Goal: Task Accomplishment & Management: Manage account settings

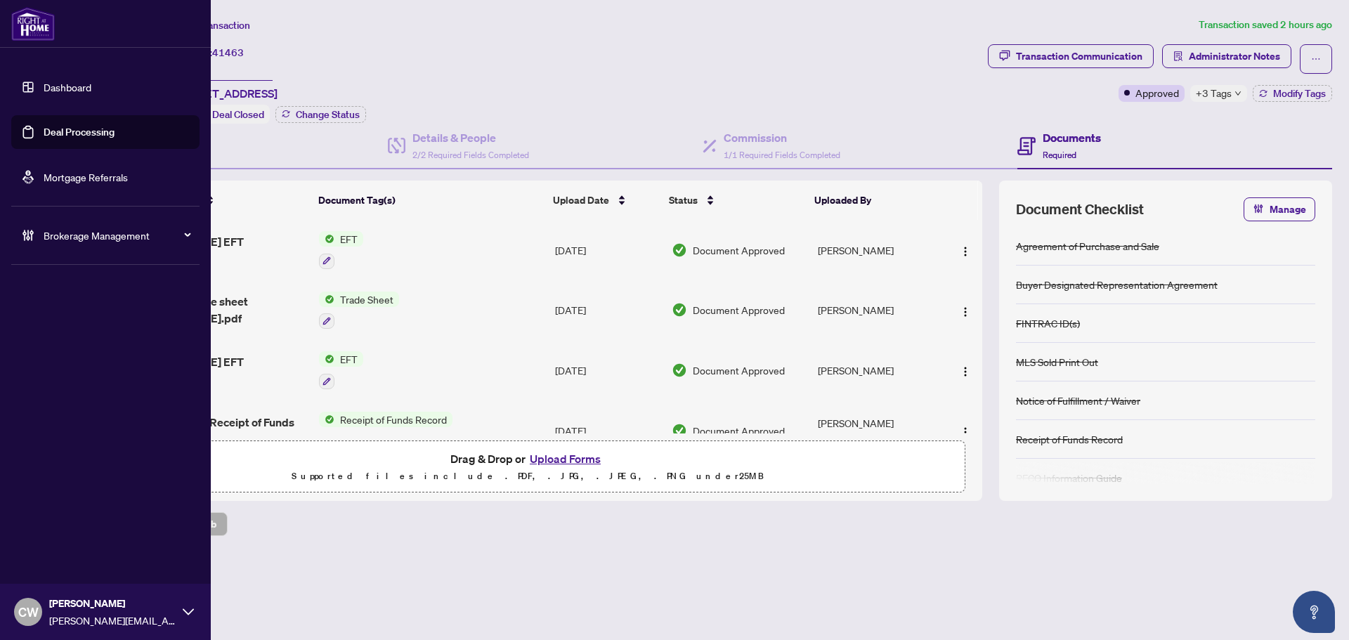
drag, startPoint x: 46, startPoint y: 122, endPoint x: 217, endPoint y: 78, distance: 176.8
click at [46, 126] on link "Deal Processing" at bounding box center [79, 132] width 71 height 13
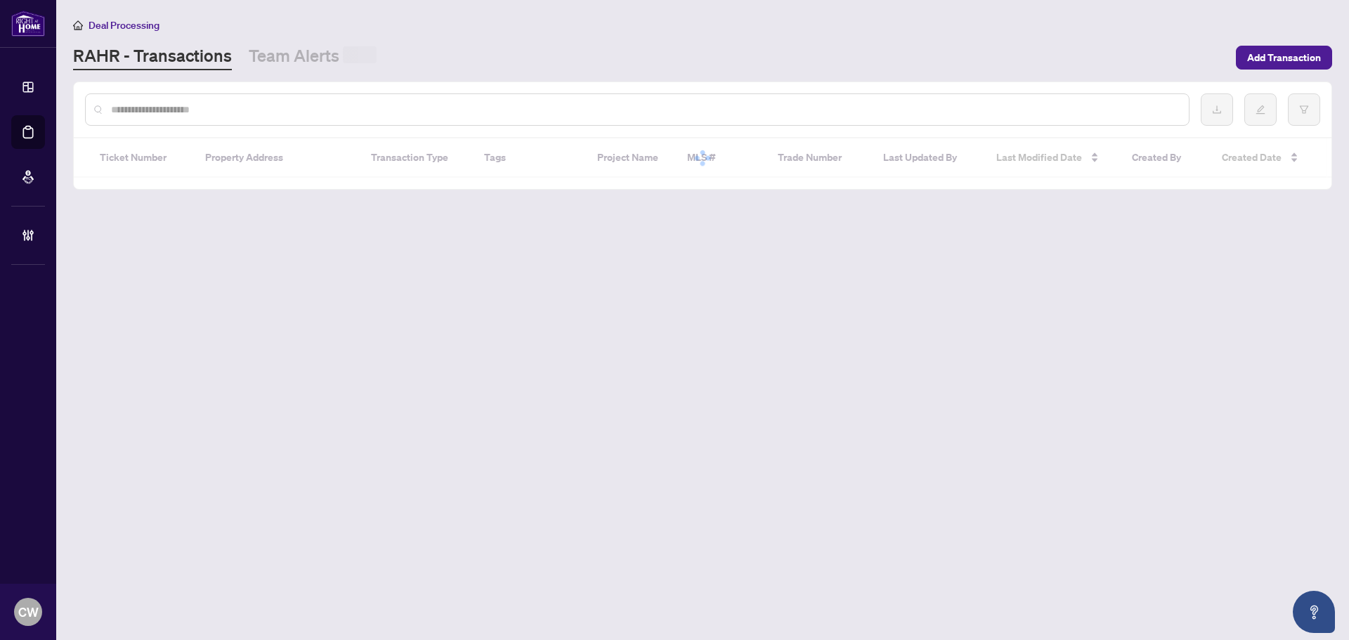
click at [240, 103] on input "text" at bounding box center [644, 109] width 1066 height 15
paste input "*******"
type input "*******"
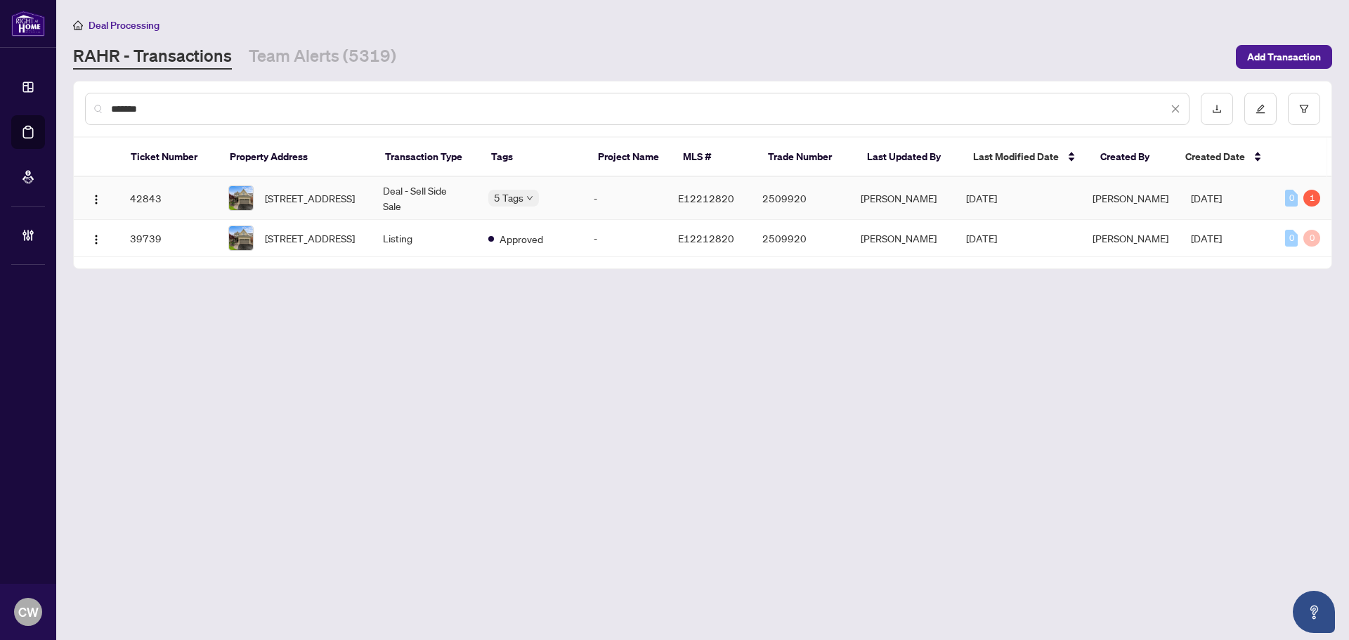
click at [322, 196] on span "[STREET_ADDRESS]" at bounding box center [310, 197] width 90 height 15
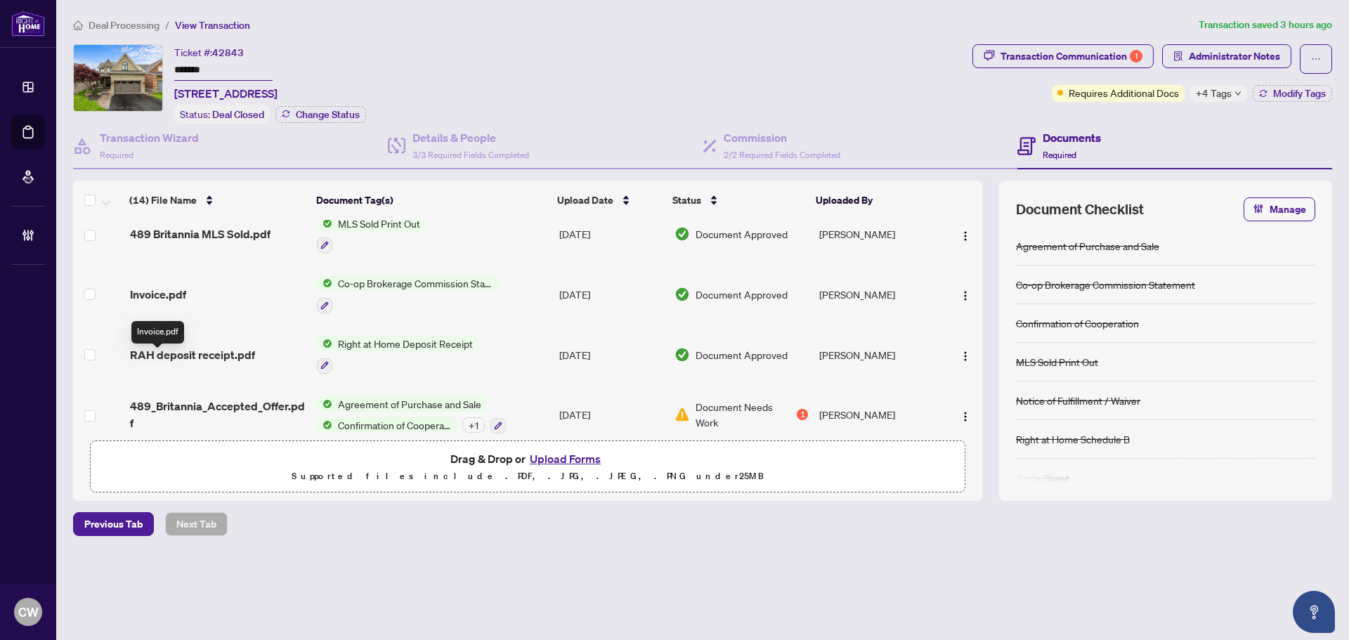
scroll to position [562, 0]
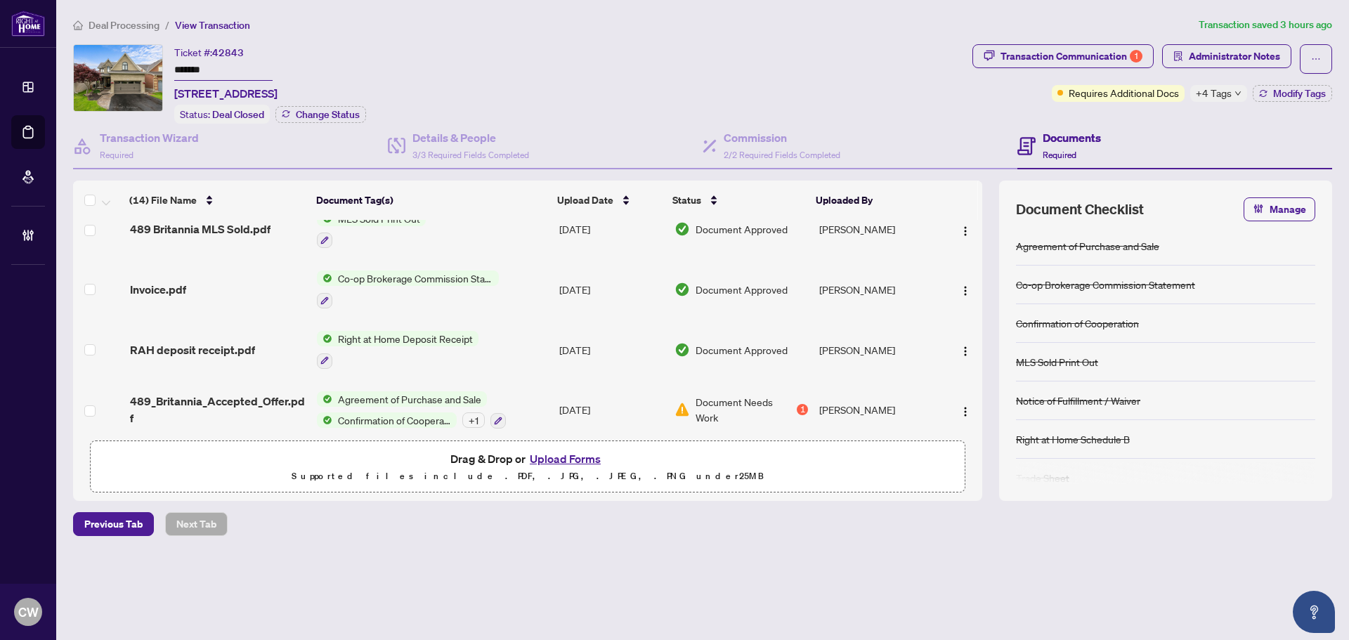
click at [159, 283] on span "Invoice.pdf" at bounding box center [158, 289] width 56 height 17
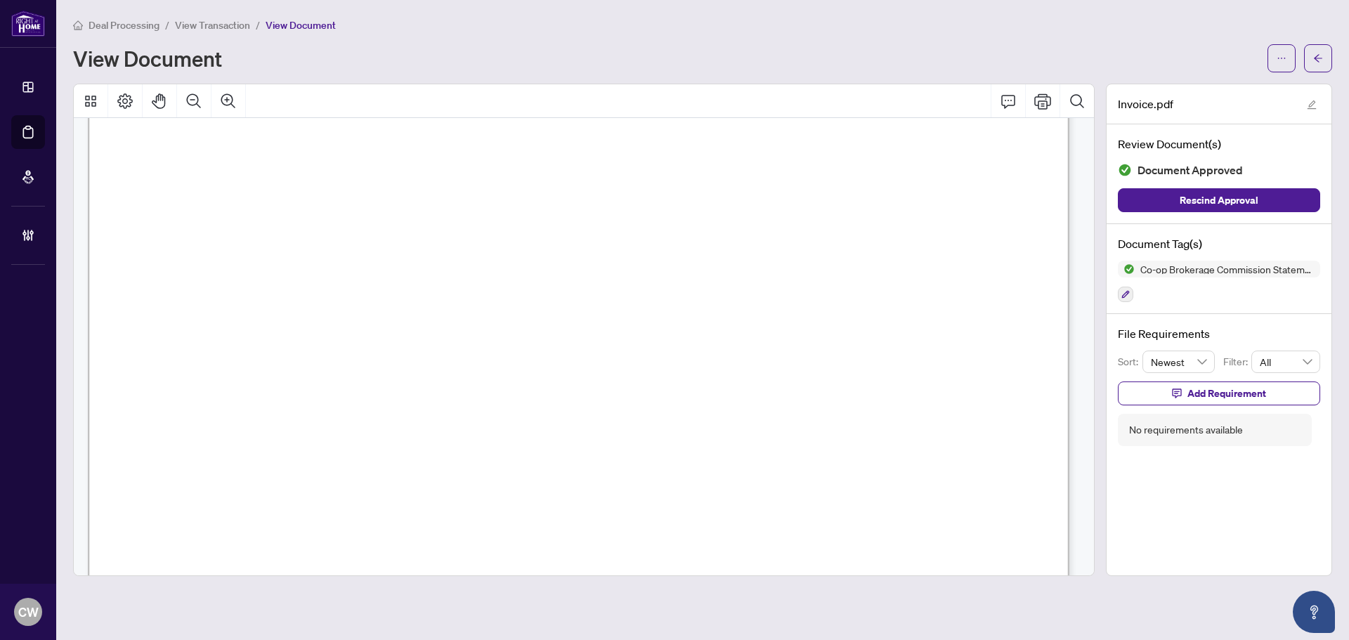
scroll to position [632, 0]
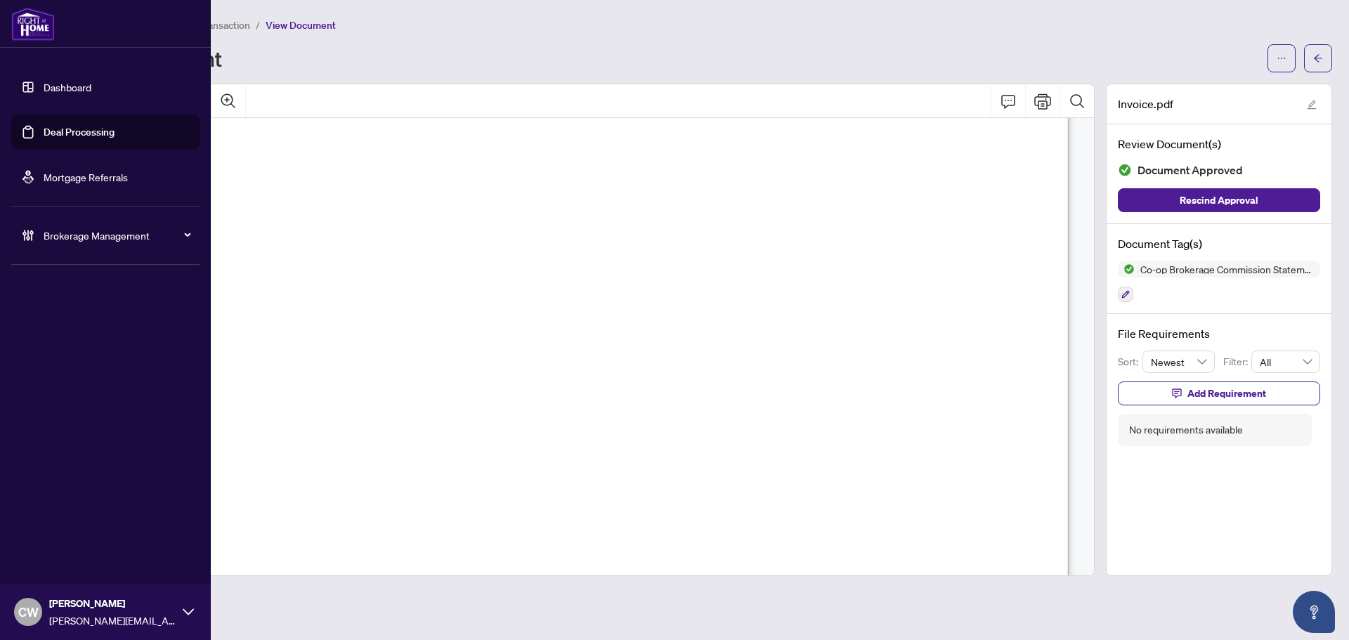
drag, startPoint x: 44, startPoint y: 133, endPoint x: 196, endPoint y: 140, distance: 151.9
click at [44, 133] on link "Deal Processing" at bounding box center [79, 132] width 71 height 13
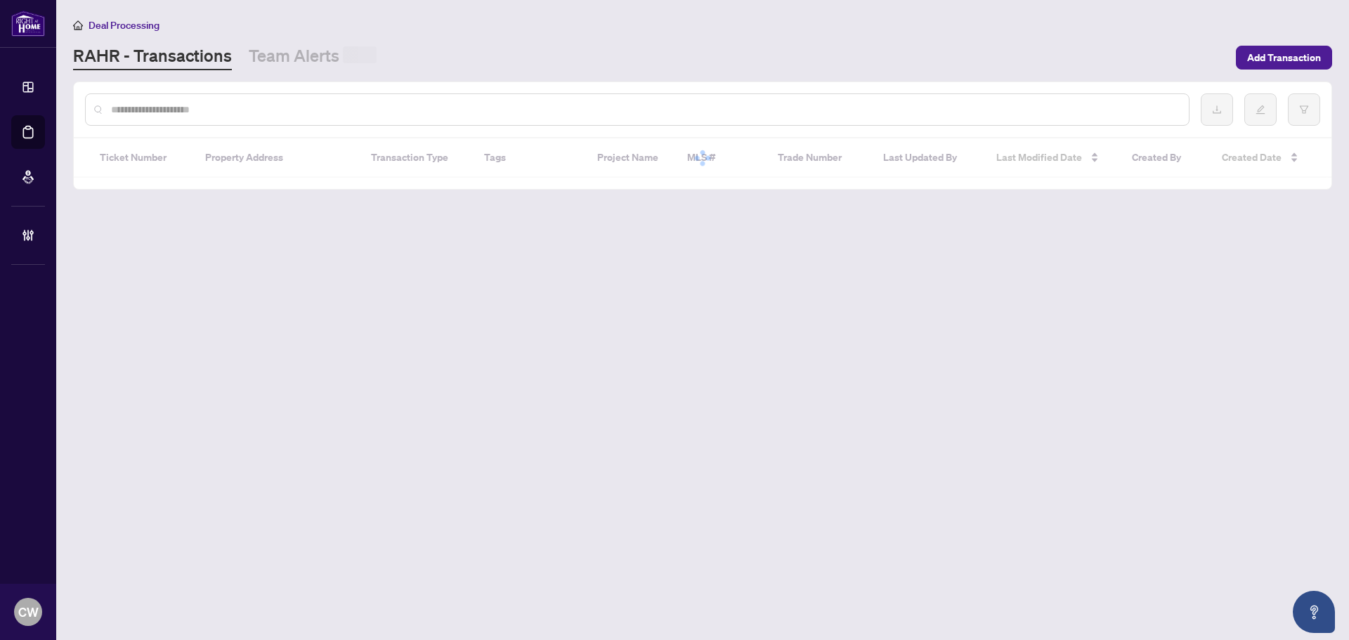
click at [263, 114] on input "text" at bounding box center [644, 109] width 1066 height 15
paste input "*******"
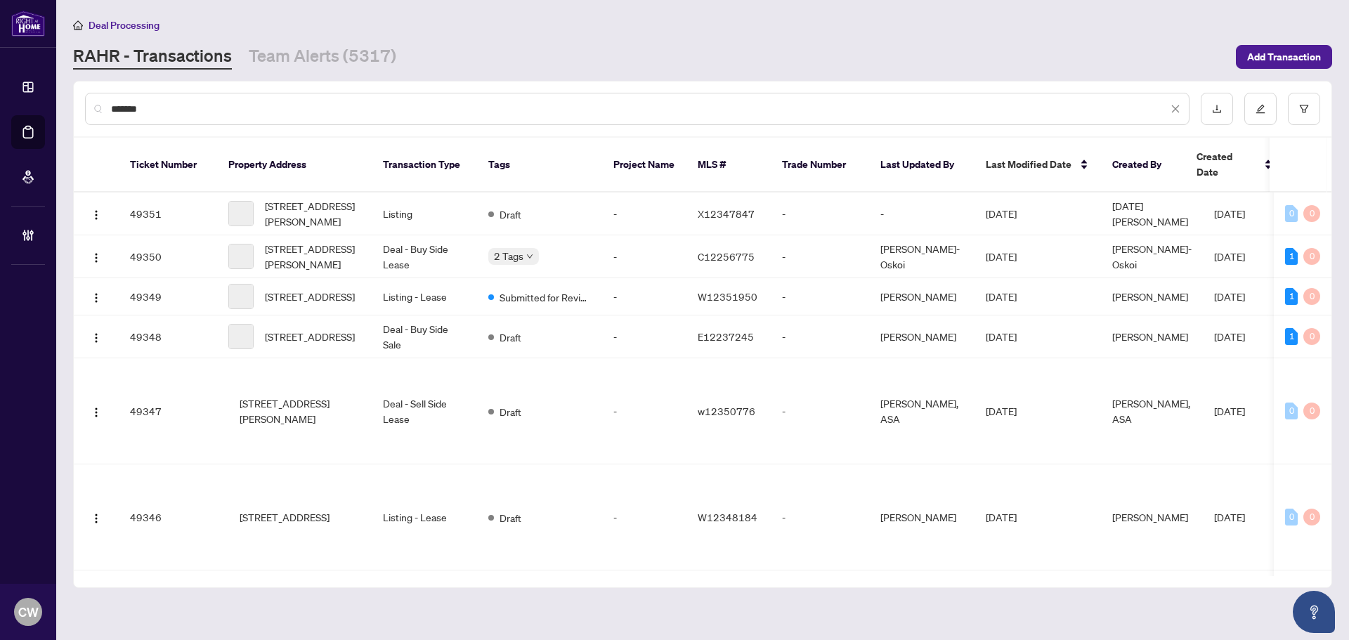
type input "*******"
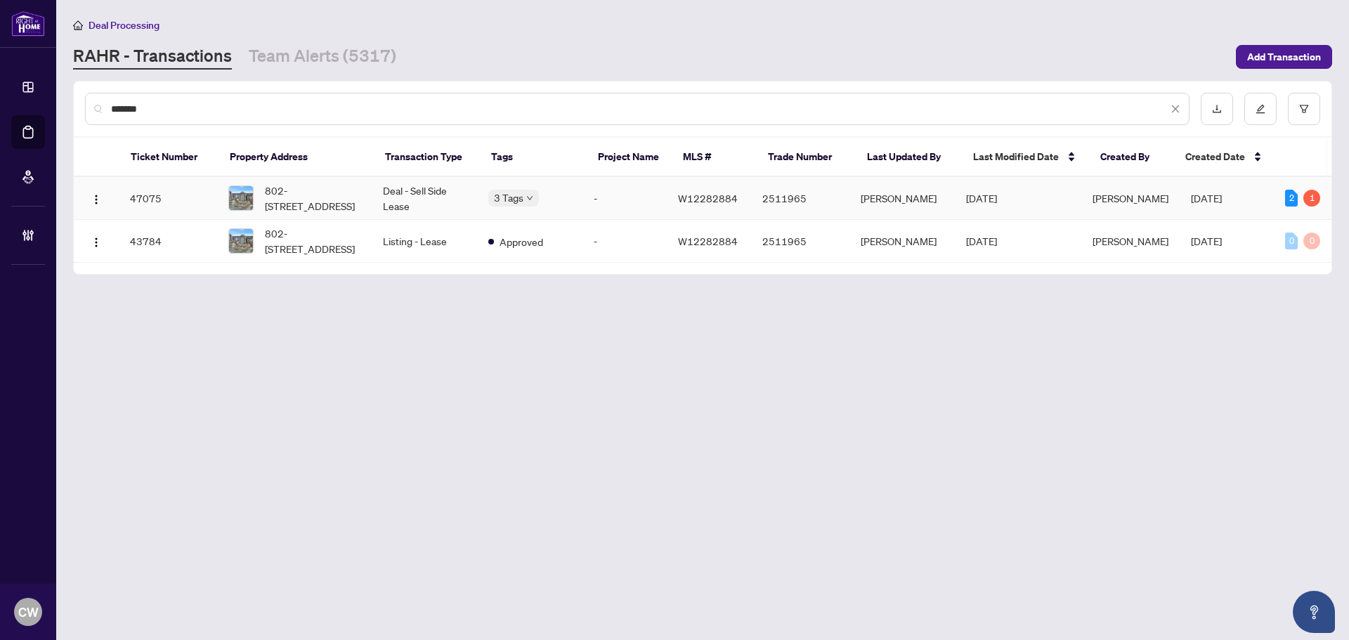
click at [307, 202] on span "802-[STREET_ADDRESS]" at bounding box center [313, 198] width 96 height 31
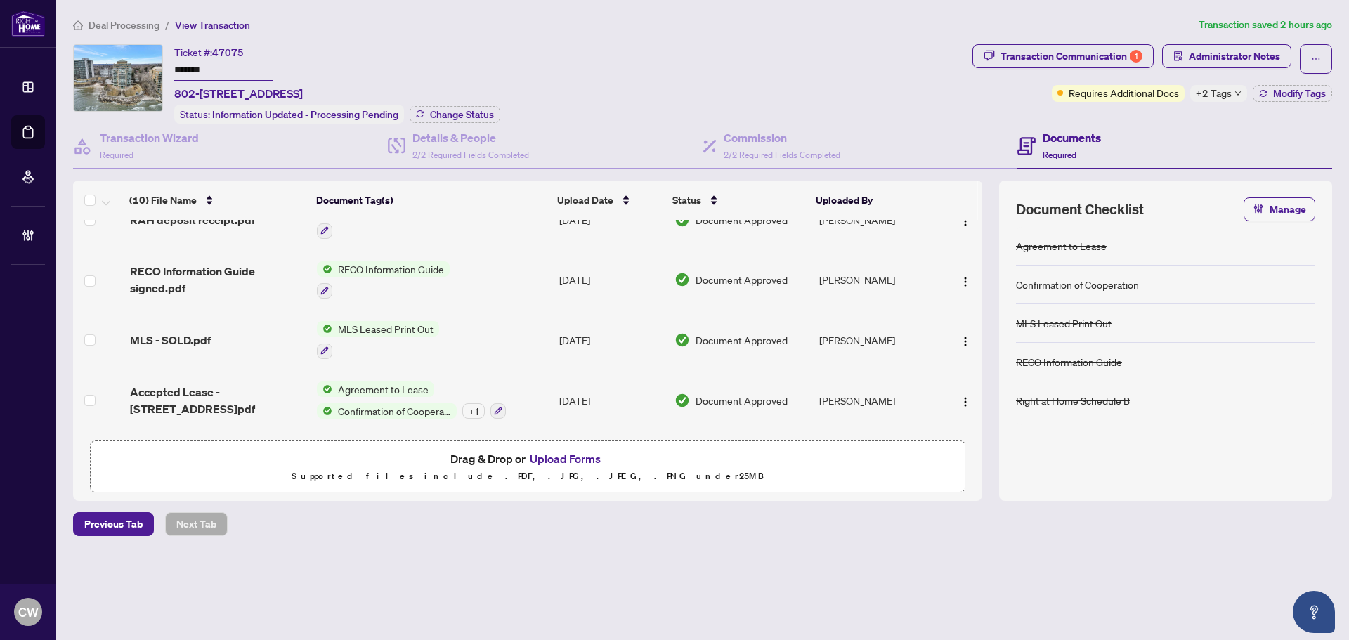
scroll to position [351, 0]
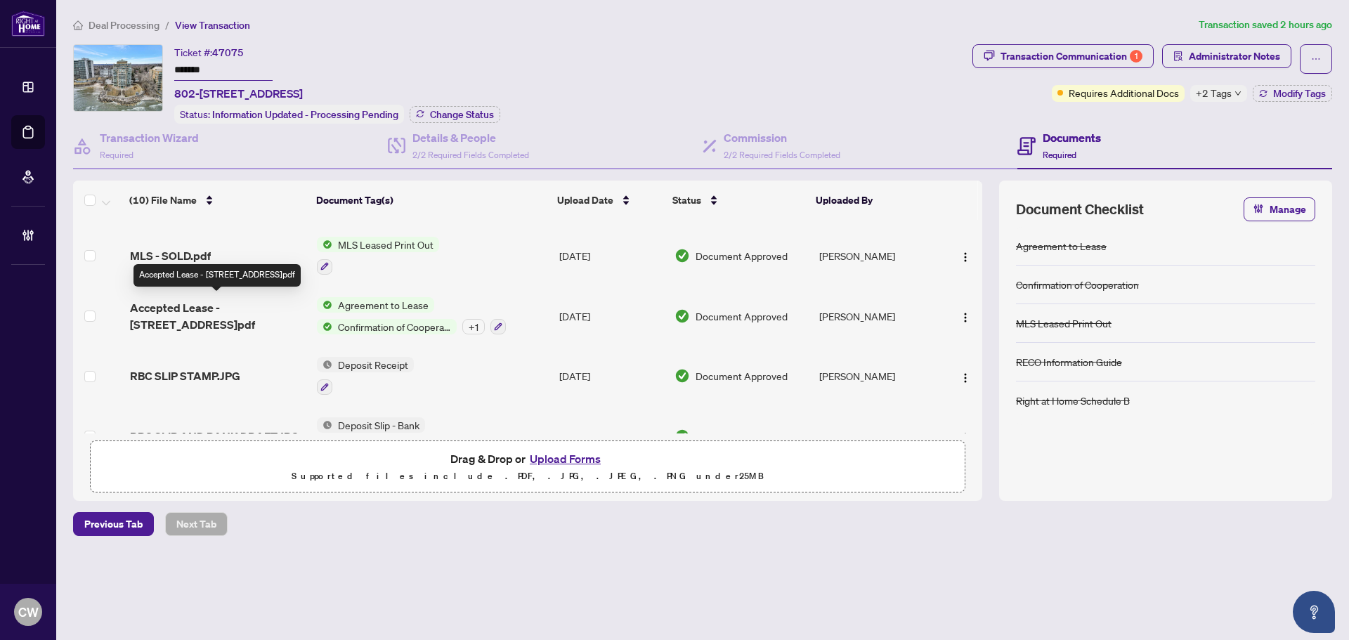
click at [183, 307] on span "Accepted Lease - [STREET_ADDRESS]pdf" at bounding box center [218, 316] width 176 height 34
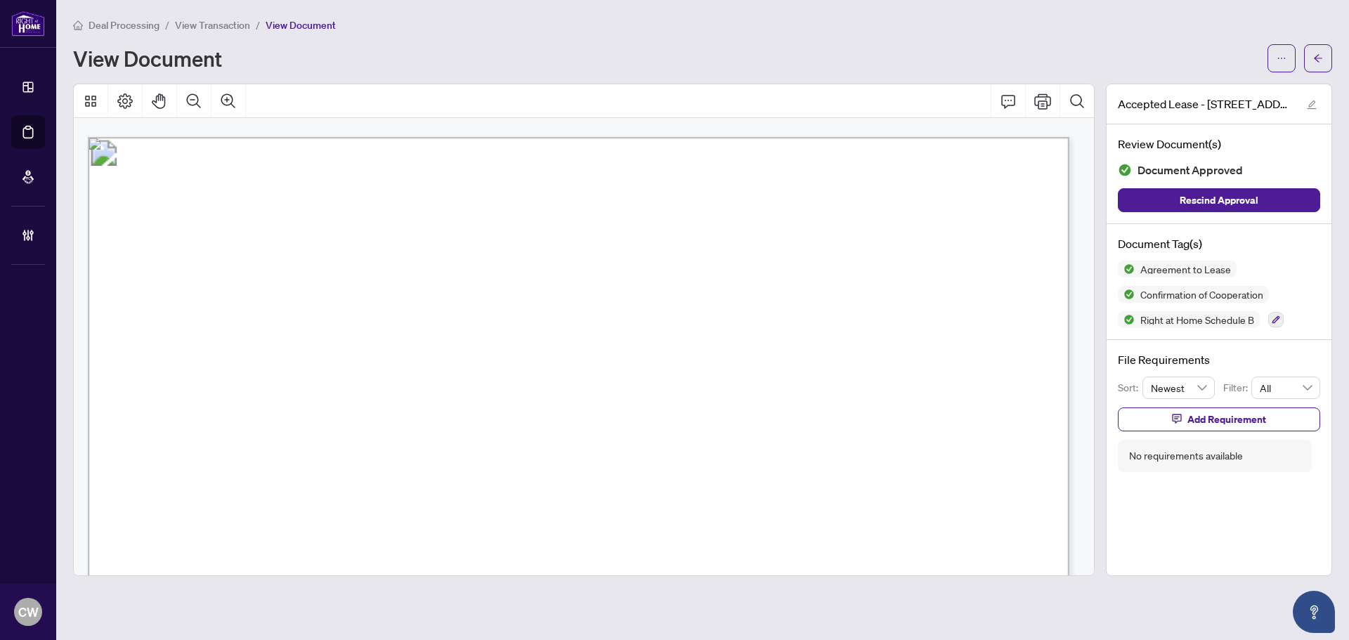
scroll to position [2950, 0]
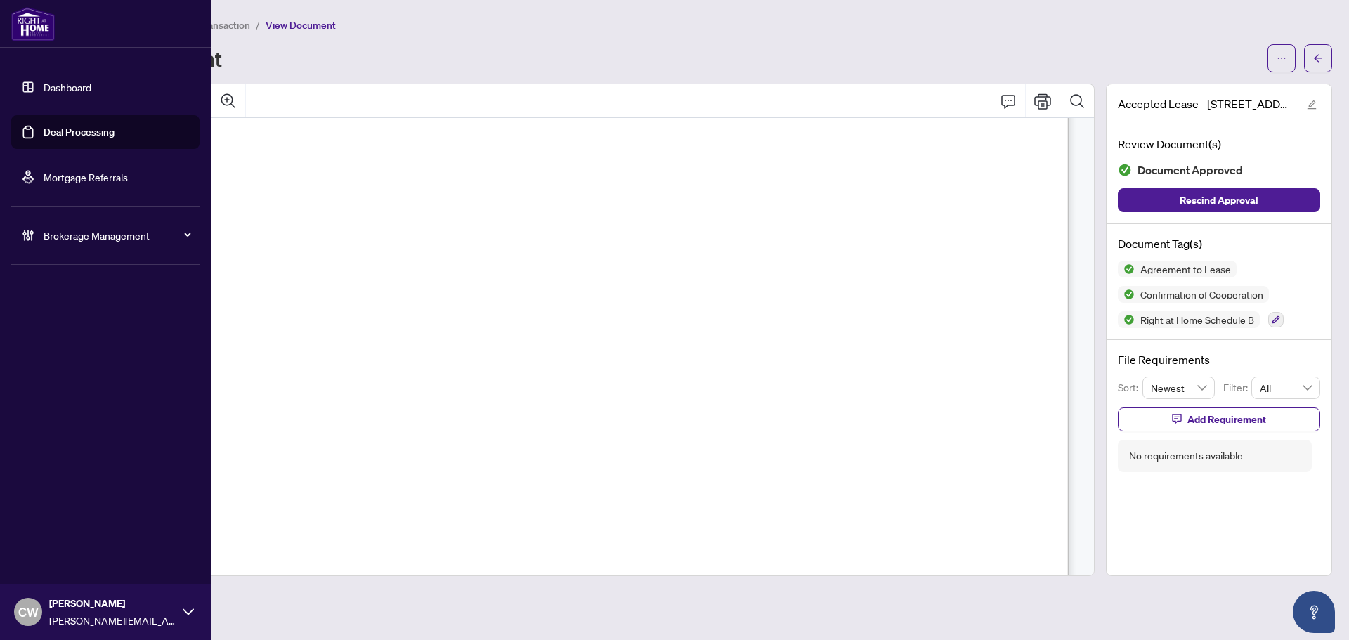
click at [44, 129] on link "Deal Processing" at bounding box center [79, 132] width 71 height 13
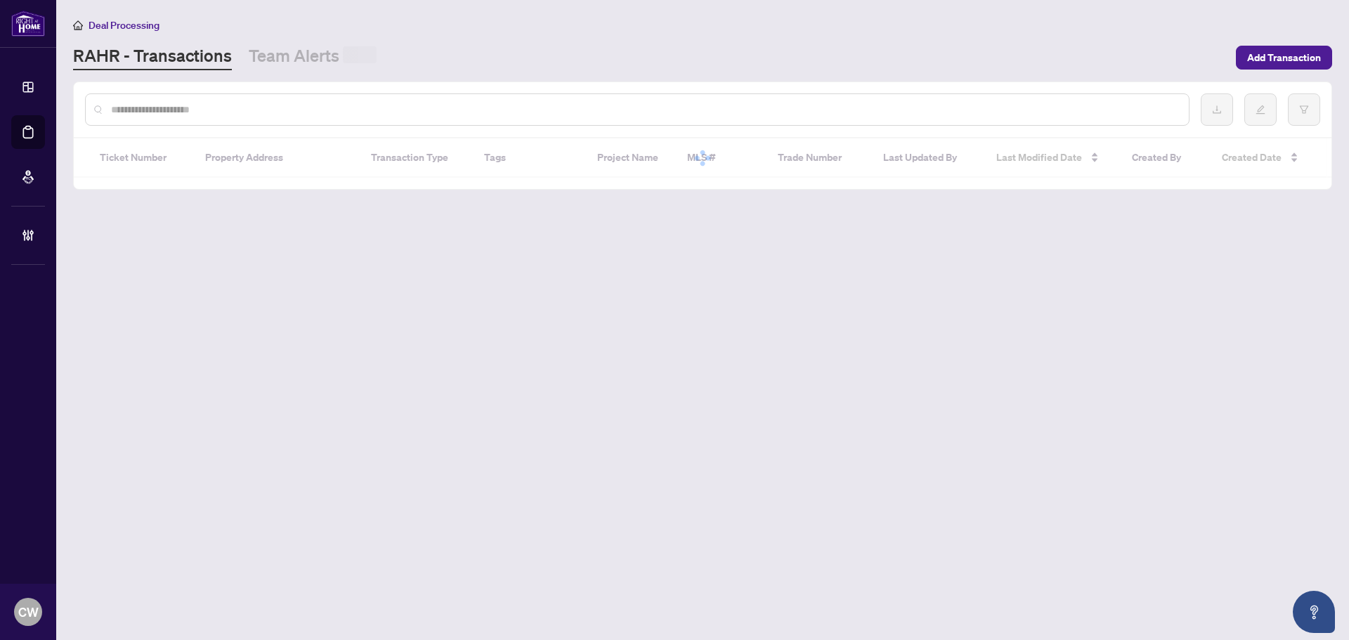
click at [232, 114] on input "text" at bounding box center [644, 109] width 1066 height 15
paste input "*******"
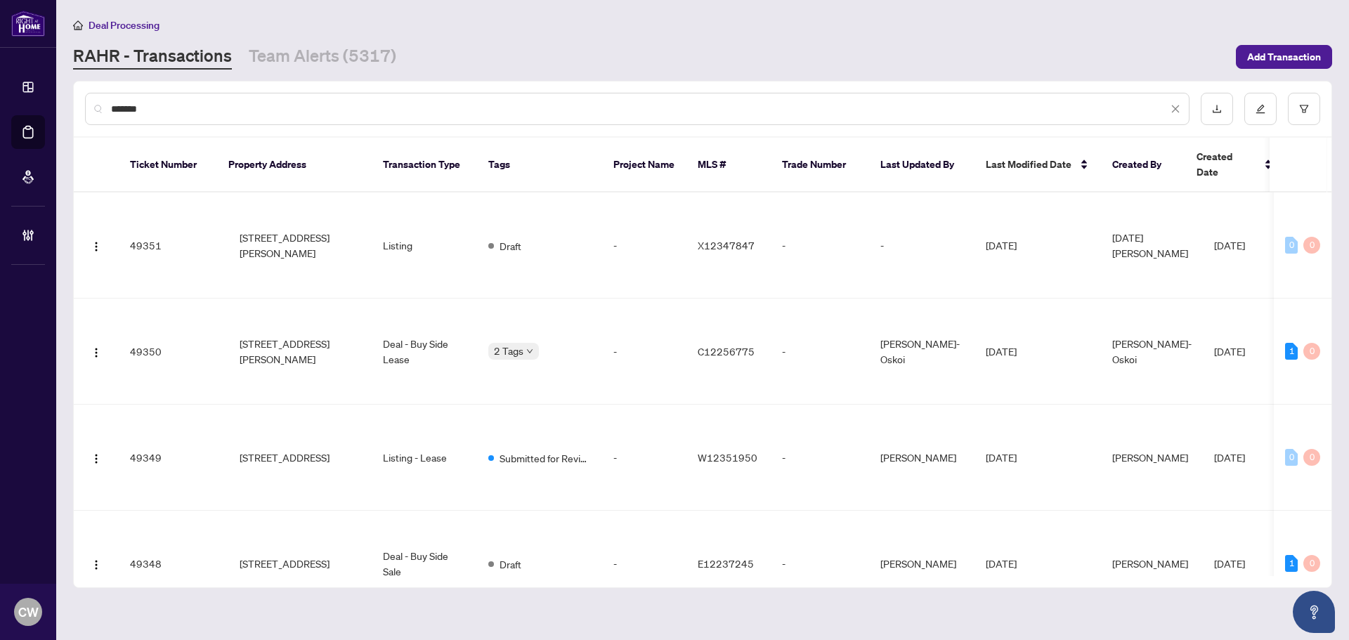
type input "*******"
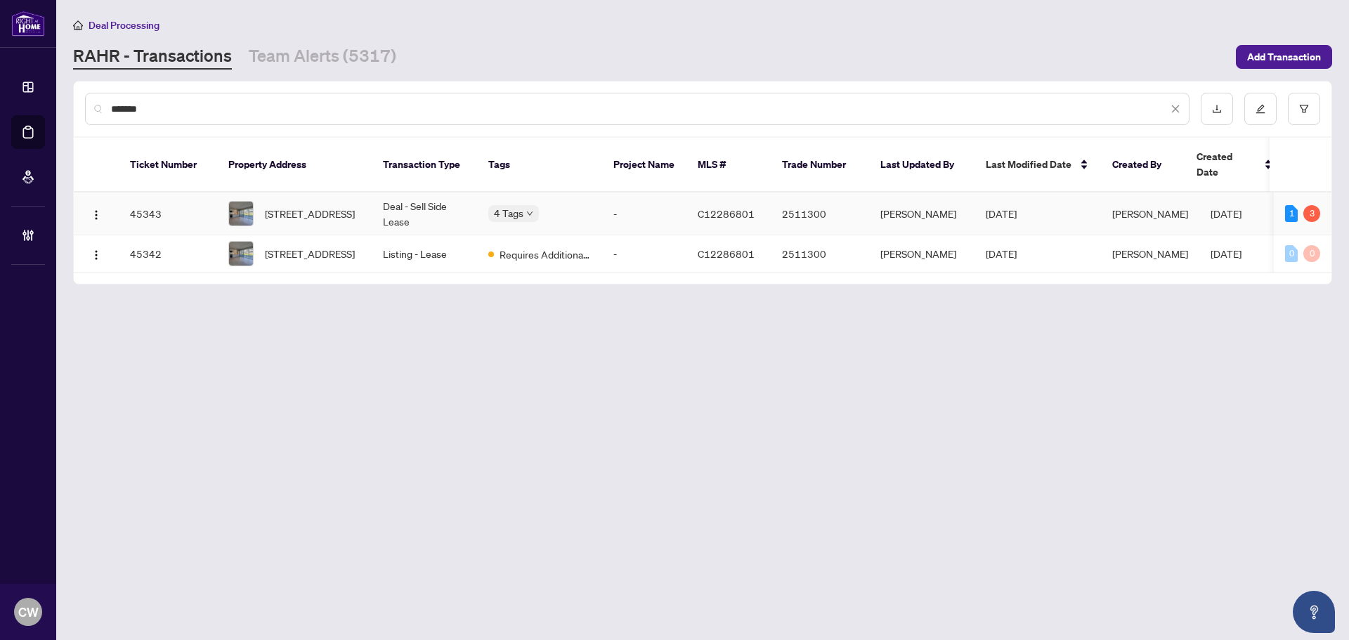
click at [284, 206] on span "[STREET_ADDRESS]" at bounding box center [310, 213] width 90 height 15
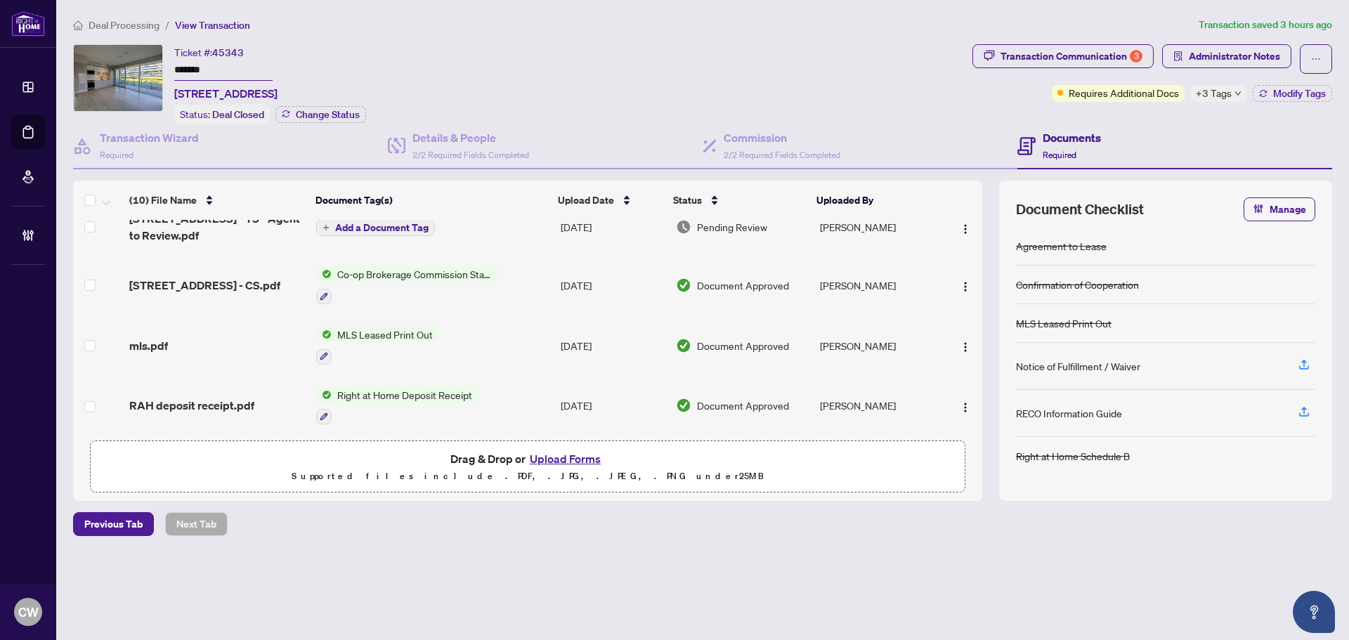
scroll to position [105, 0]
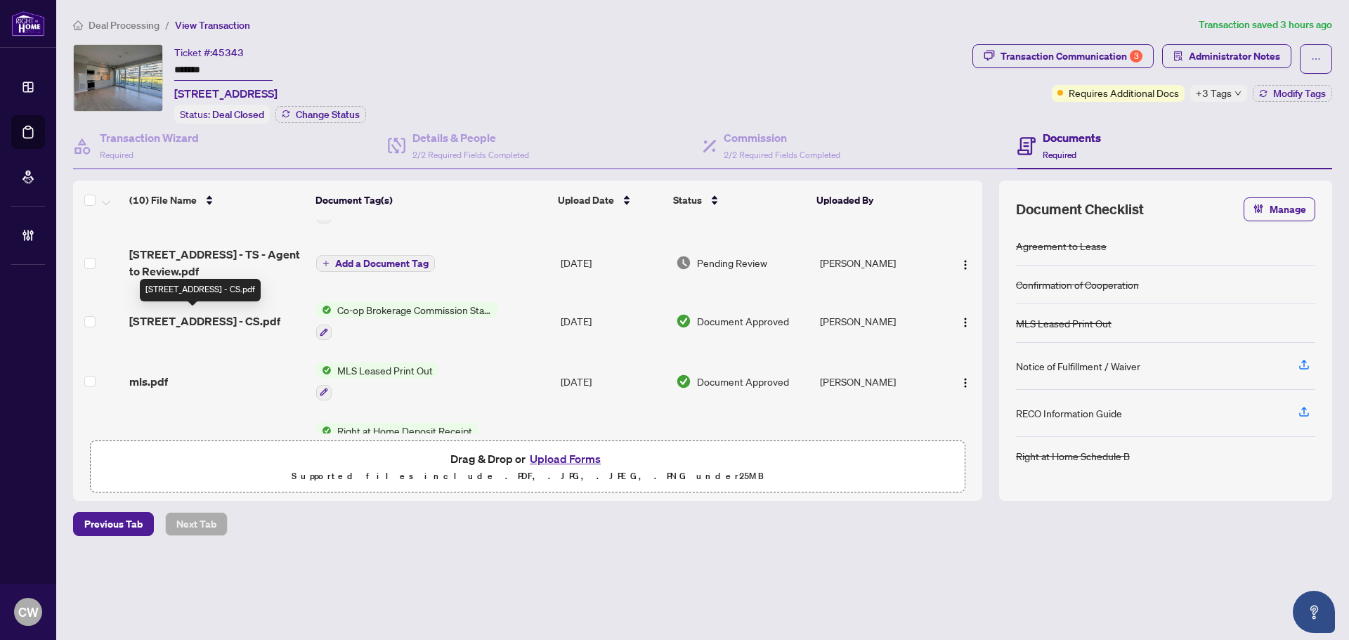
click at [188, 317] on span "[STREET_ADDRESS] - CS.pdf" at bounding box center [204, 321] width 151 height 17
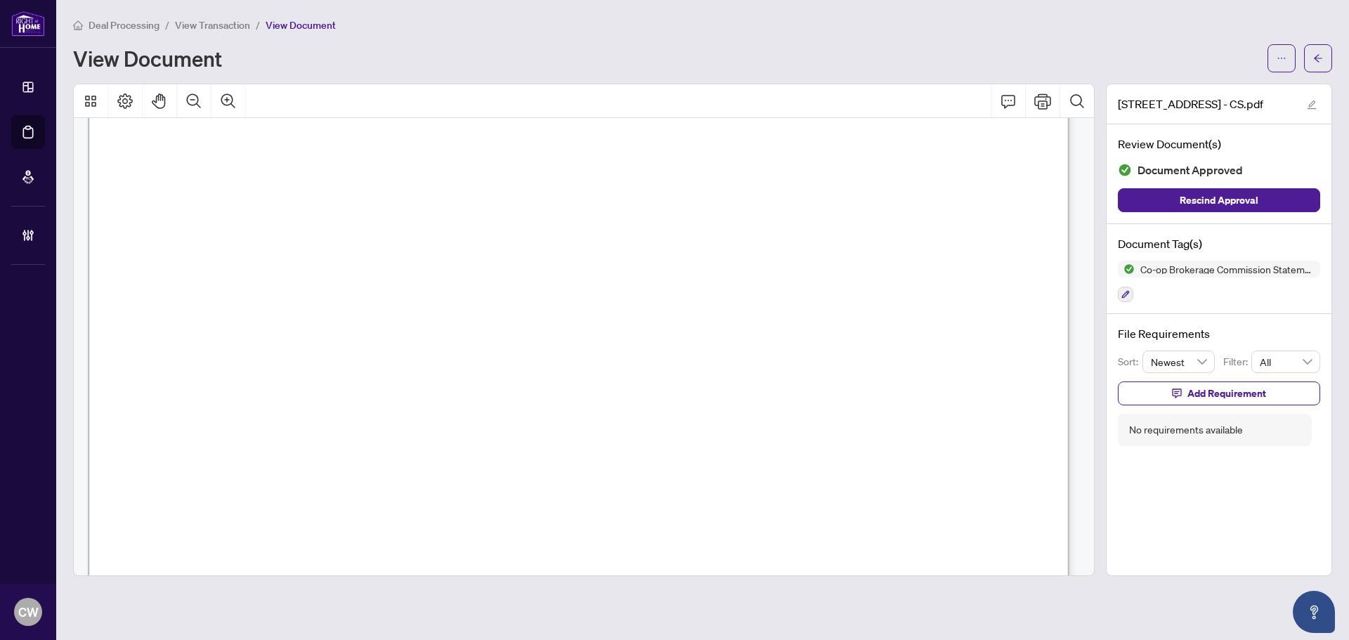
scroll to position [140, 0]
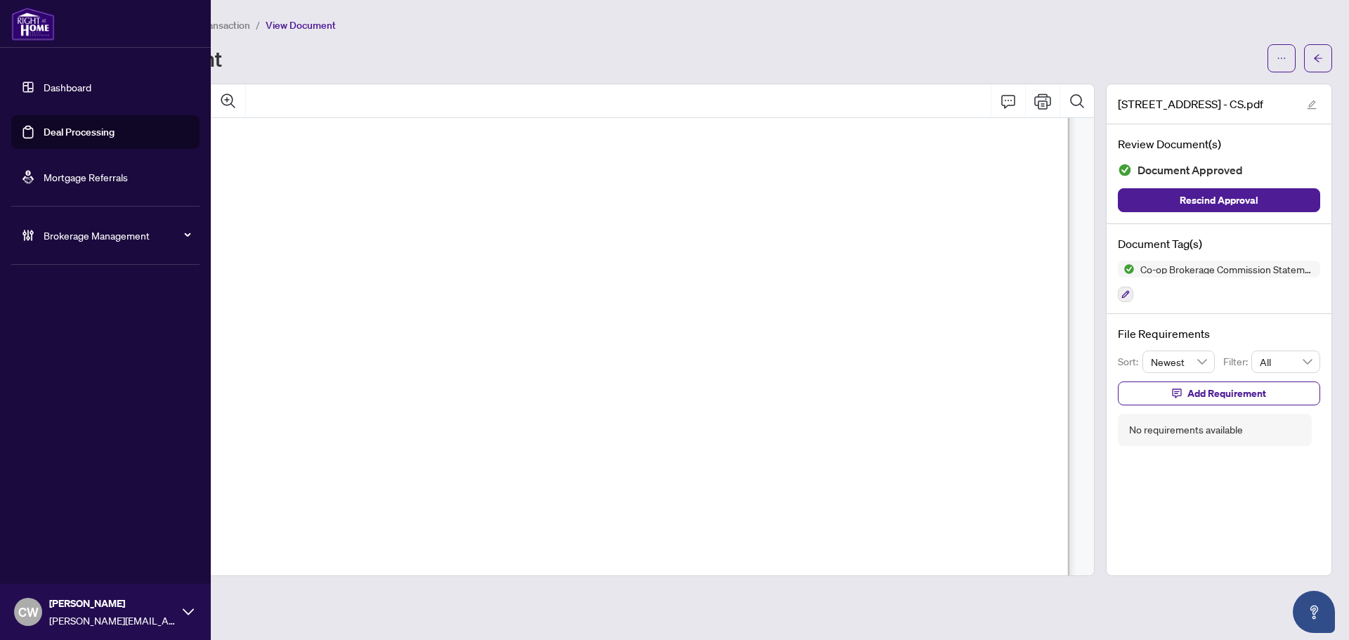
drag, startPoint x: 39, startPoint y: 146, endPoint x: 67, endPoint y: 145, distance: 27.4
click at [44, 138] on link "Deal Processing" at bounding box center [79, 132] width 71 height 13
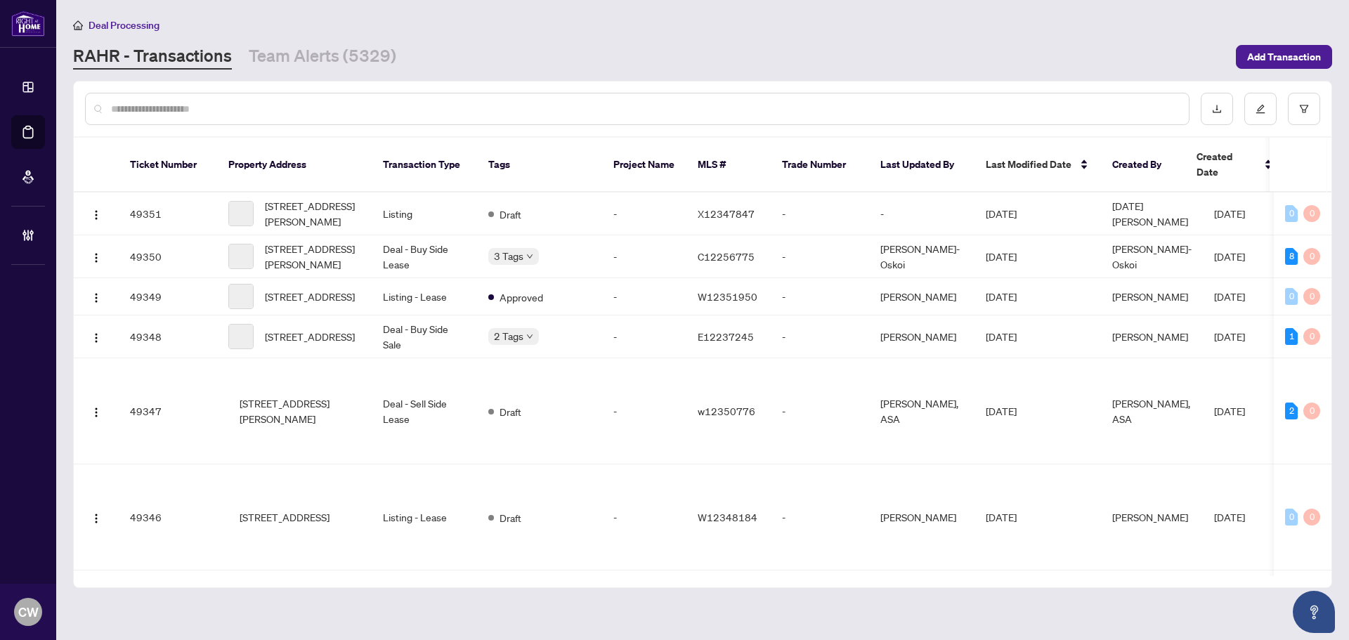
click at [247, 111] on input "text" at bounding box center [644, 108] width 1066 height 15
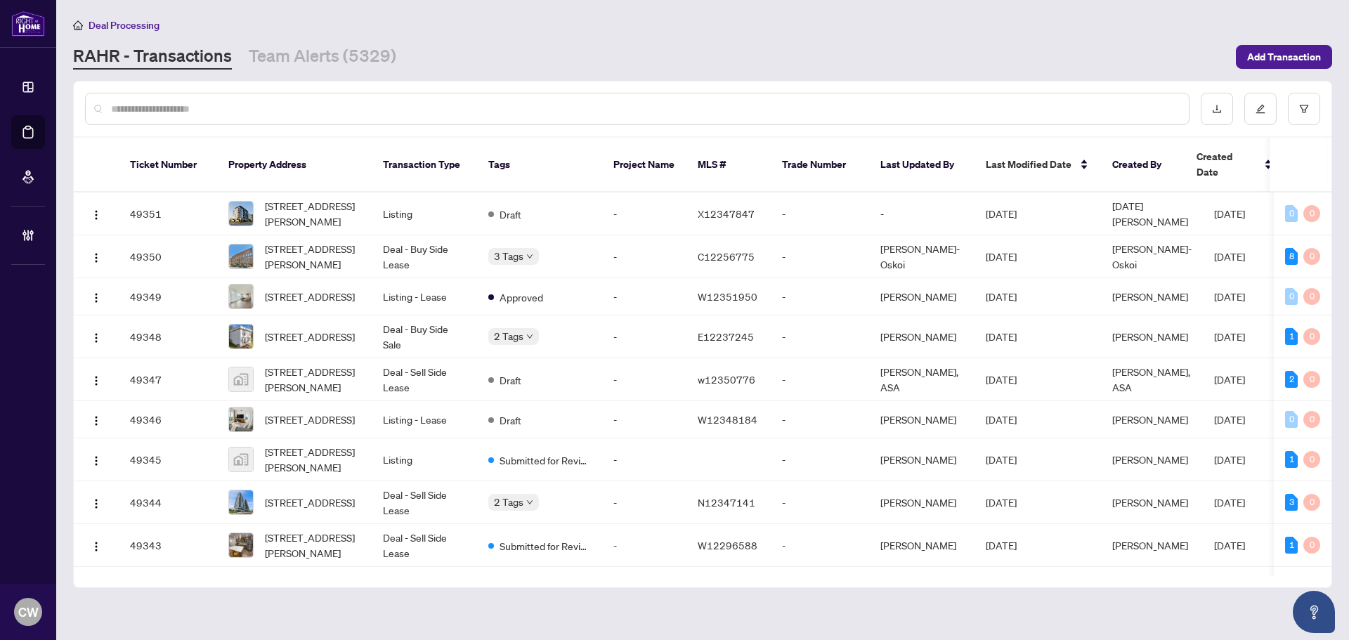
paste input "*******"
type input "*******"
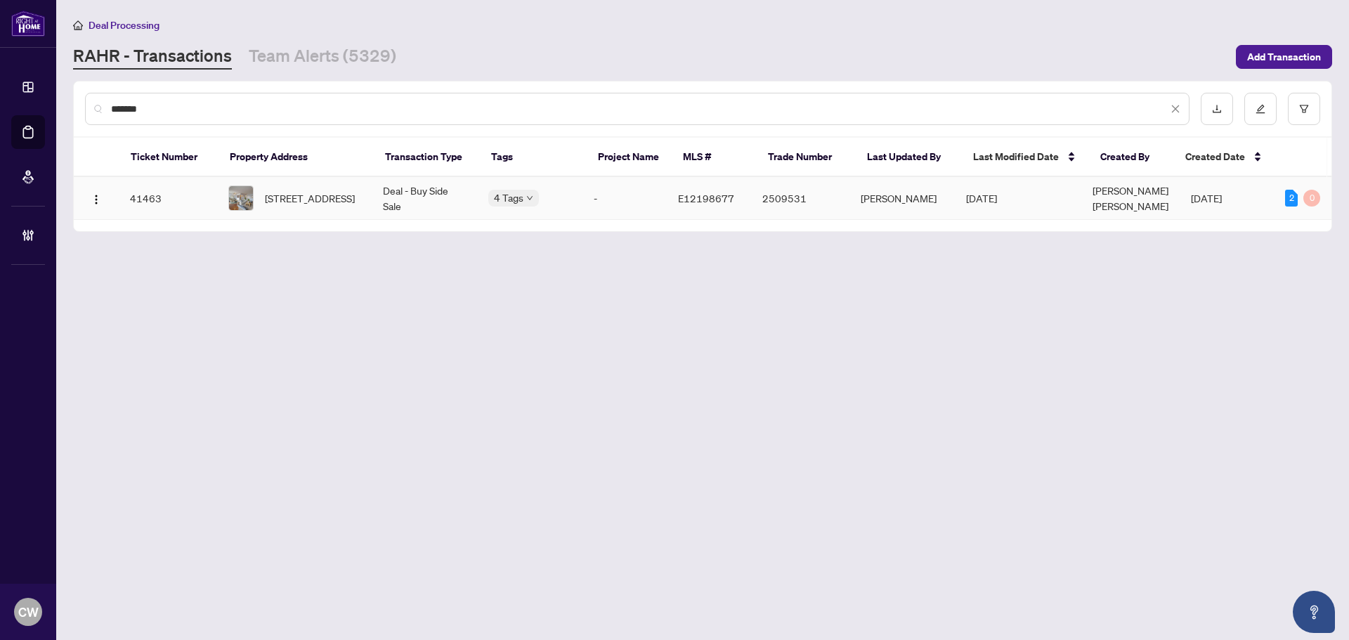
click at [273, 206] on span "[STREET_ADDRESS]" at bounding box center [310, 197] width 90 height 15
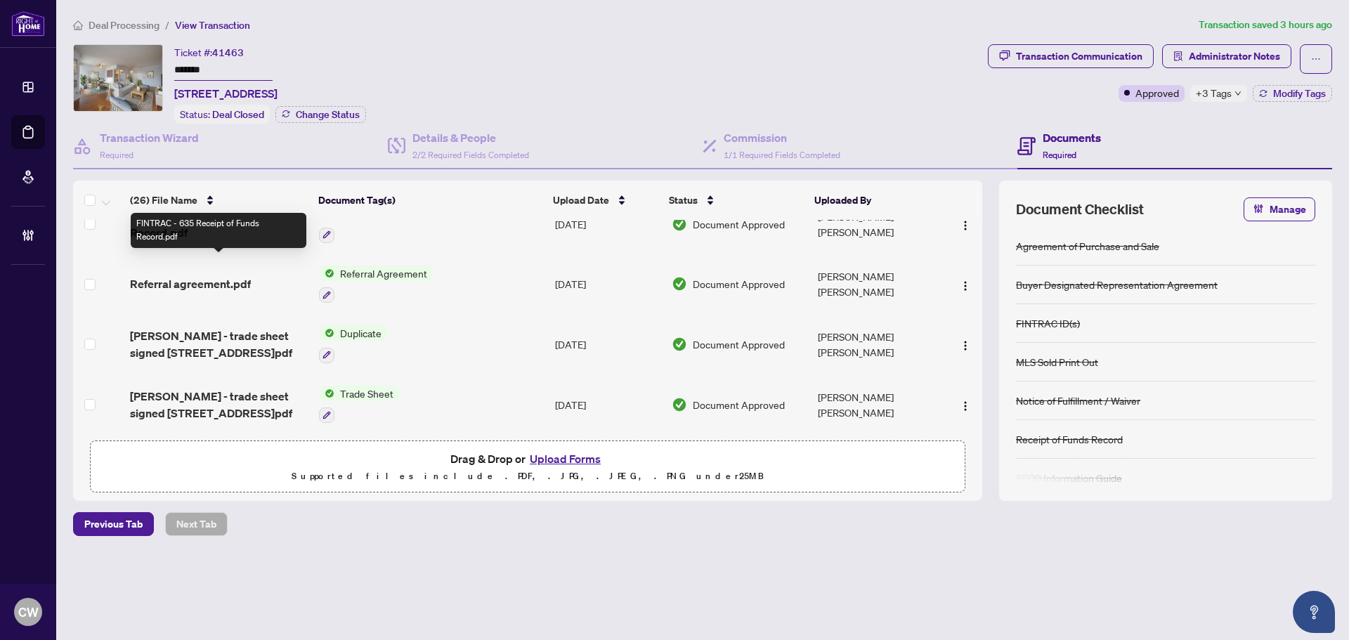
scroll to position [211, 0]
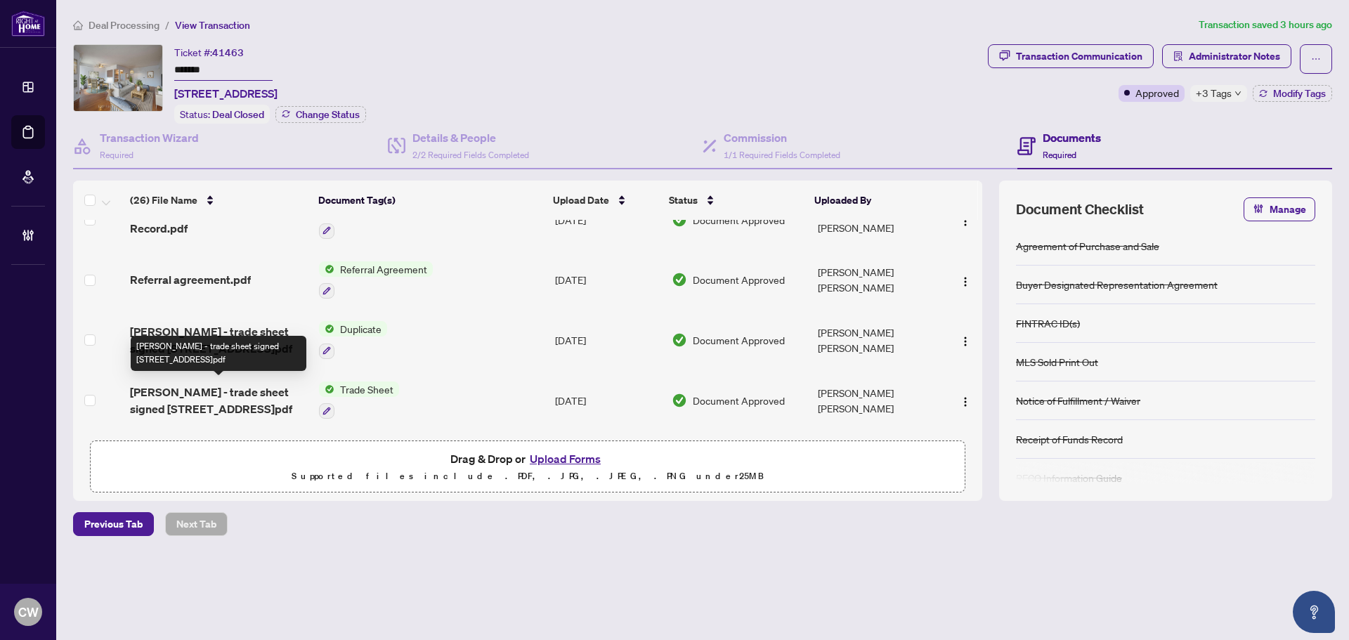
click at [235, 390] on span "[PERSON_NAME] - trade sheet signed [STREET_ADDRESS]pdf" at bounding box center [219, 401] width 178 height 34
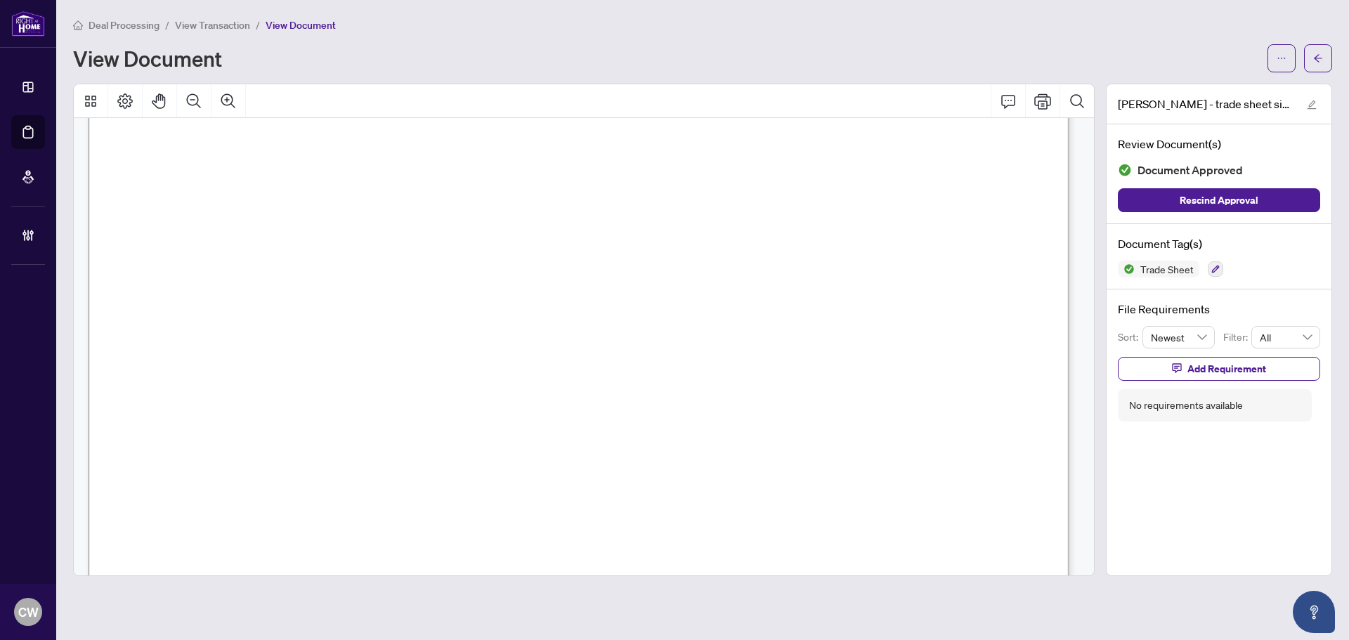
scroll to position [351, 0]
click at [1317, 54] on icon "arrow-left" at bounding box center [1318, 58] width 10 height 10
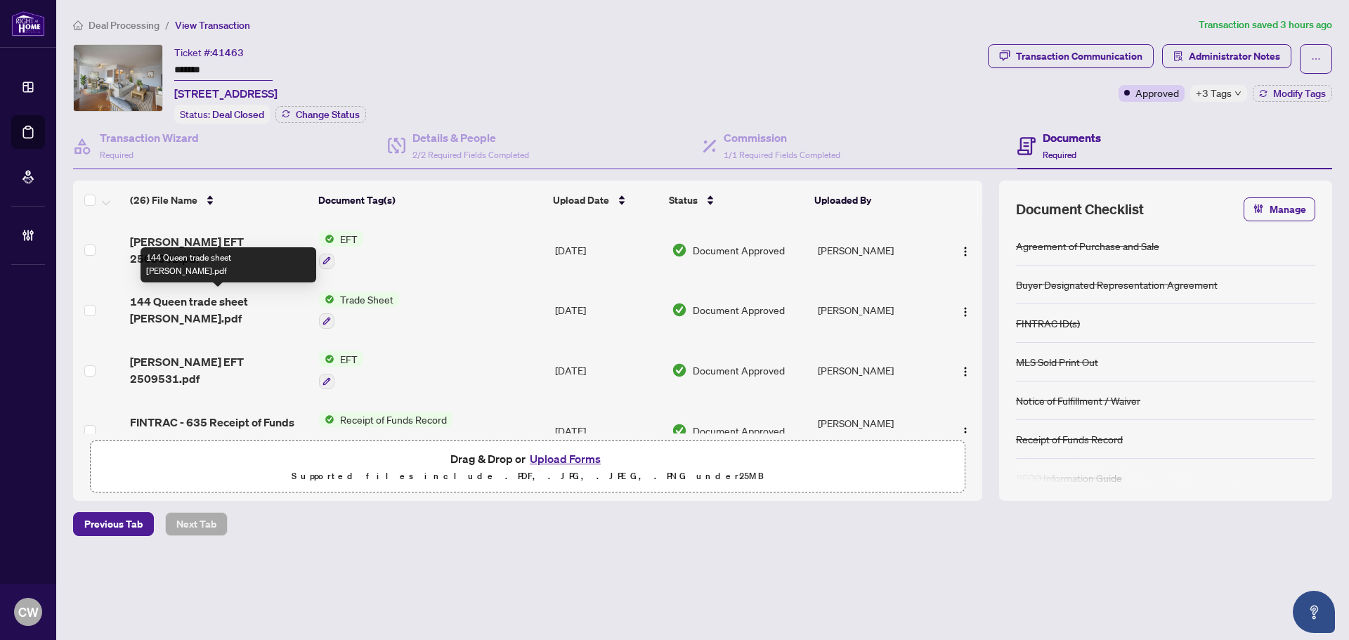
click at [190, 299] on span "144 Queen trade sheet [PERSON_NAME].pdf" at bounding box center [219, 310] width 178 height 34
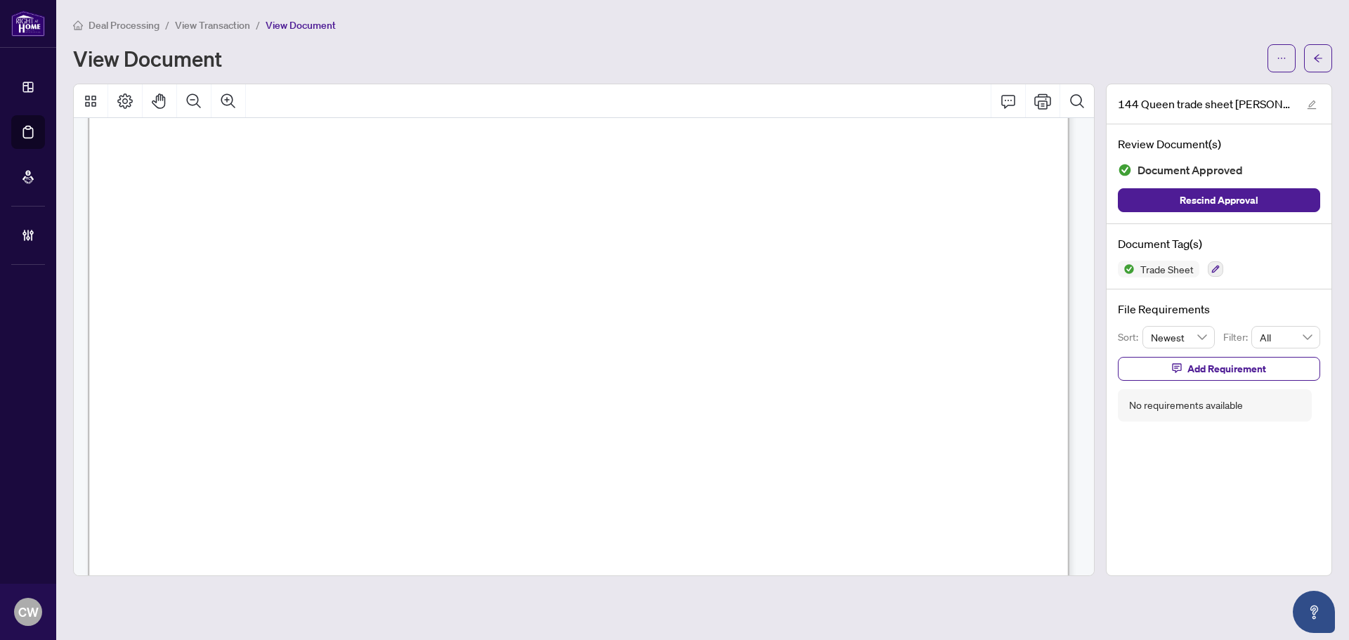
scroll to position [492, 0]
click at [1306, 52] on button "button" at bounding box center [1318, 58] width 28 height 28
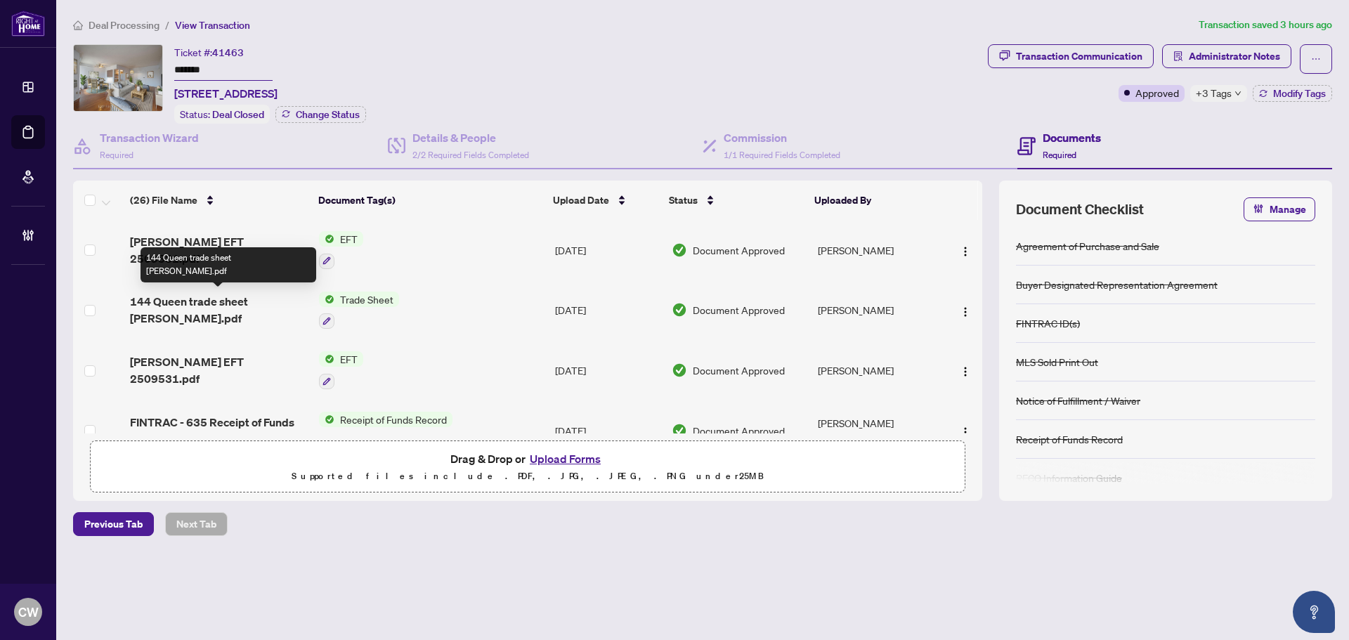
click at [222, 299] on span "144 Queen trade sheet [PERSON_NAME].pdf" at bounding box center [219, 310] width 178 height 34
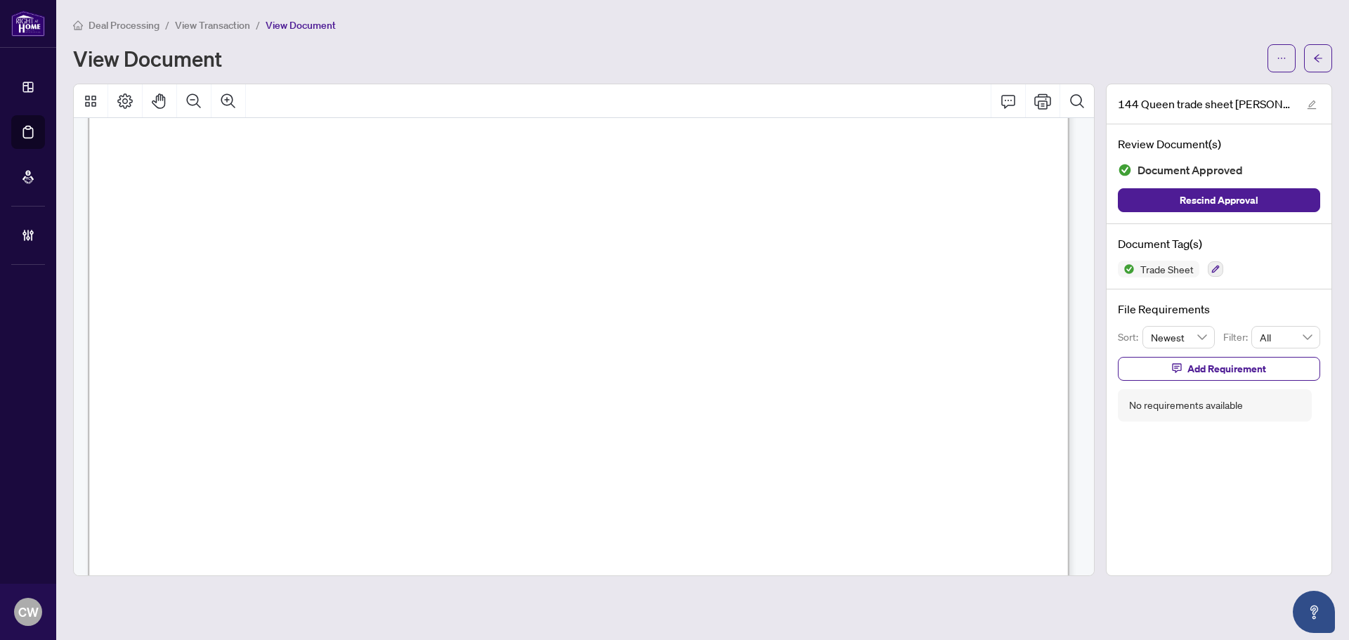
scroll to position [1826, 0]
click at [1323, 62] on button "button" at bounding box center [1318, 58] width 28 height 28
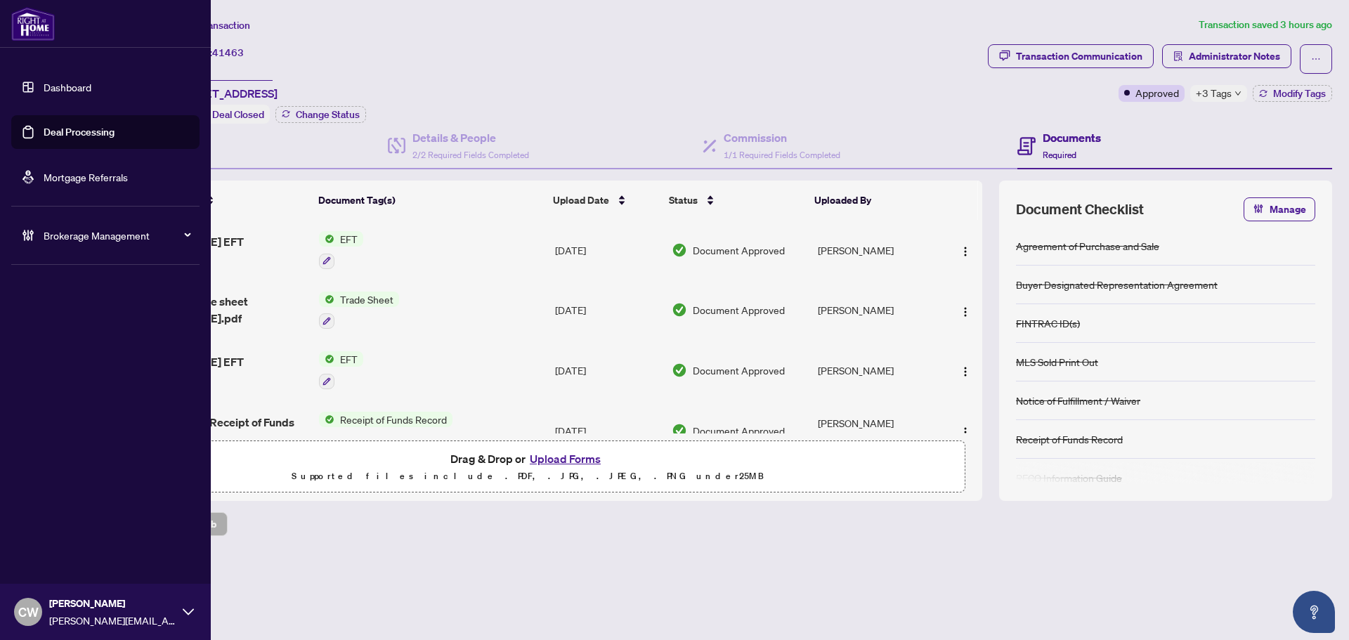
click at [44, 134] on link "Deal Processing" at bounding box center [79, 132] width 71 height 13
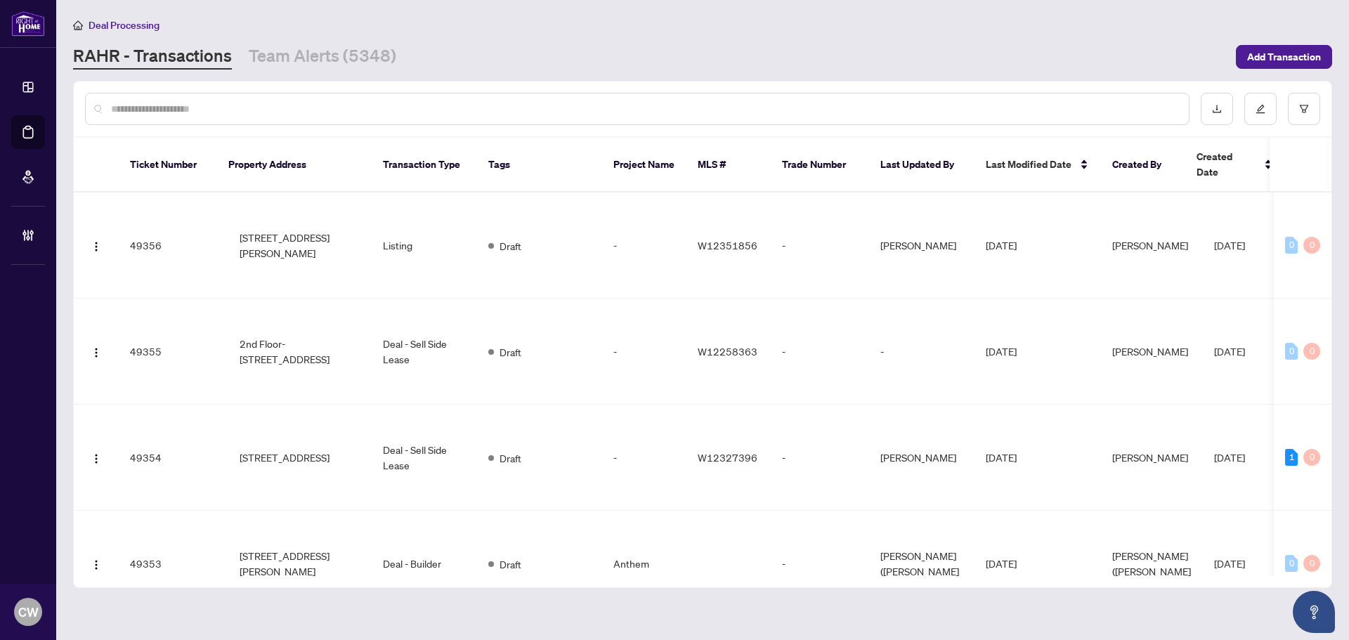
click at [242, 110] on input "text" at bounding box center [644, 108] width 1066 height 15
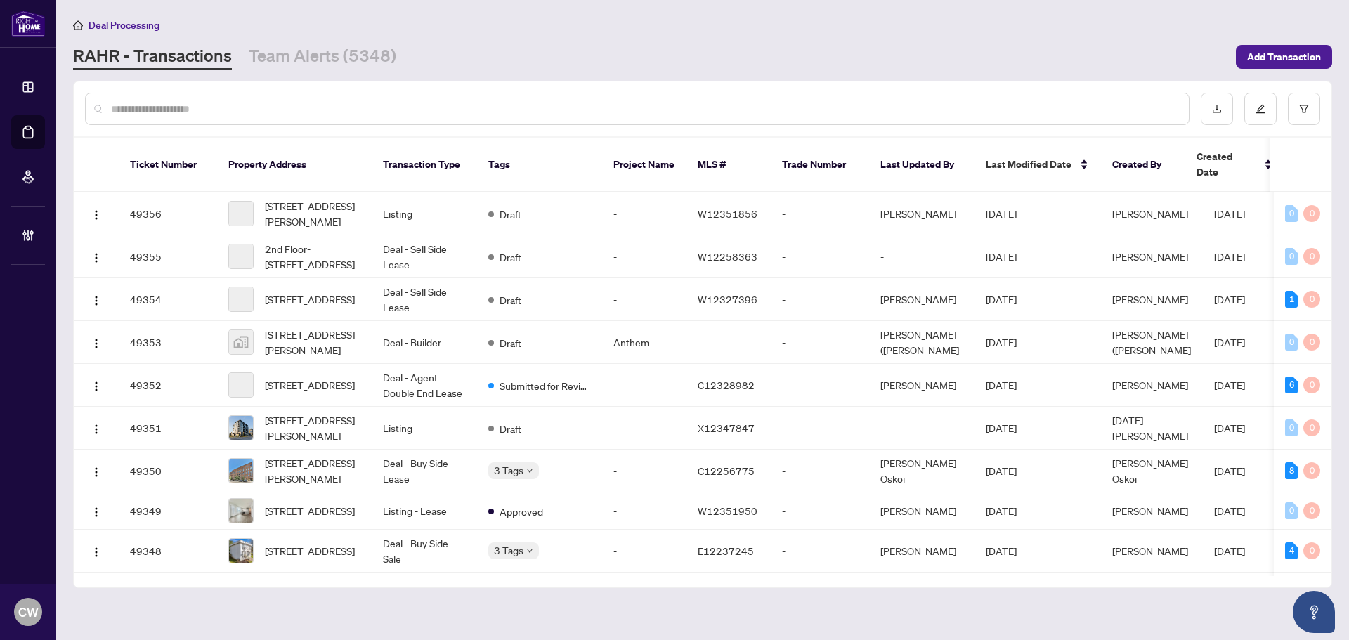
paste input "*******"
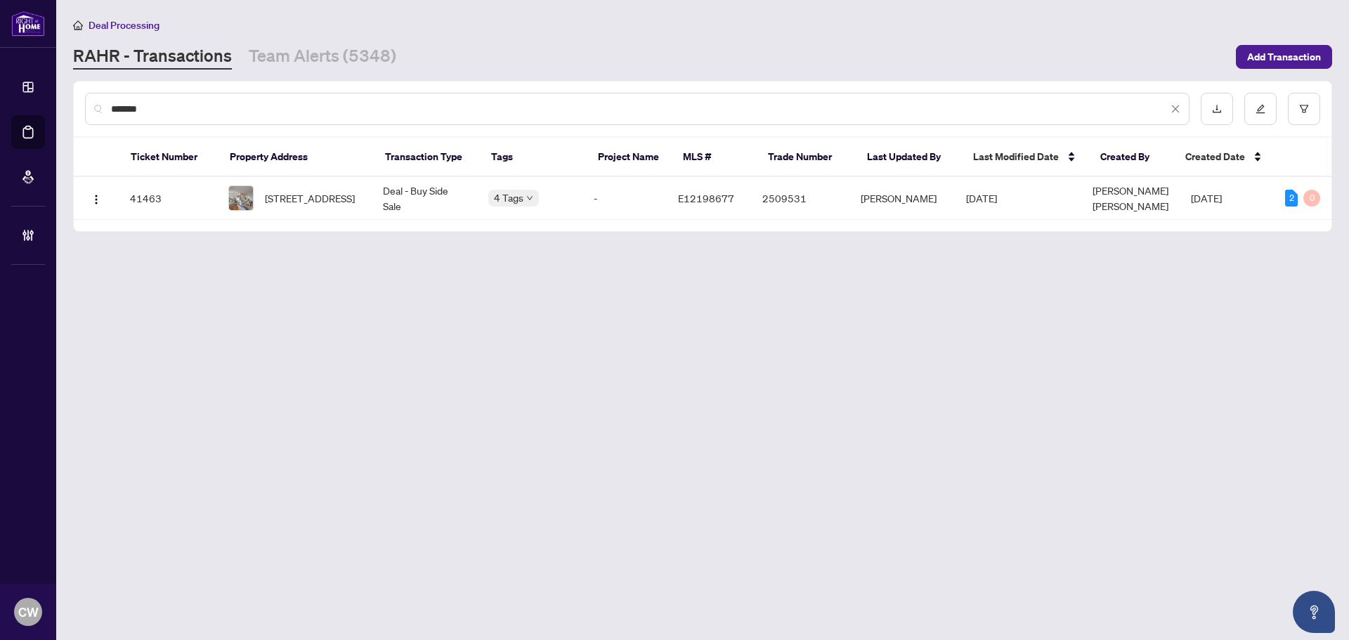
click at [198, 114] on input "*******" at bounding box center [639, 108] width 1056 height 15
drag, startPoint x: 190, startPoint y: 114, endPoint x: 65, endPoint y: 106, distance: 125.3
click at [72, 107] on main "Deal Processing [PERSON_NAME] - Transactions Team Alerts (5348) Add Transaction…" at bounding box center [702, 320] width 1292 height 640
type input "*******"
click at [302, 200] on span "Main floor-[STREET_ADDRESS]" at bounding box center [313, 198] width 96 height 31
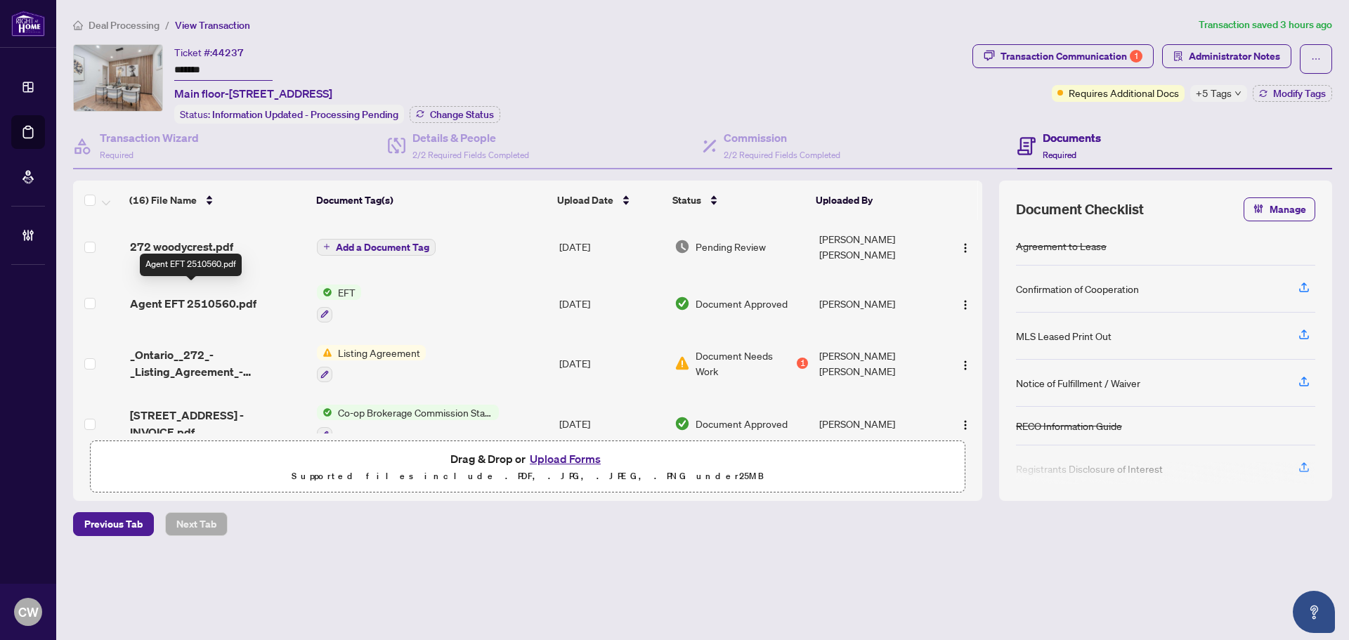
click at [235, 295] on span "Agent EFT 2510560.pdf" at bounding box center [193, 303] width 126 height 17
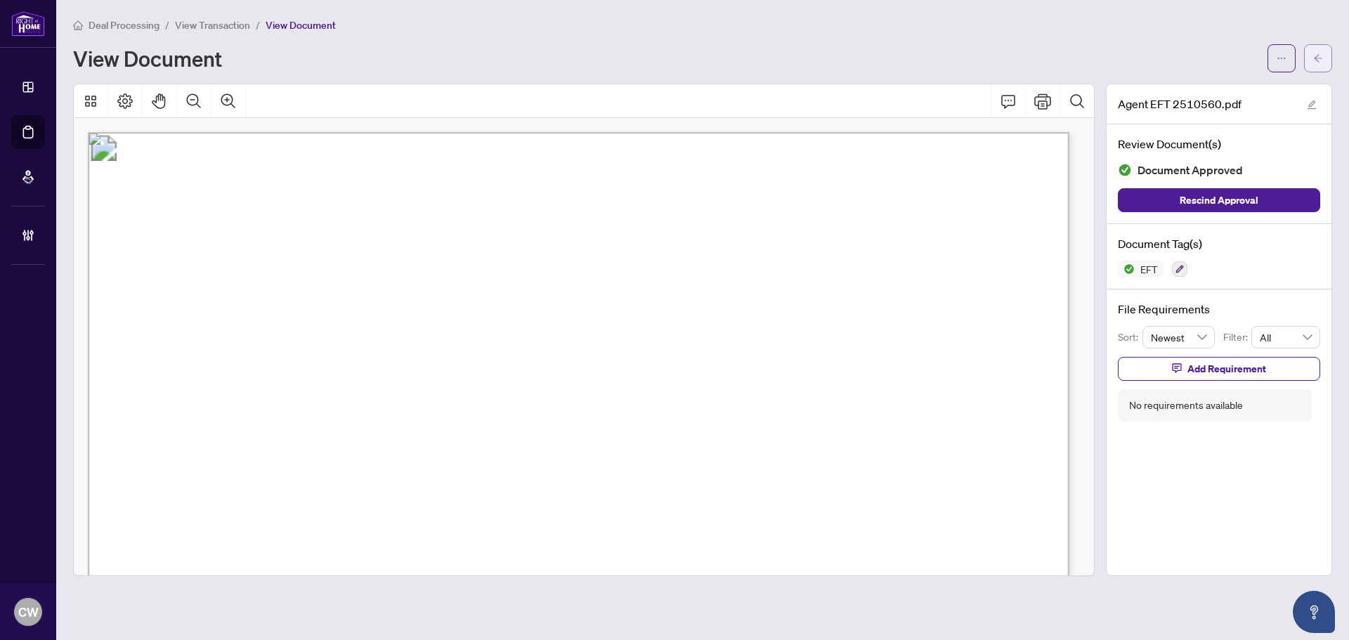
click at [1310, 62] on button "button" at bounding box center [1318, 58] width 28 height 28
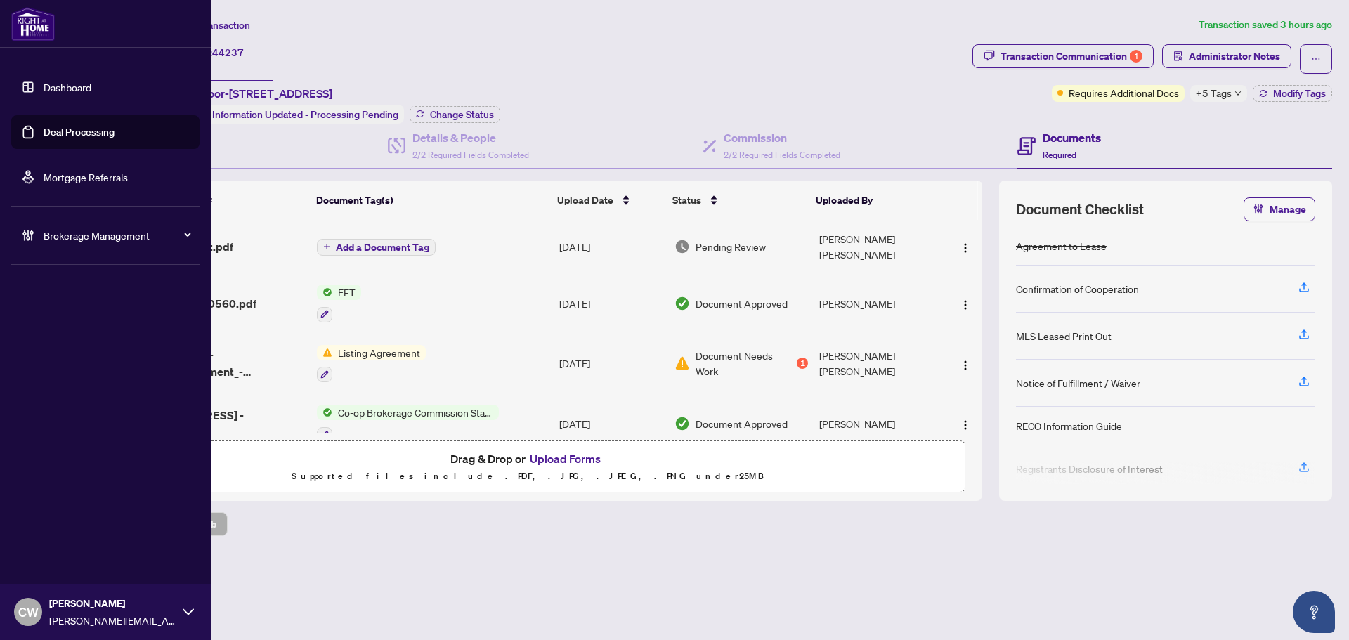
click at [57, 134] on link "Deal Processing" at bounding box center [79, 132] width 71 height 13
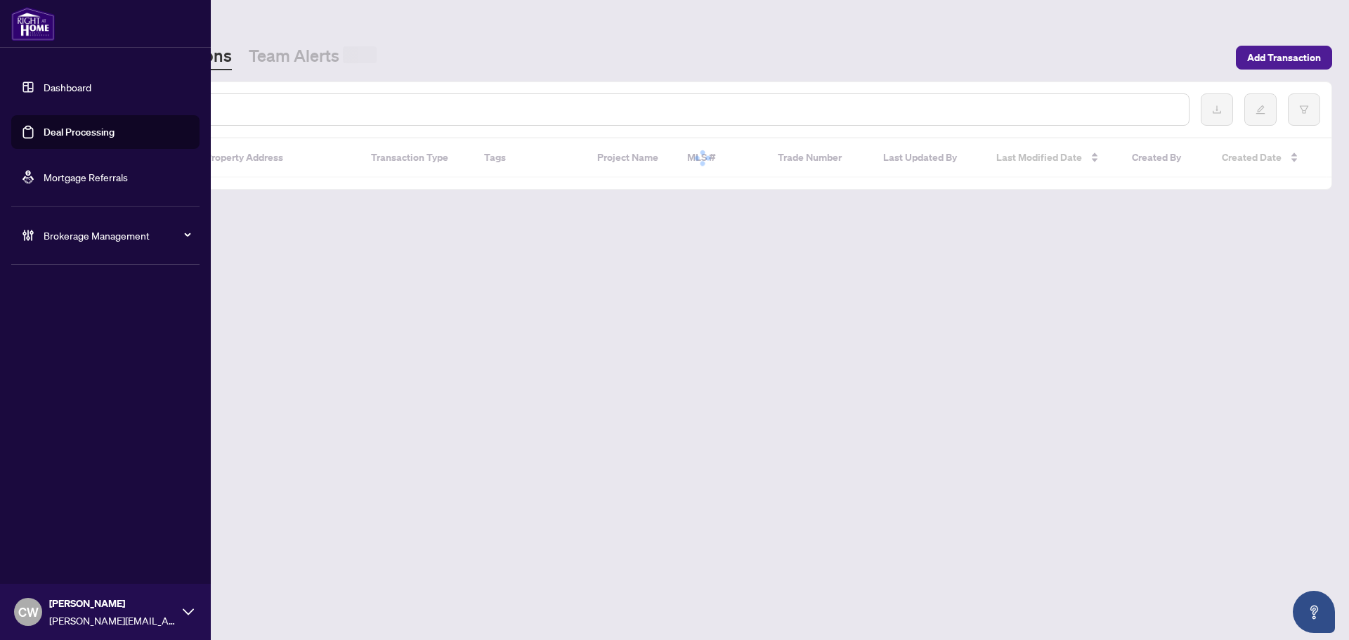
click at [225, 110] on input "text" at bounding box center [644, 109] width 1066 height 15
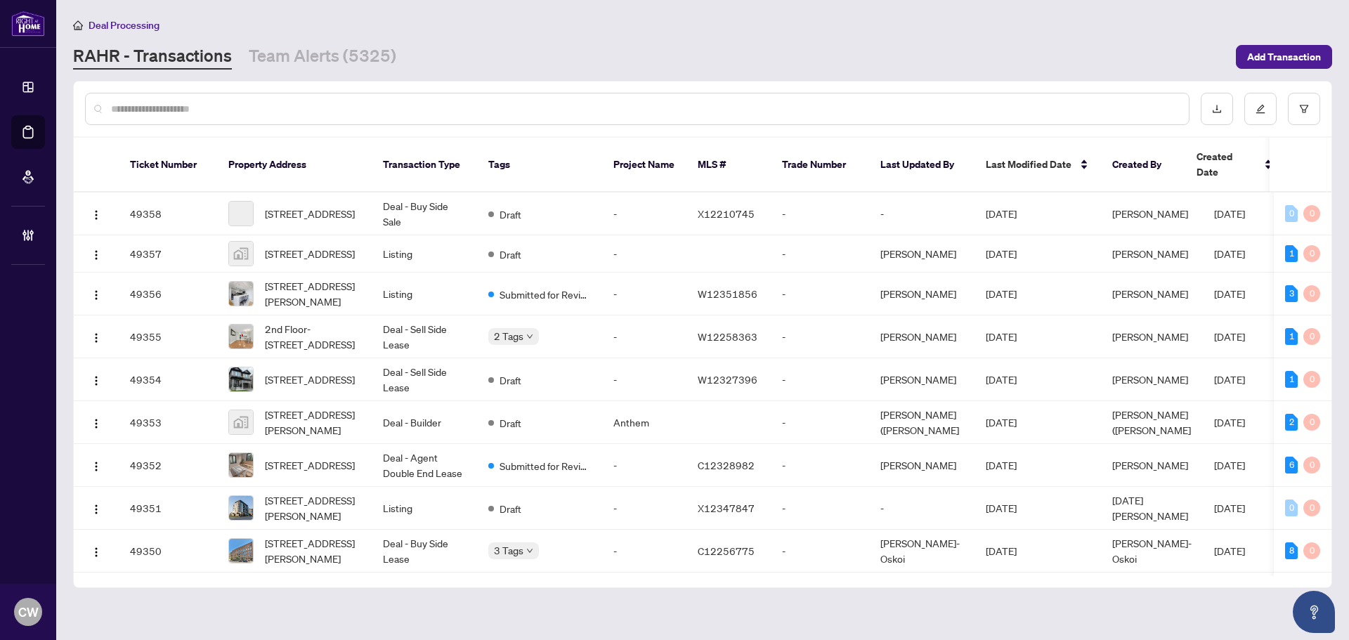
paste input "*******"
type input "*******"
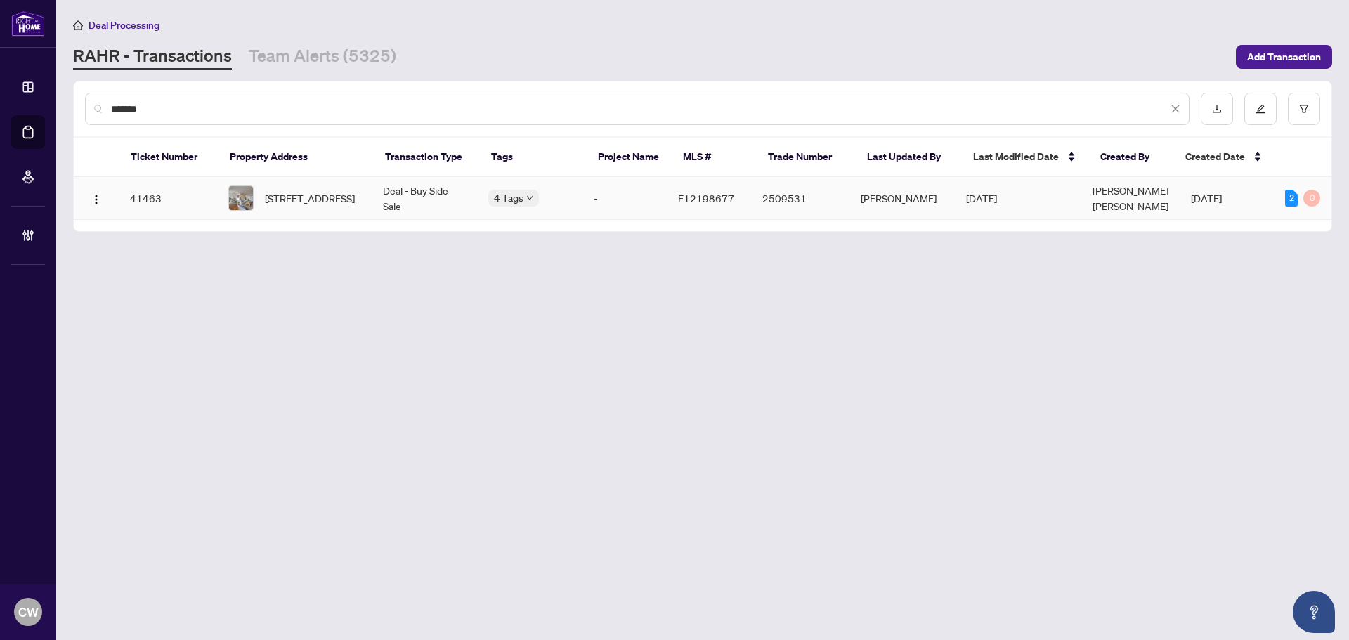
click at [314, 191] on span "[STREET_ADDRESS]" at bounding box center [310, 197] width 90 height 15
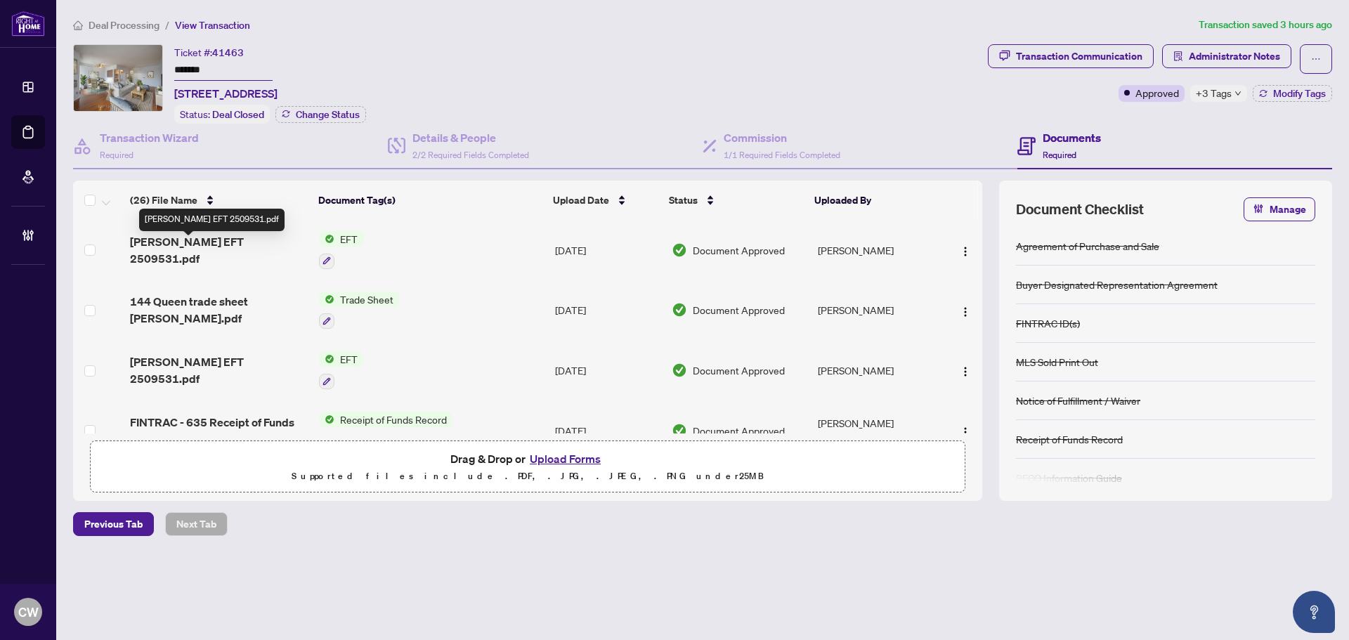
click at [200, 250] on span "[PERSON_NAME] EFT 2509531.pdf" at bounding box center [219, 250] width 178 height 34
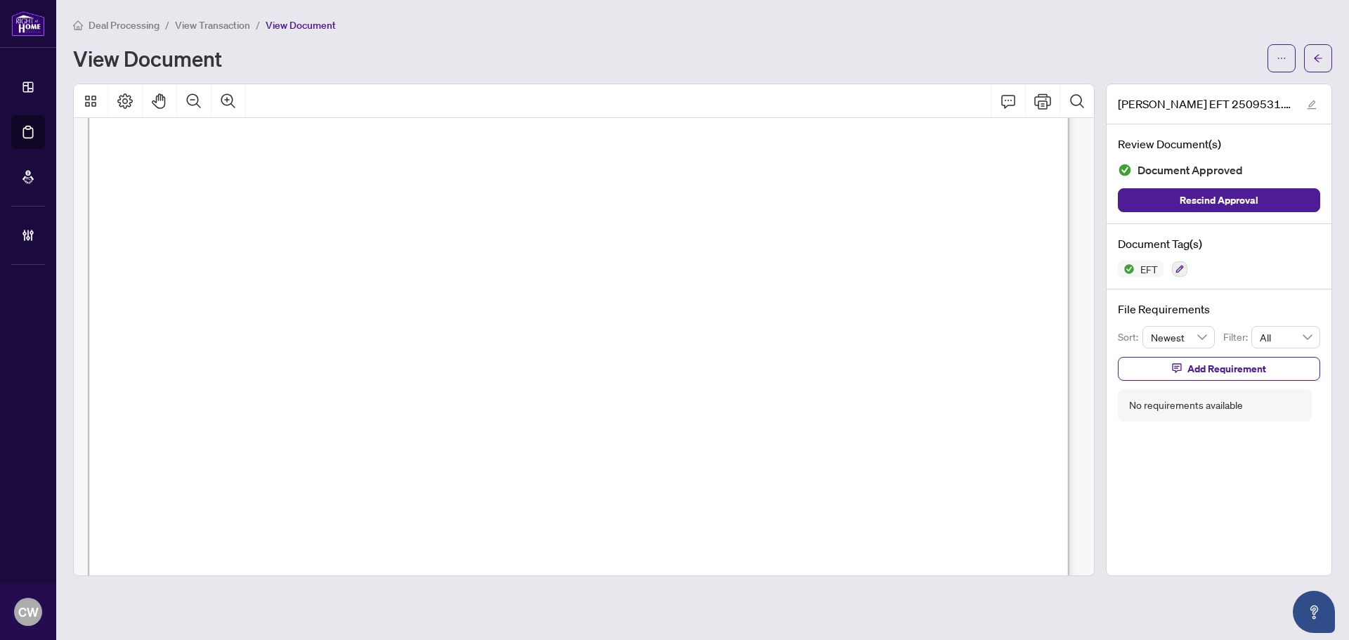
scroll to position [351, 0]
click at [1324, 51] on button "button" at bounding box center [1318, 58] width 28 height 28
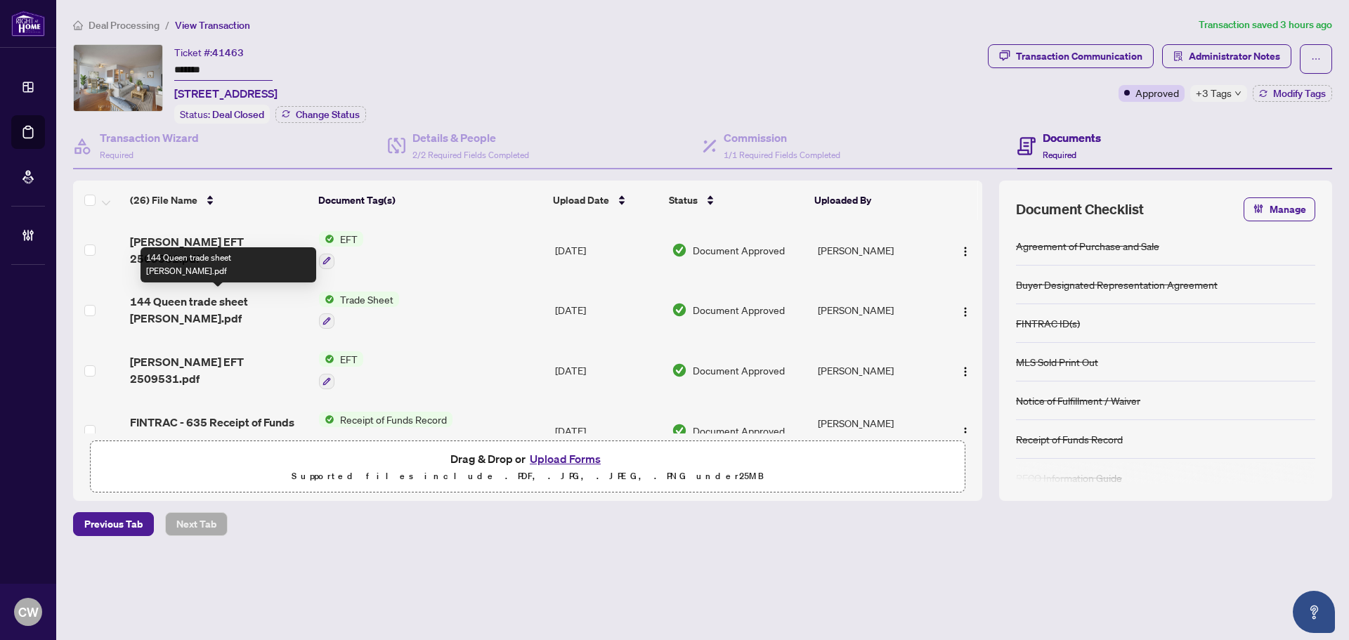
click at [211, 306] on span "144 Queen trade sheet [PERSON_NAME].pdf" at bounding box center [219, 310] width 178 height 34
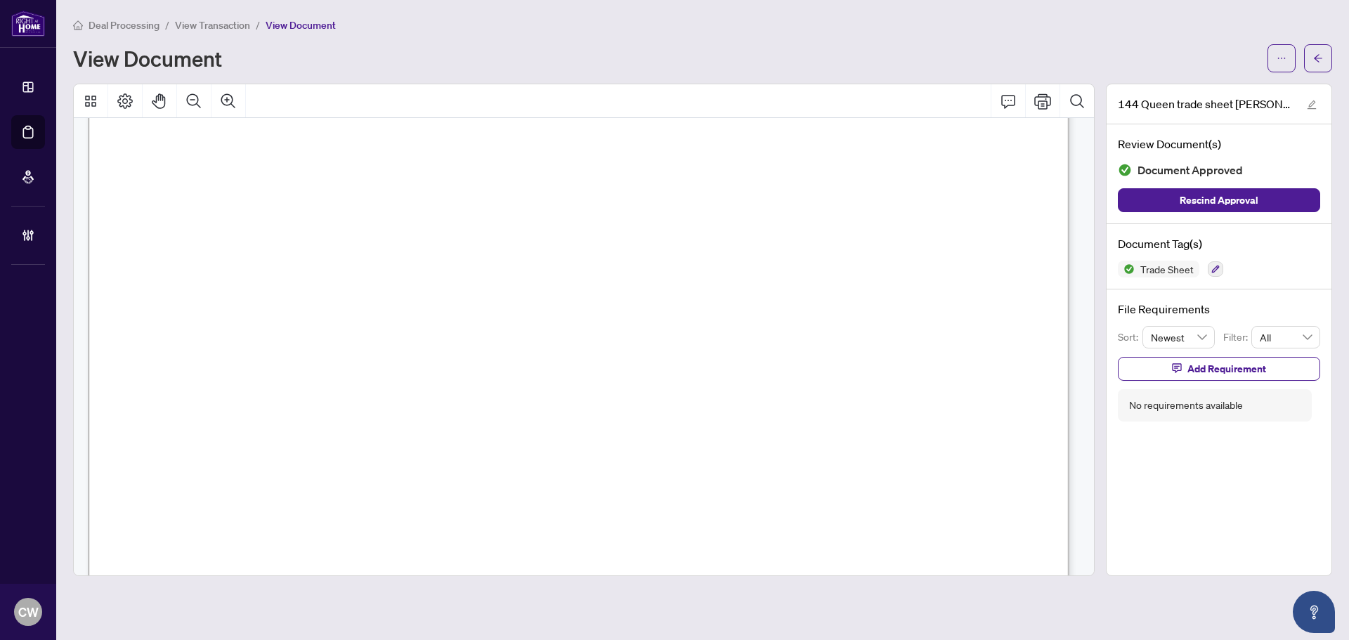
scroll to position [1826, 0]
click at [1328, 60] on button "button" at bounding box center [1318, 58] width 28 height 28
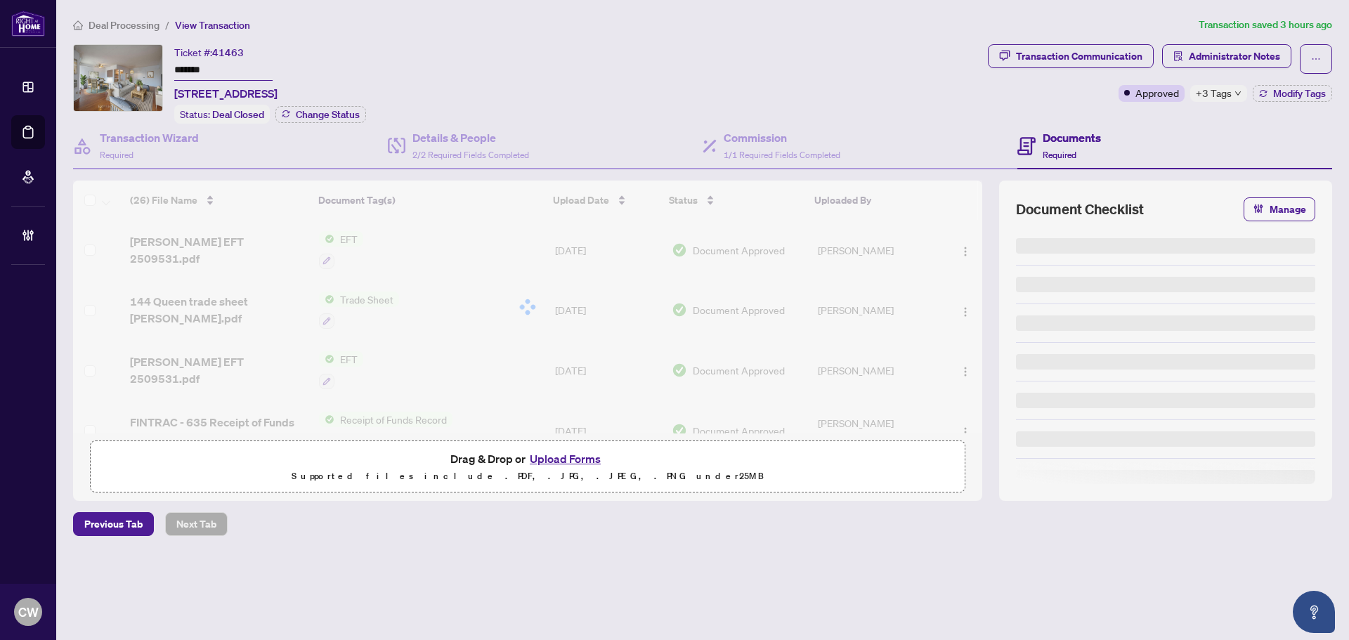
click at [220, 251] on div at bounding box center [527, 307] width 909 height 253
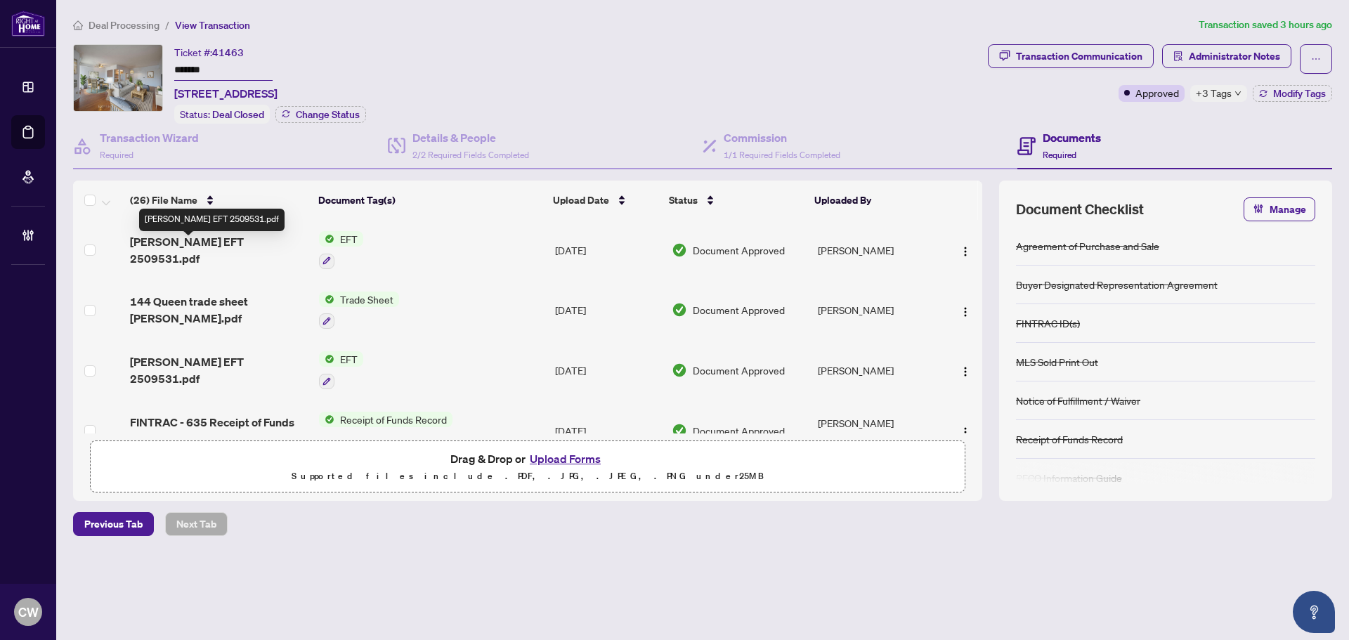
click at [220, 251] on span "[PERSON_NAME] EFT 2509531.pdf" at bounding box center [219, 250] width 178 height 34
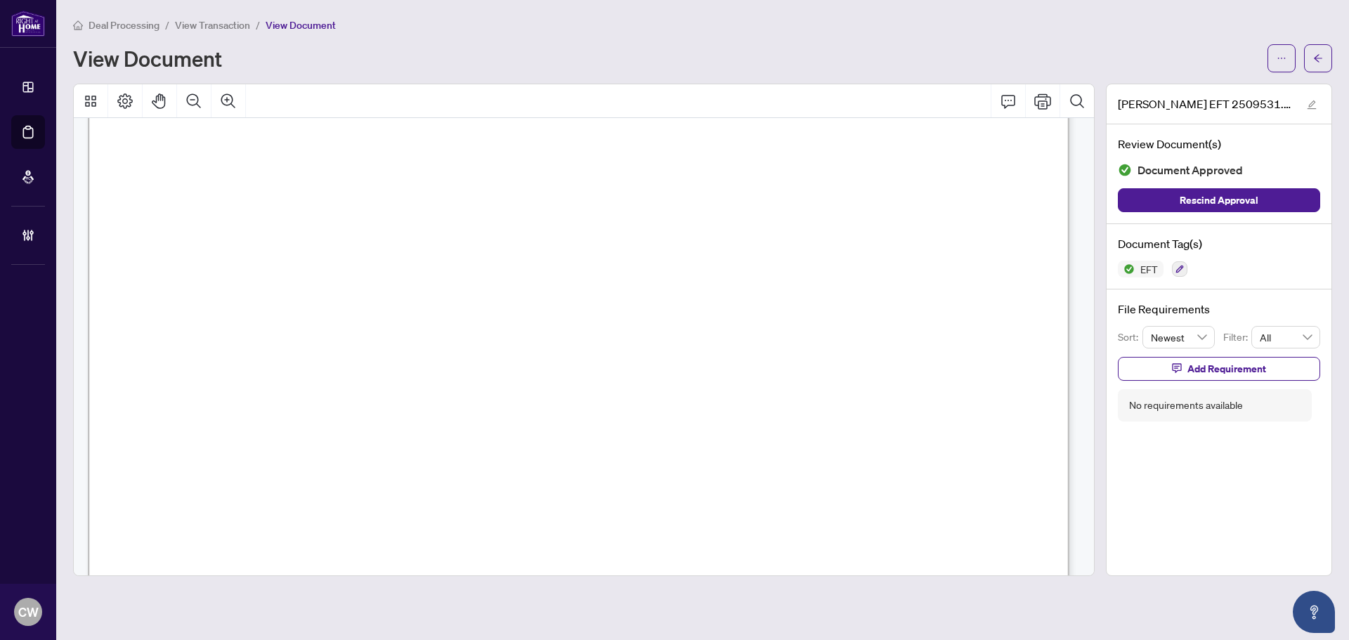
scroll to position [211, 0]
click at [1316, 59] on icon "arrow-left" at bounding box center [1318, 58] width 10 height 10
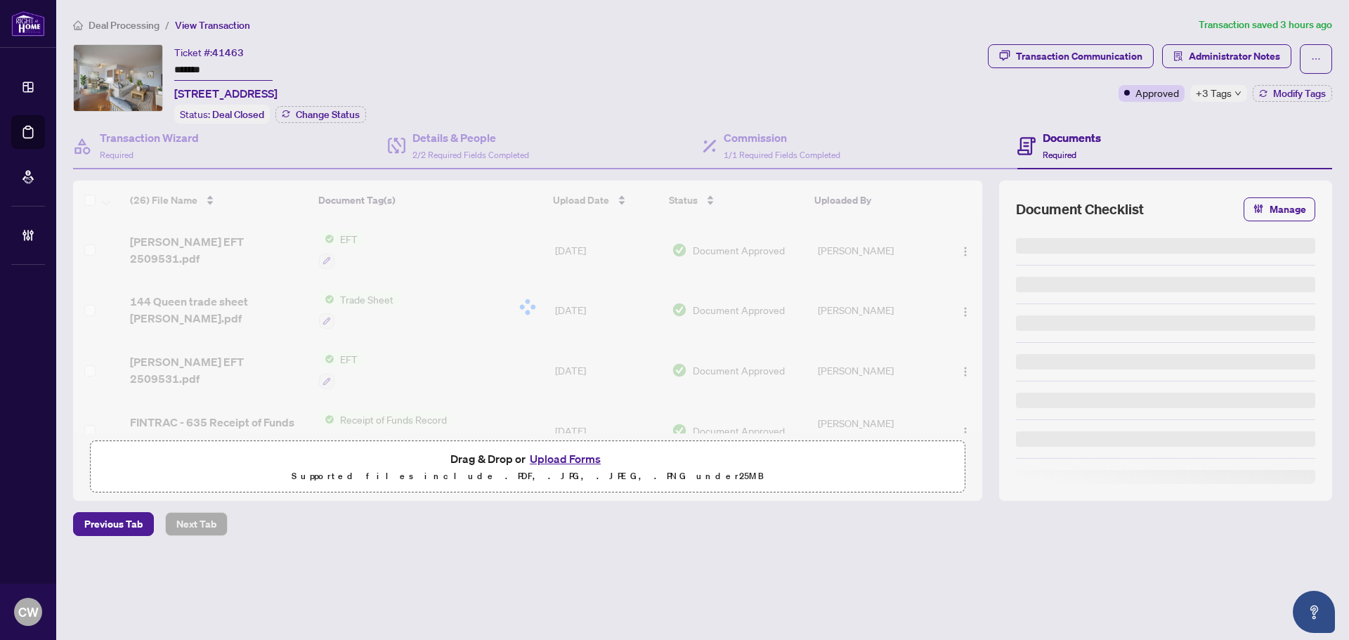
click at [579, 459] on button "Upload Forms" at bounding box center [564, 459] width 79 height 18
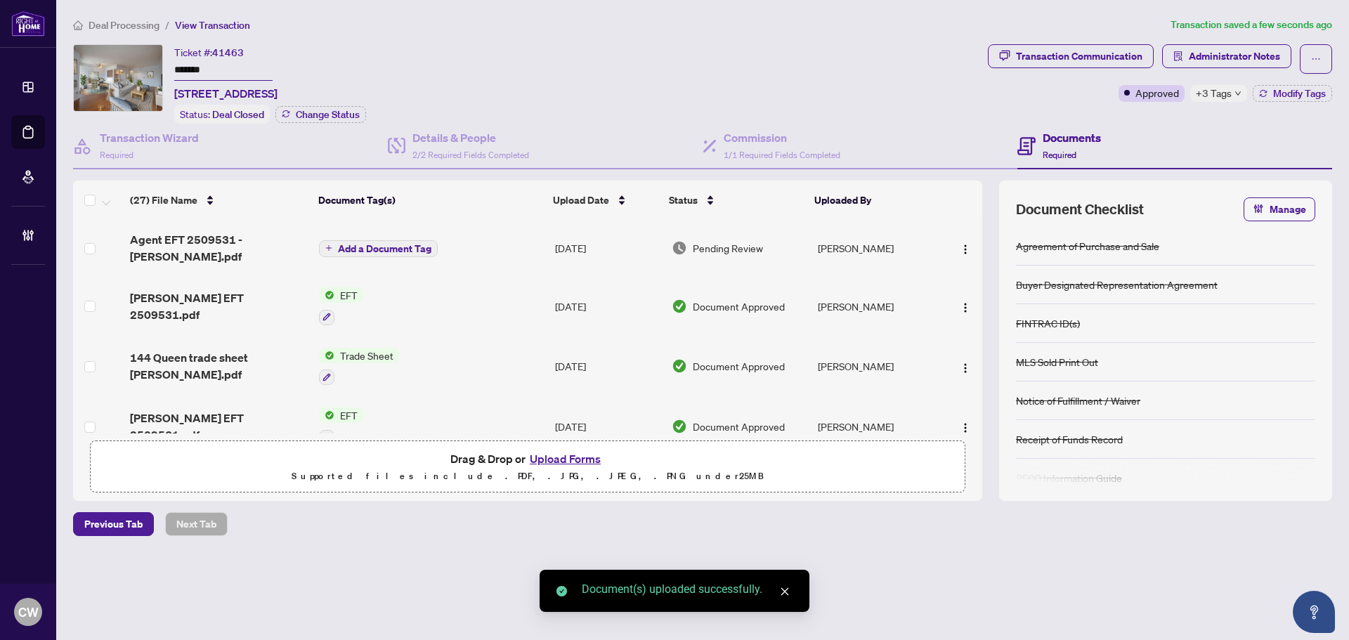
click at [420, 249] on span "Add a Document Tag" at bounding box center [384, 249] width 93 height 10
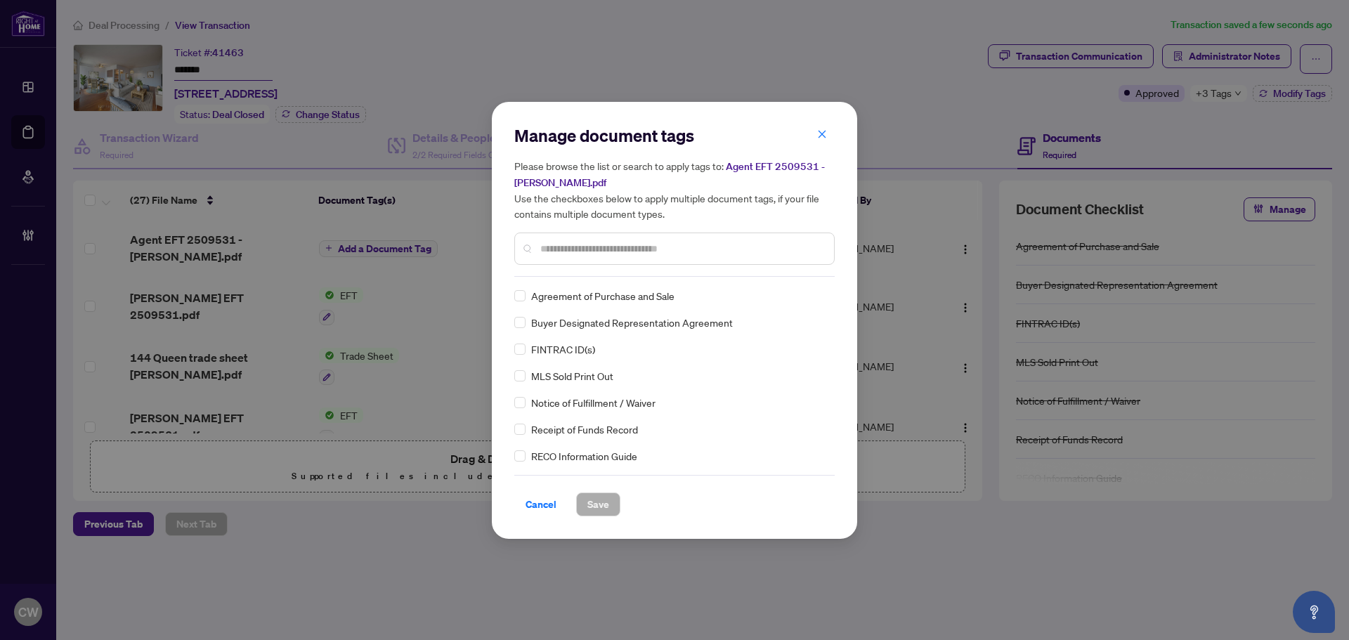
click at [628, 247] on input "text" at bounding box center [681, 248] width 282 height 15
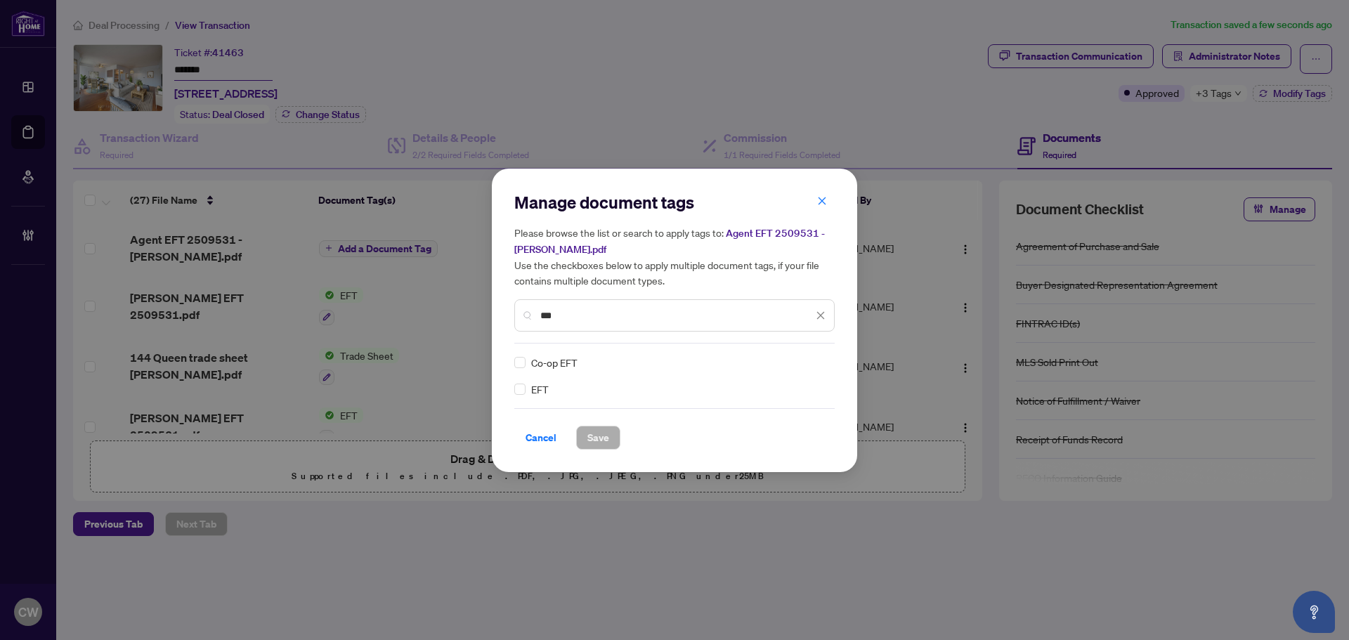
type input "***"
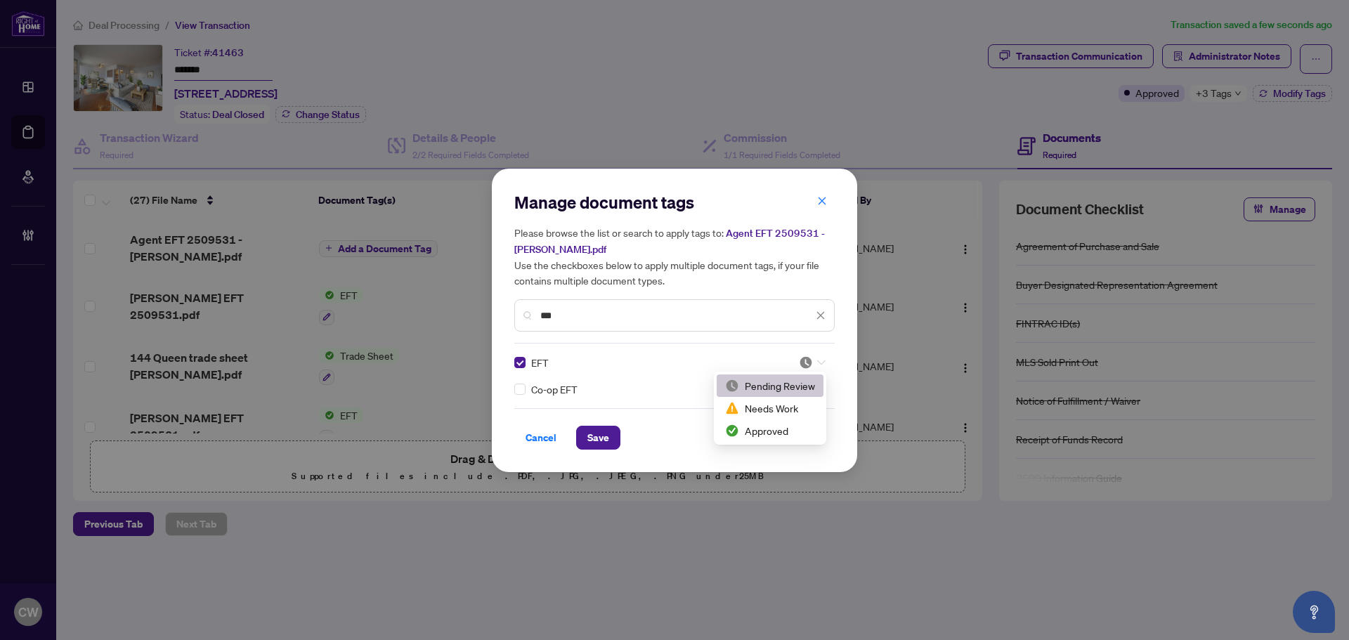
drag, startPoint x: 812, startPoint y: 355, endPoint x: 799, endPoint y: 401, distance: 48.2
click at [812, 356] on img at bounding box center [806, 362] width 14 height 14
click at [791, 427] on div "Approved" at bounding box center [770, 430] width 90 height 15
click at [599, 434] on span "Save" at bounding box center [598, 437] width 22 height 22
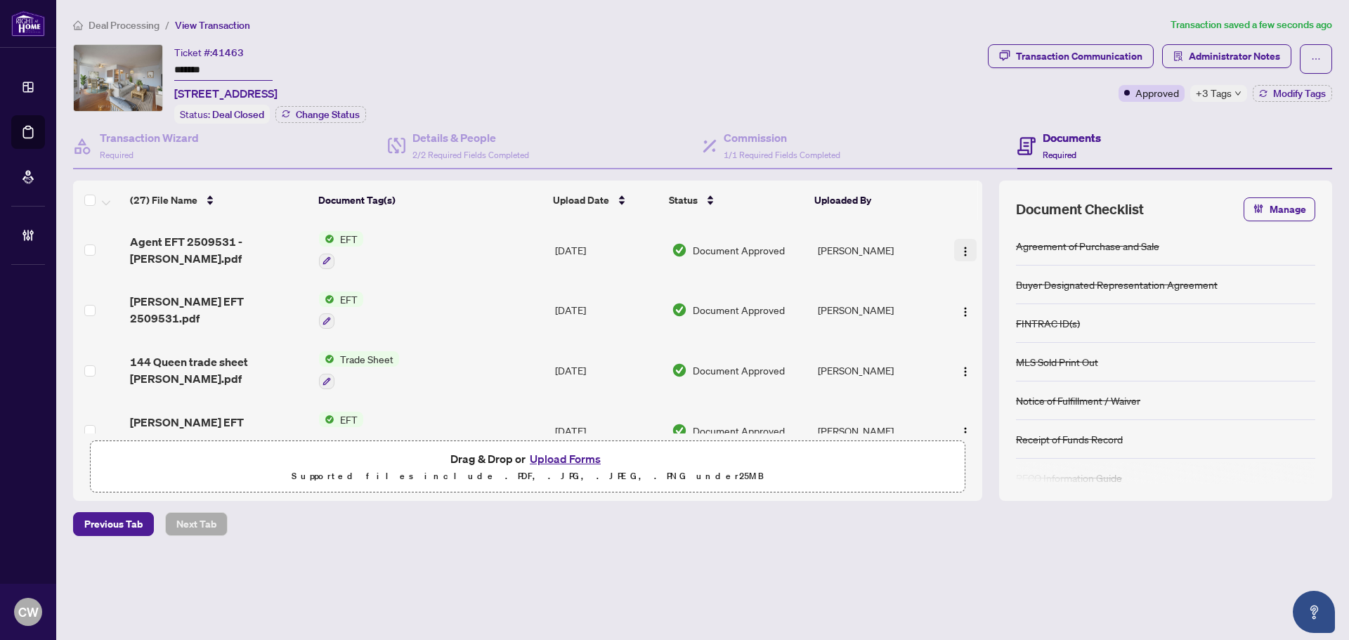
click at [963, 247] on img "button" at bounding box center [964, 251] width 11 height 11
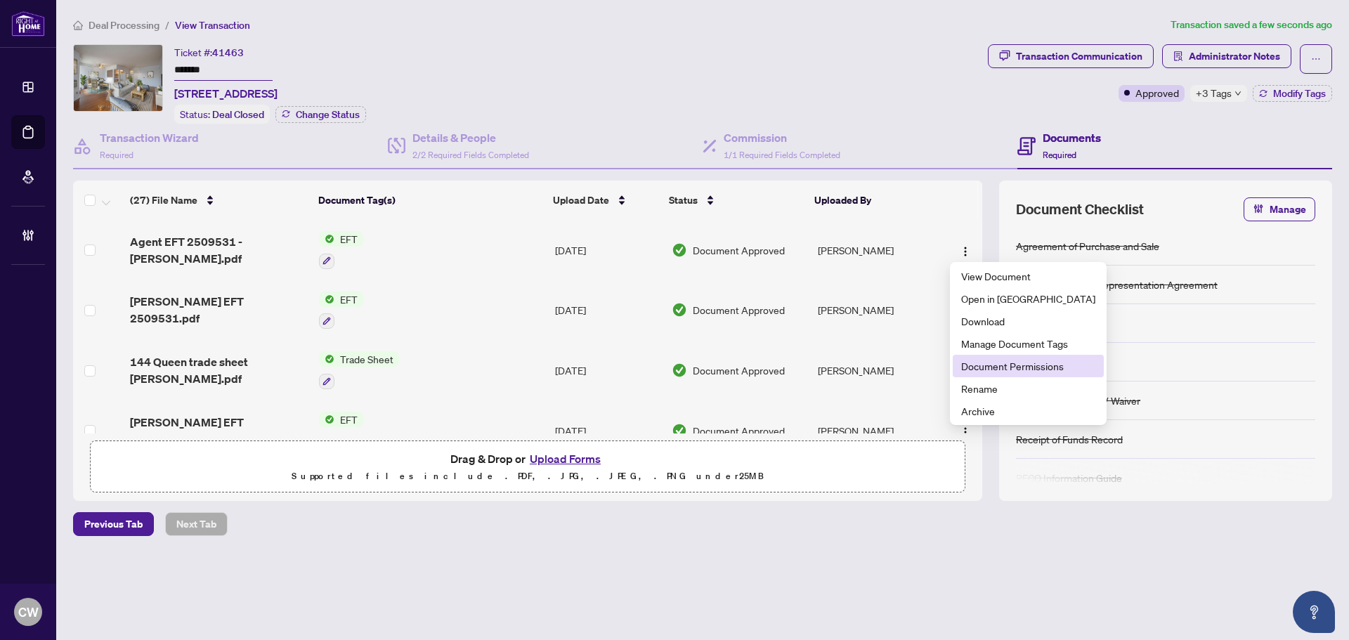
click at [990, 365] on span "Document Permissions" at bounding box center [1028, 365] width 134 height 15
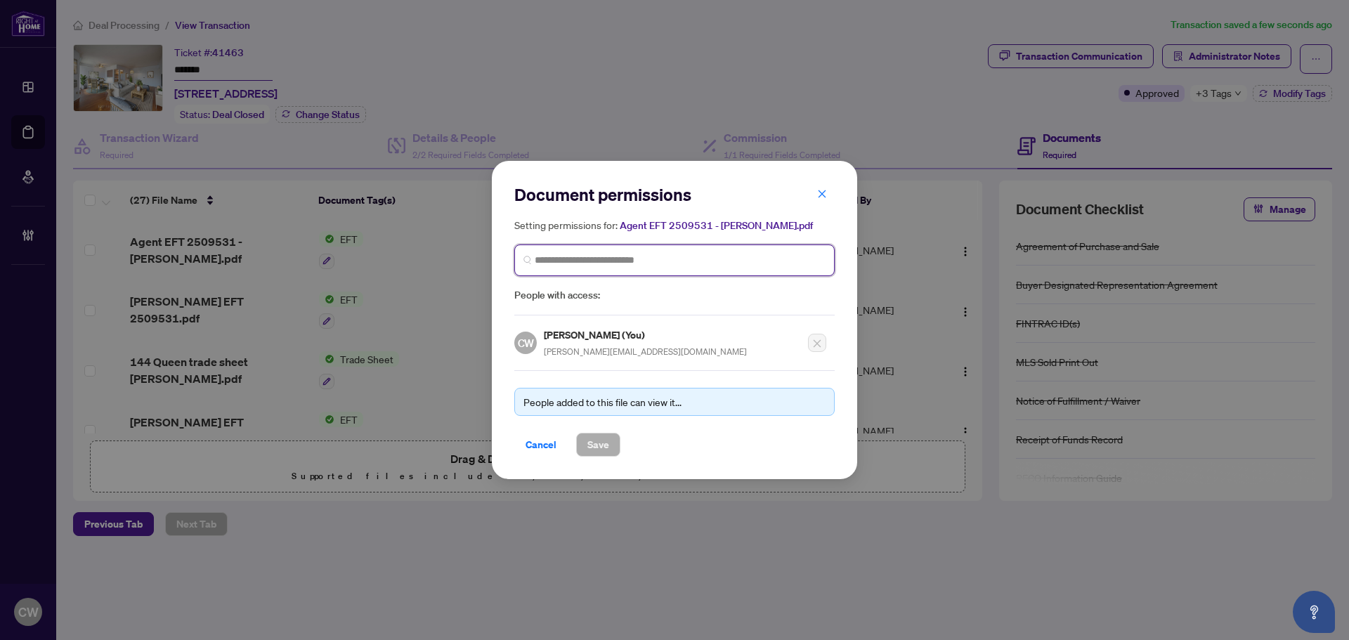
paste input "**********"
click at [690, 255] on input "search" at bounding box center [680, 260] width 291 height 15
type input "**********"
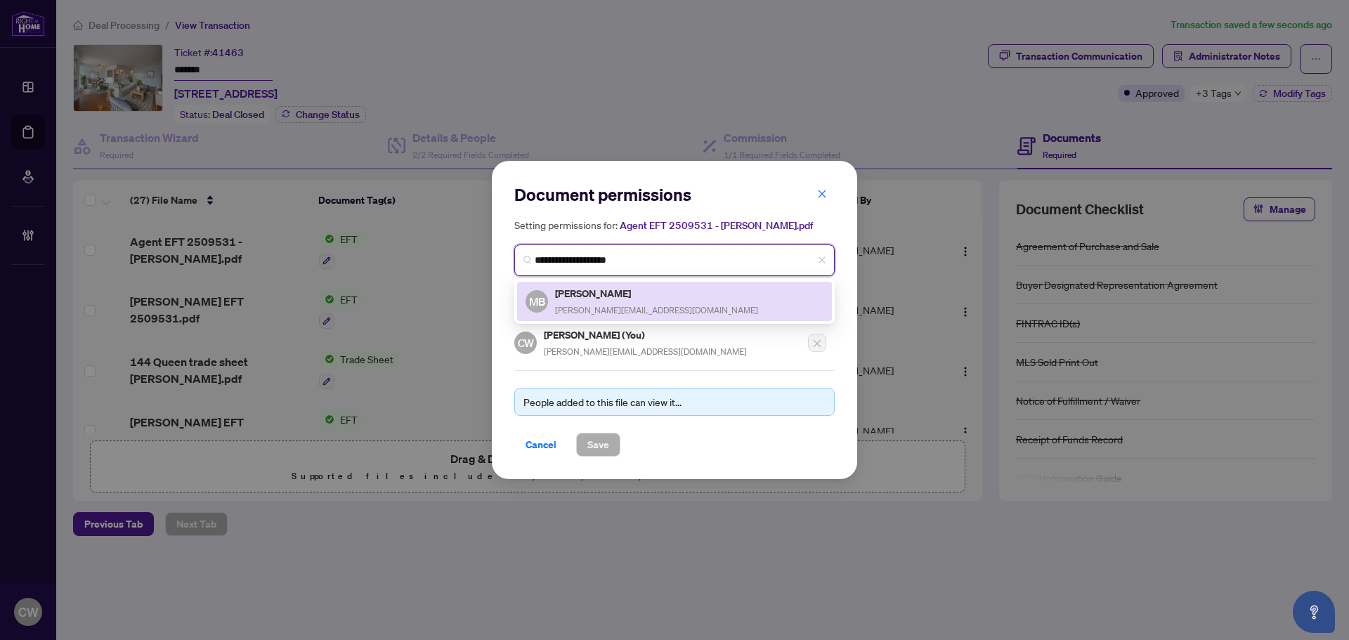
click at [614, 293] on h5 "[PERSON_NAME]" at bounding box center [656, 293] width 203 height 16
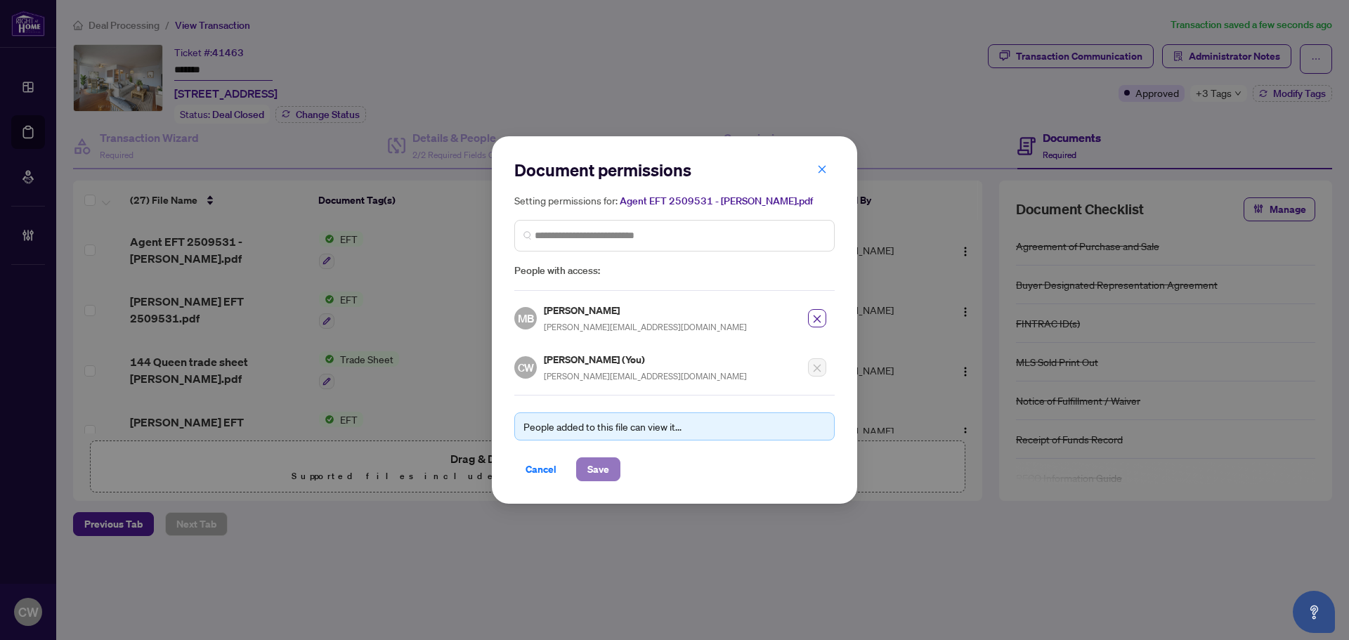
click at [612, 465] on button "Save" at bounding box center [598, 469] width 44 height 24
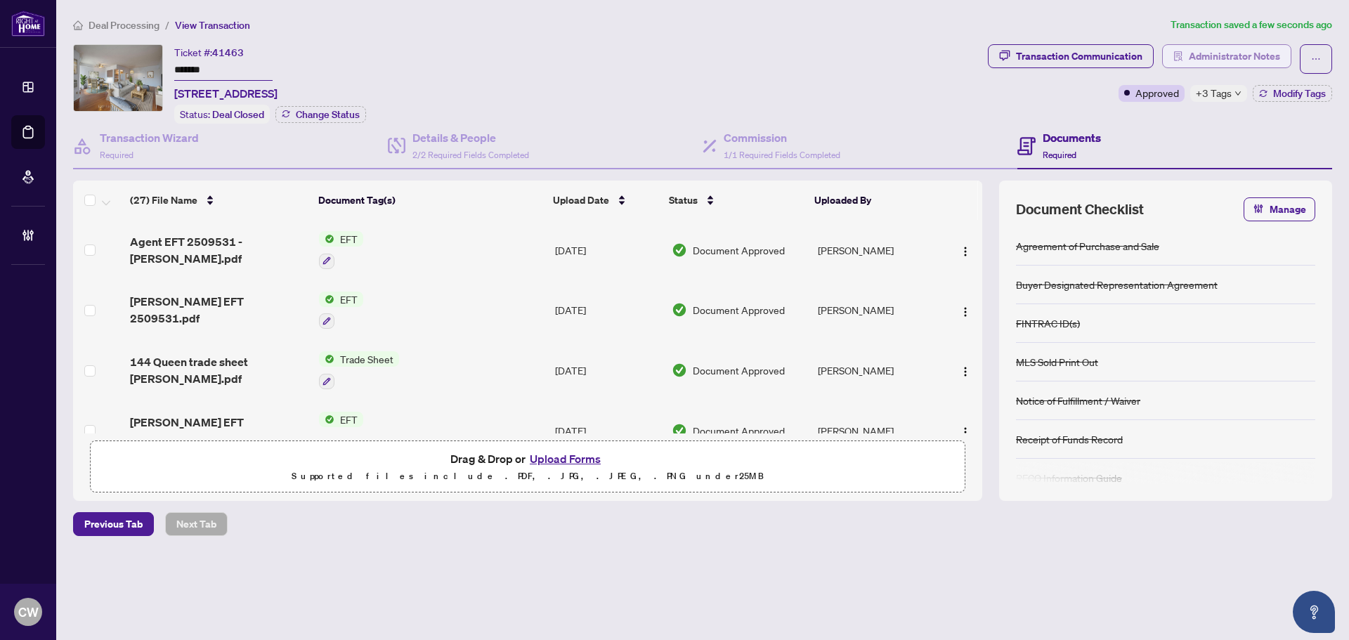
click at [1221, 57] on span "Administrator Notes" at bounding box center [1233, 56] width 91 height 22
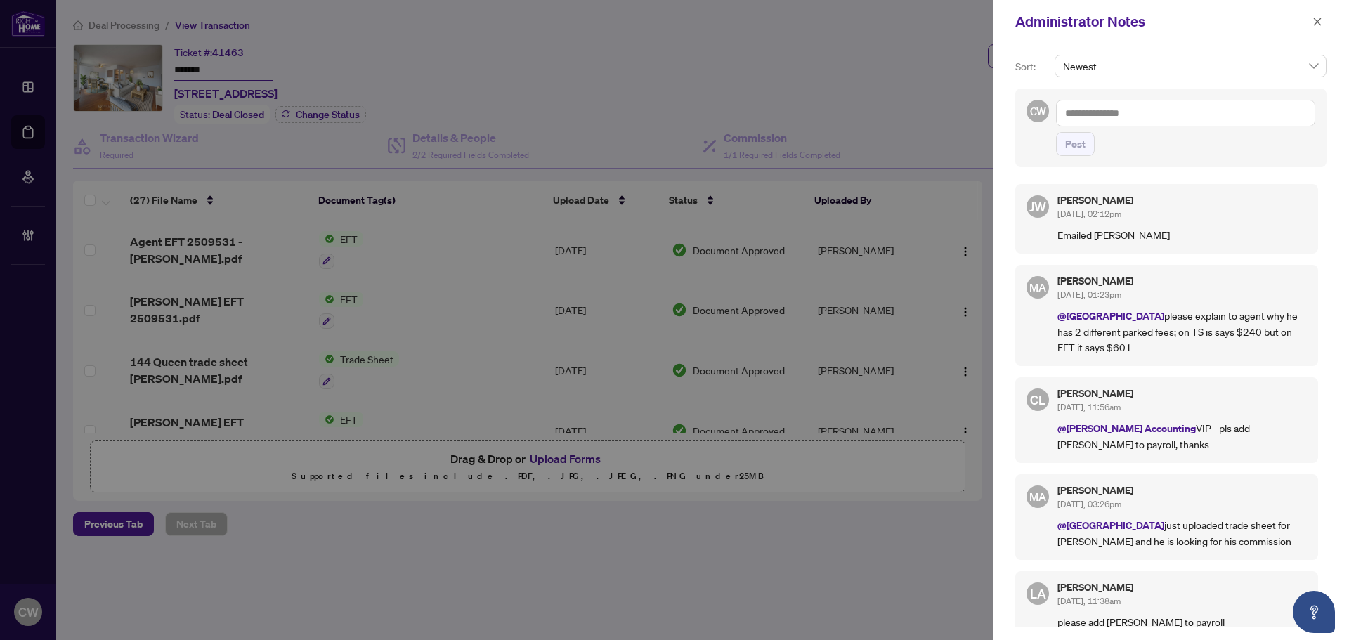
click at [1133, 114] on textarea at bounding box center [1185, 113] width 259 height 27
paste textarea "**********"
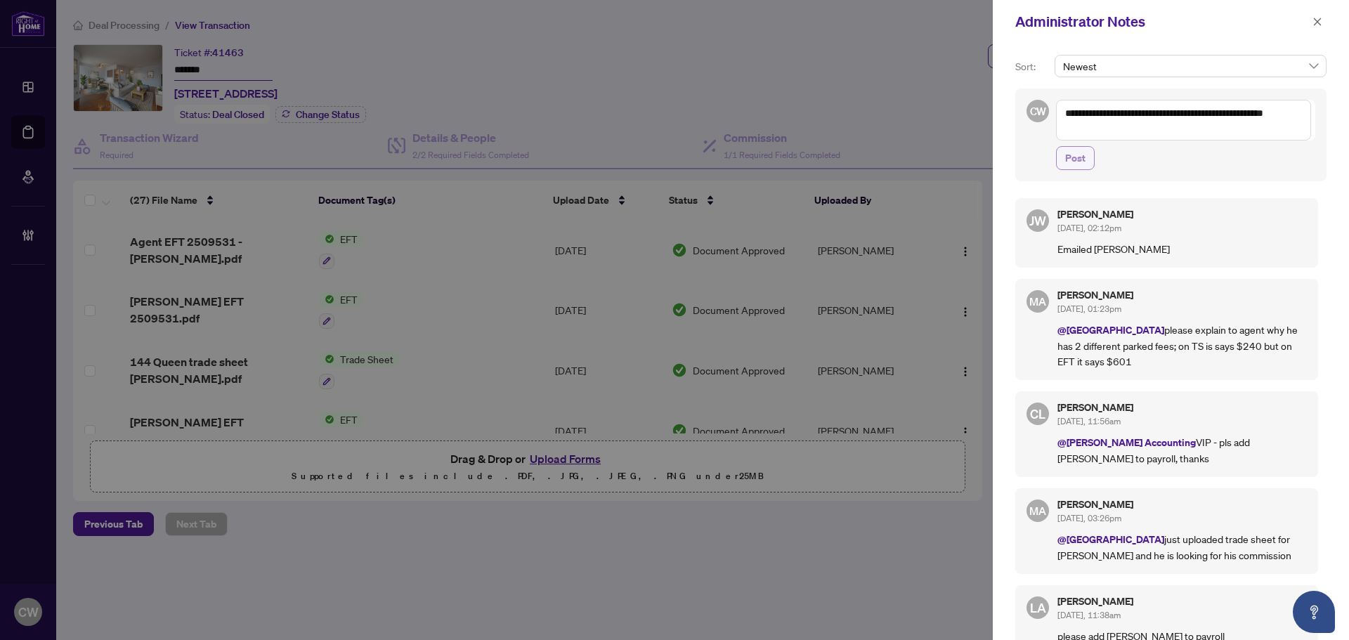
type textarea "**********"
click at [1082, 156] on span "Post" at bounding box center [1075, 158] width 20 height 22
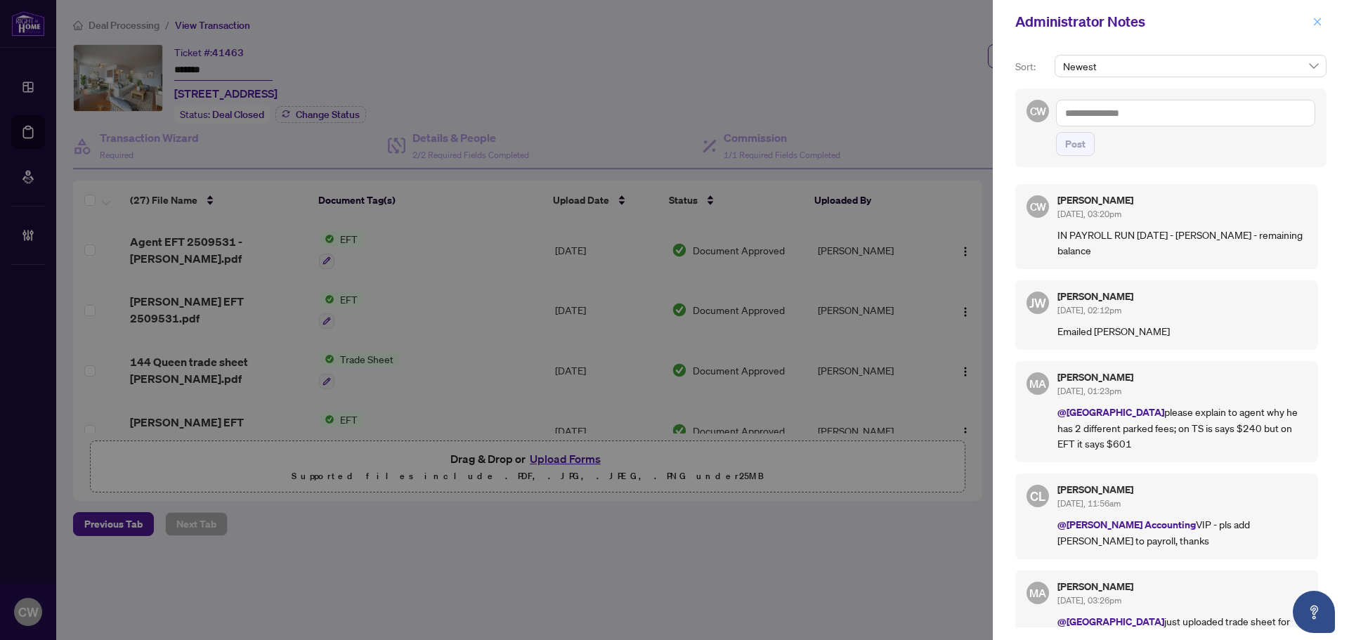
click at [1317, 26] on icon "close" at bounding box center [1317, 22] width 10 height 10
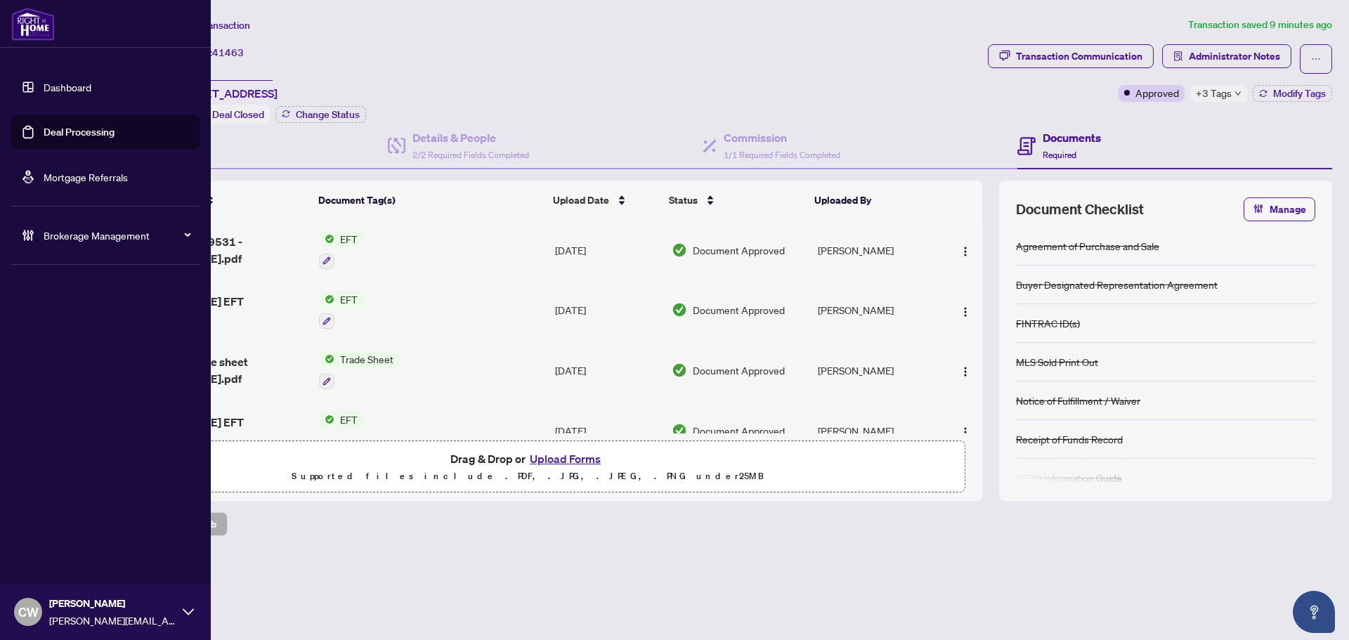
click at [44, 138] on link "Deal Processing" at bounding box center [79, 132] width 71 height 13
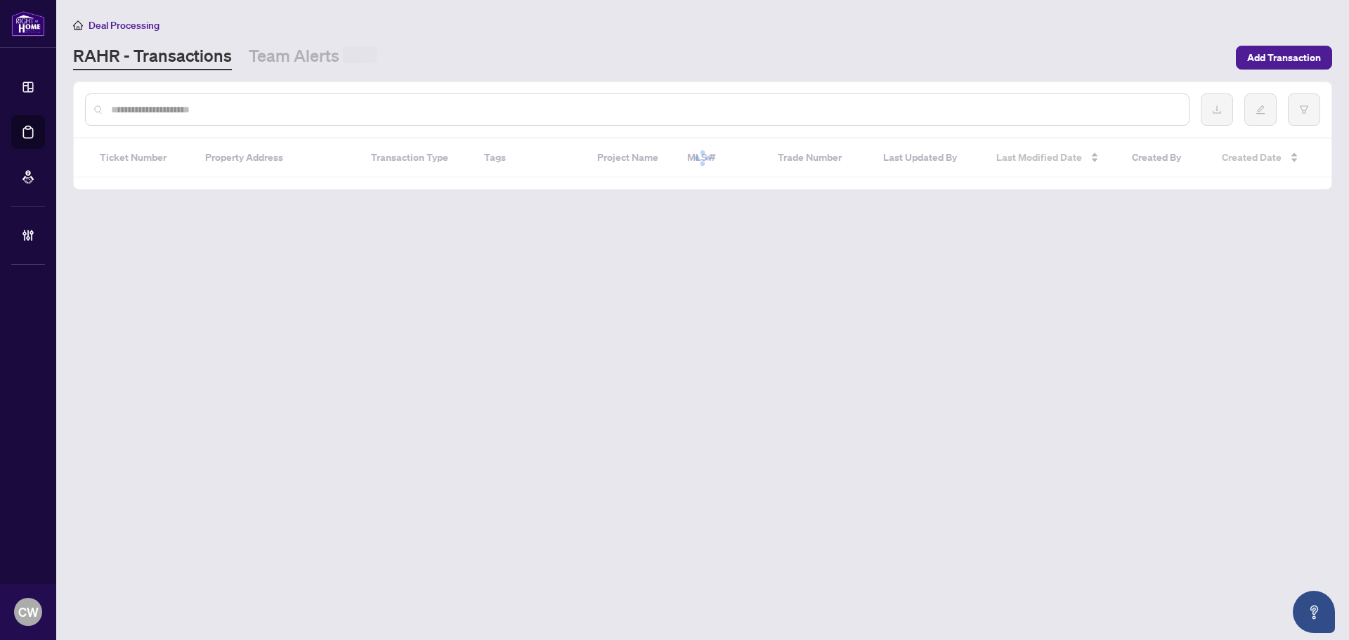
click at [315, 114] on input "text" at bounding box center [644, 109] width 1066 height 15
paste input "*******"
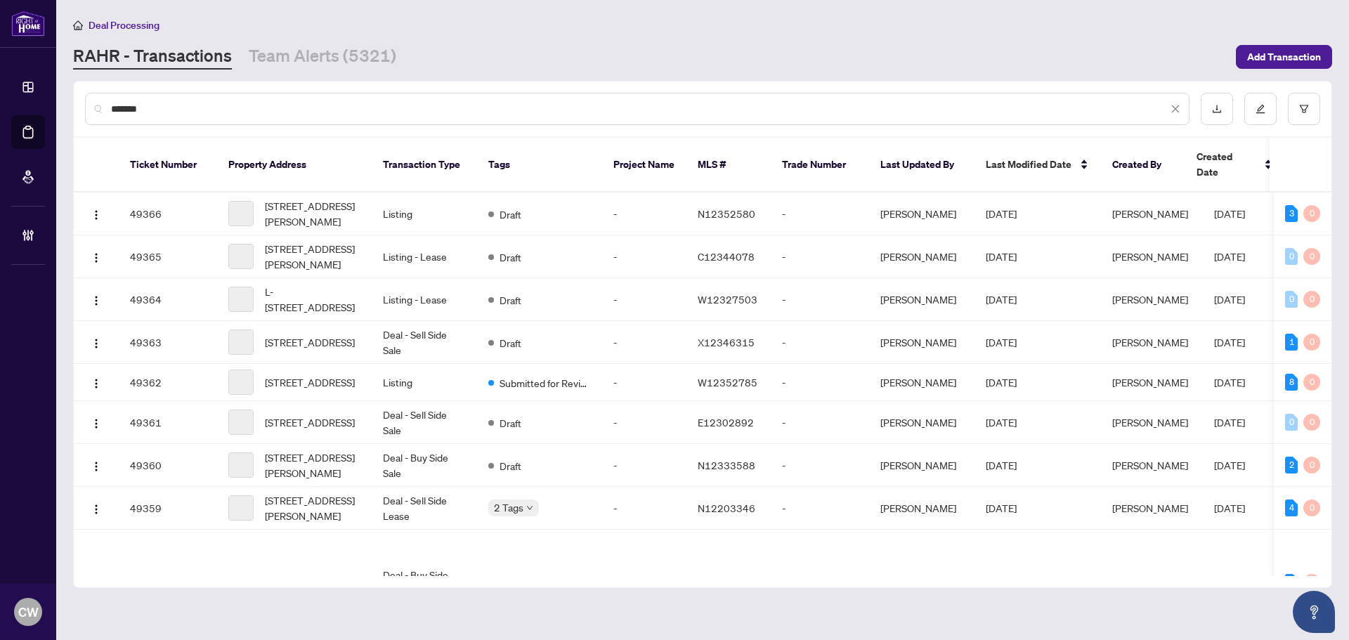
type input "*******"
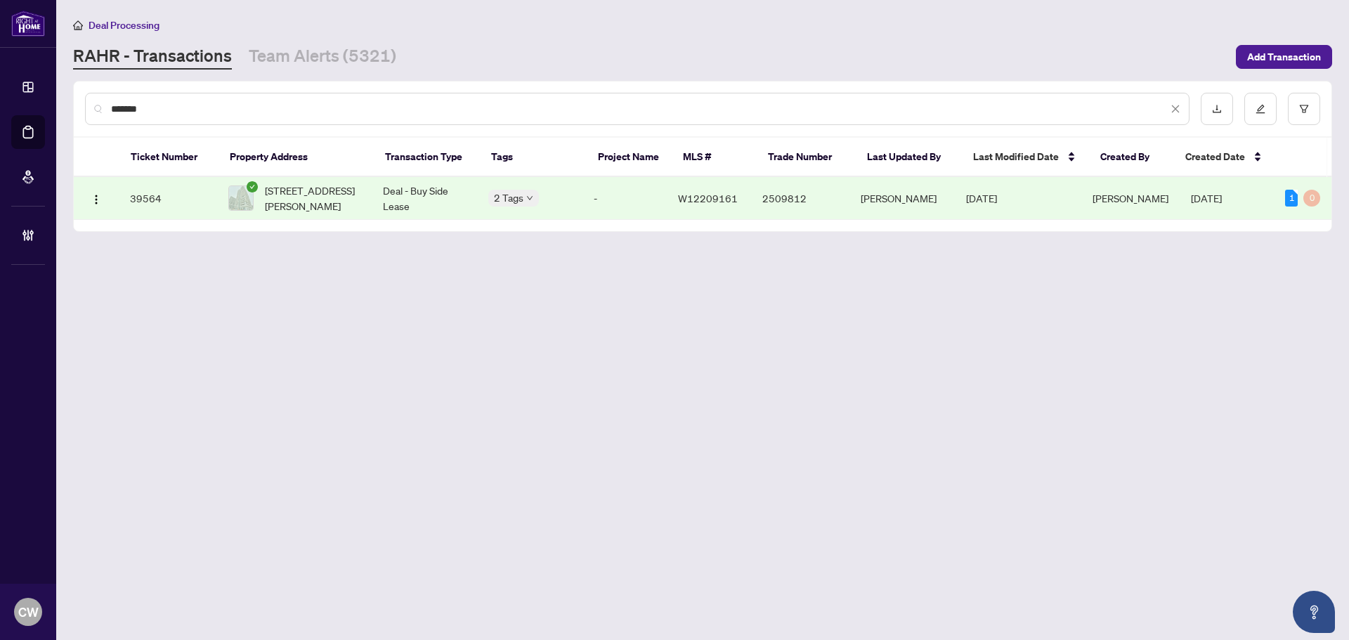
click at [289, 204] on span "[STREET_ADDRESS][PERSON_NAME]" at bounding box center [313, 198] width 96 height 31
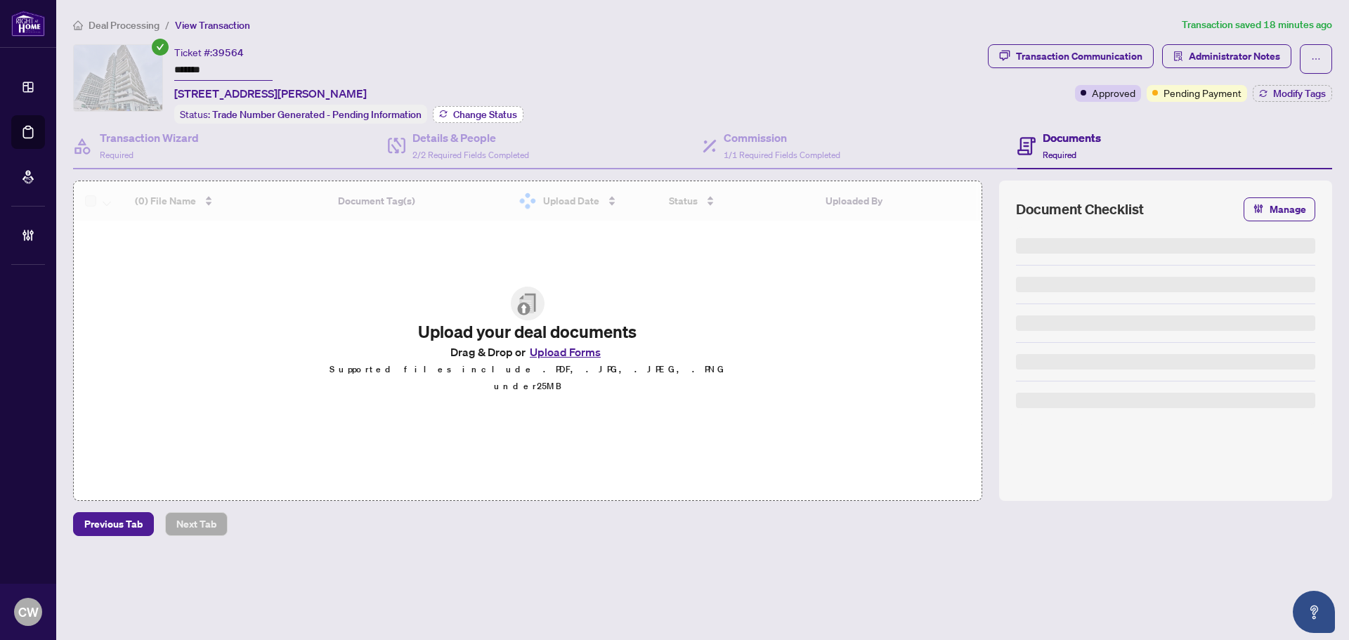
click at [475, 117] on span "Change Status" at bounding box center [485, 115] width 64 height 10
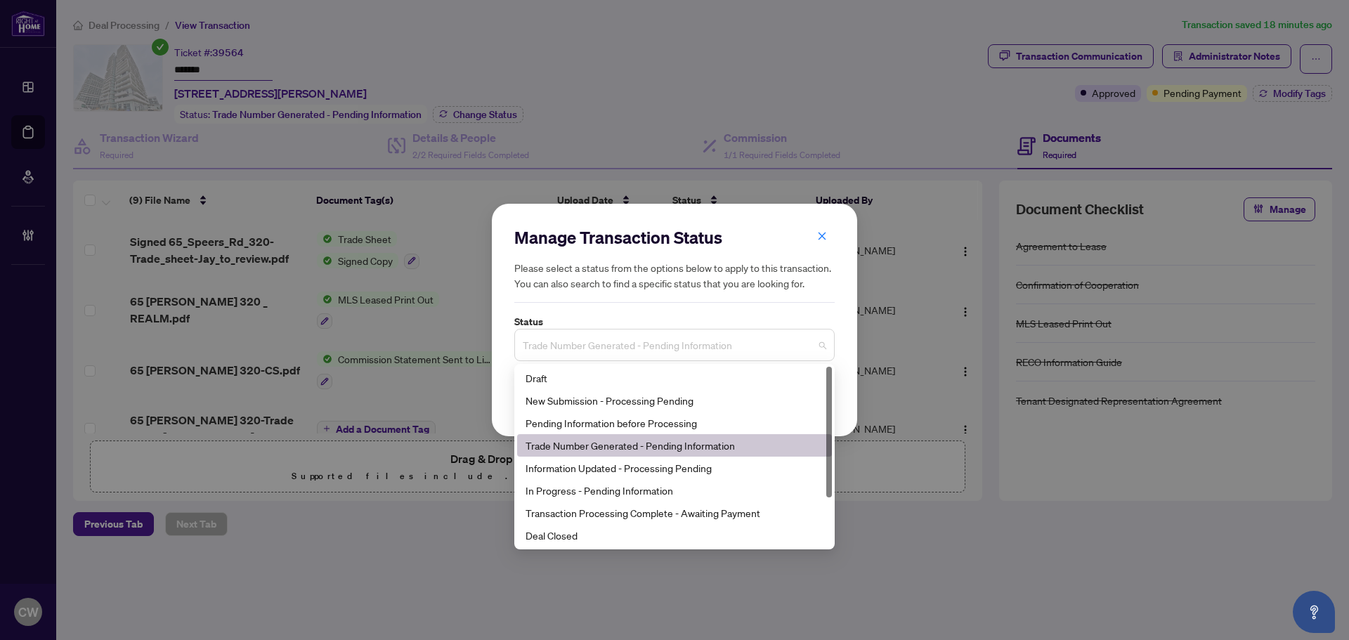
click at [583, 338] on span "Trade Number Generated - Pending Information" at bounding box center [674, 345] width 303 height 27
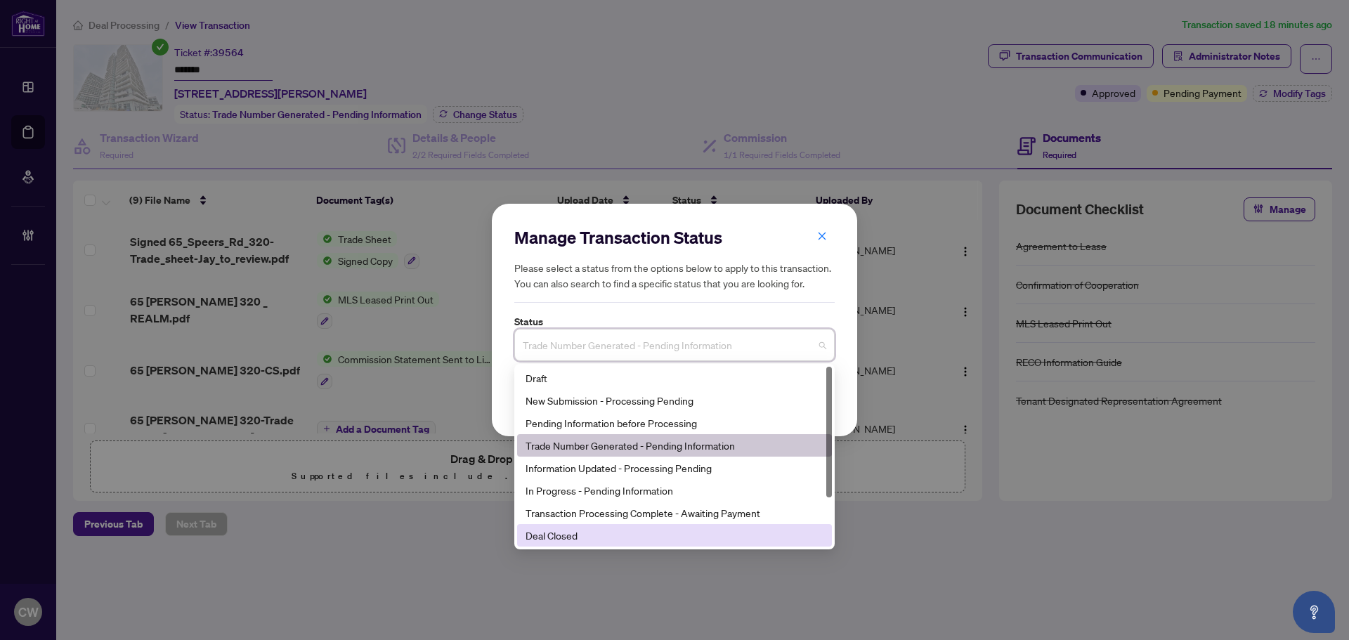
drag, startPoint x: 616, startPoint y: 534, endPoint x: 612, endPoint y: 526, distance: 8.8
click at [615, 534] on div "Deal Closed" at bounding box center [674, 535] width 298 height 15
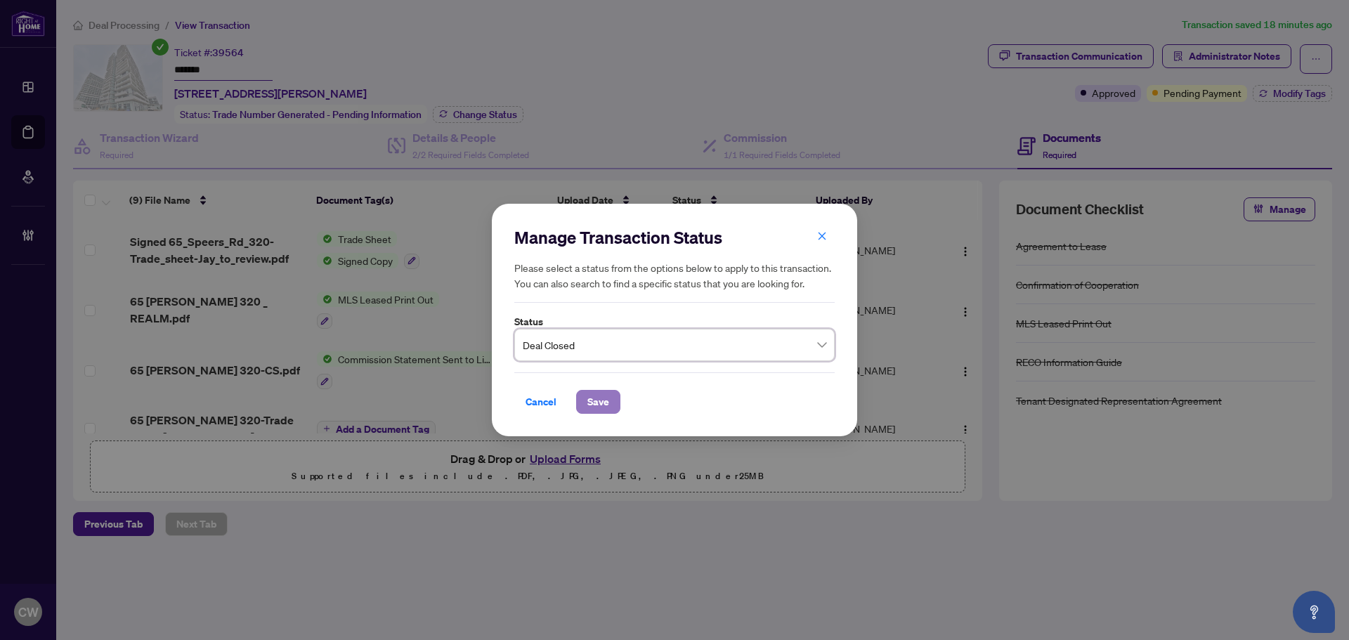
click at [597, 401] on span "Save" at bounding box center [598, 402] width 22 height 22
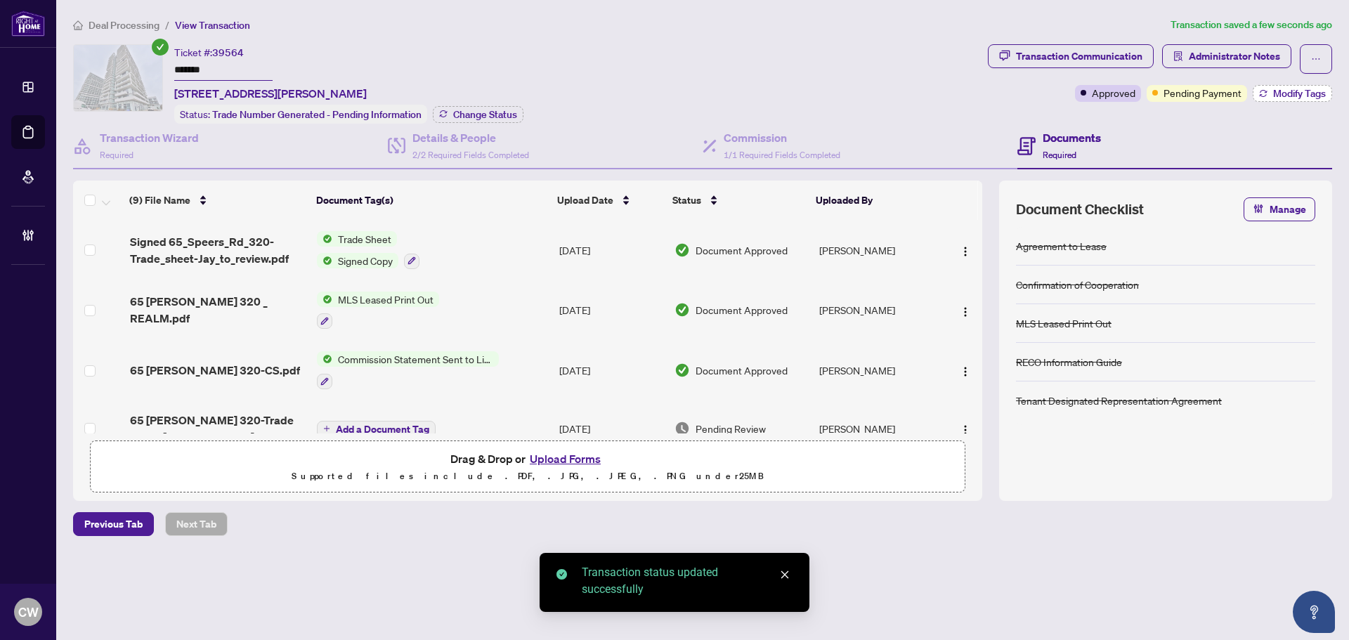
click at [1302, 97] on span "Modify Tags" at bounding box center [1299, 94] width 53 height 10
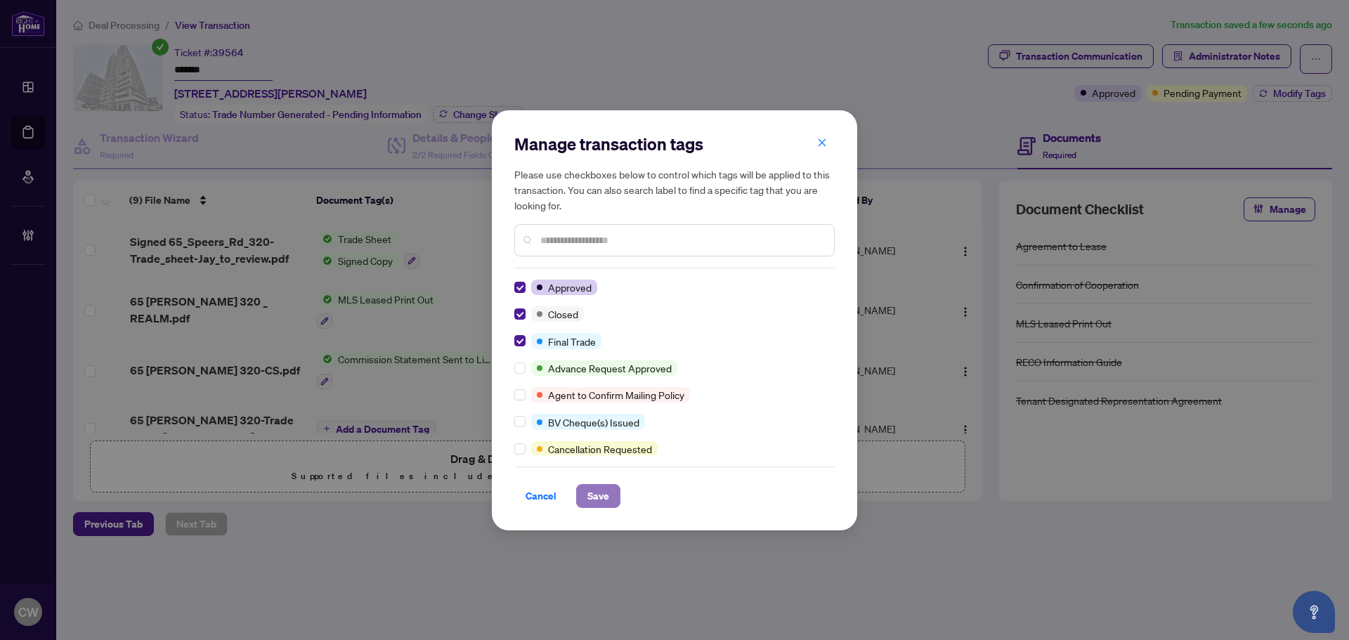
click at [595, 491] on span "Save" at bounding box center [598, 496] width 22 height 22
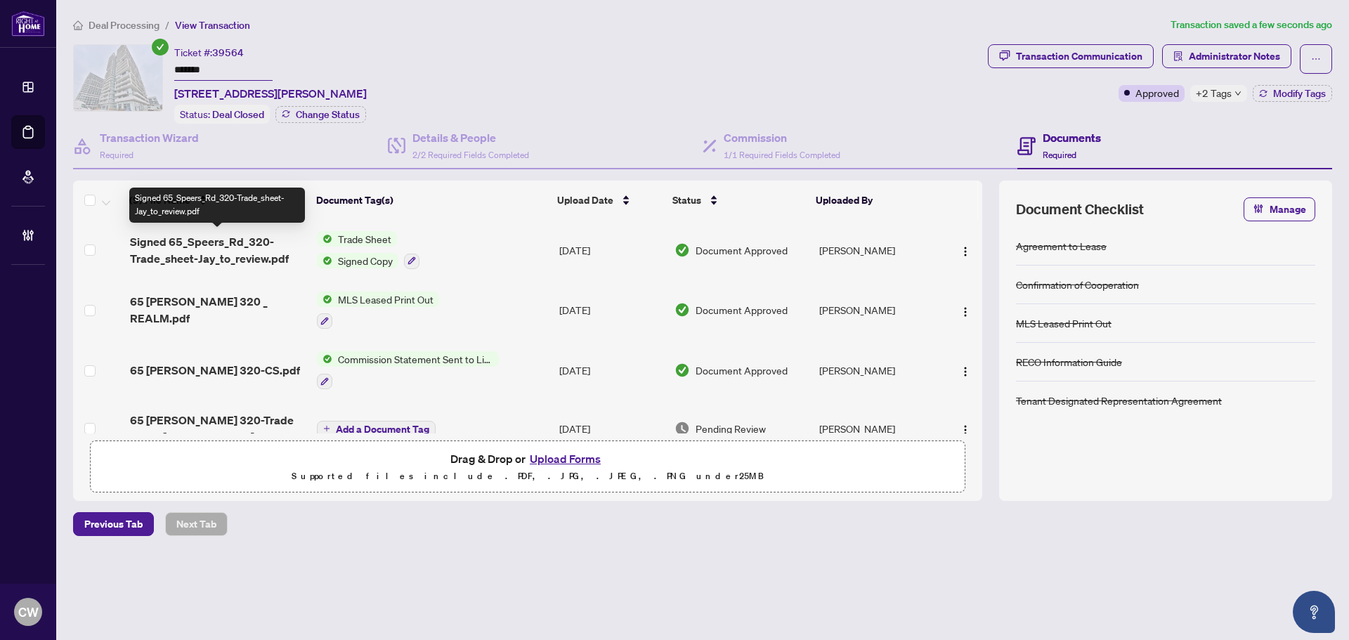
click at [214, 252] on span "Signed 65_Speers_Rd_320-Trade_sheet-Jay_to_review.pdf" at bounding box center [218, 250] width 176 height 34
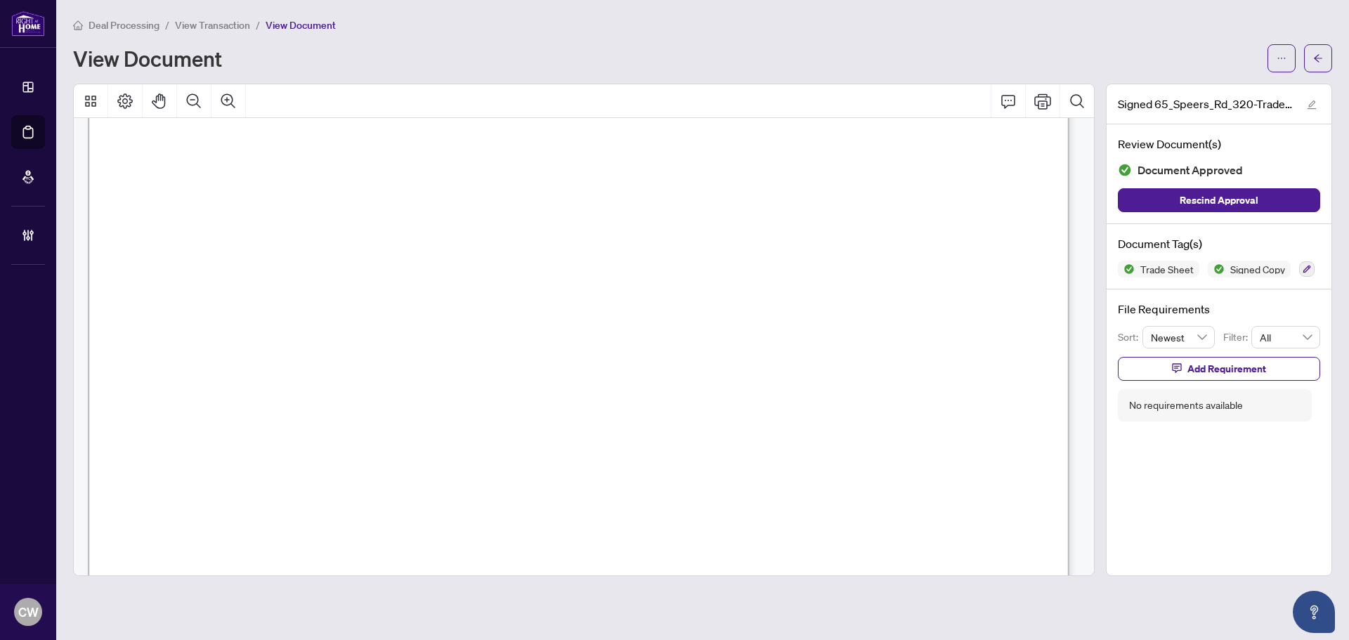
scroll to position [492, 0]
click at [1320, 58] on icon "arrow-left" at bounding box center [1318, 58] width 10 height 10
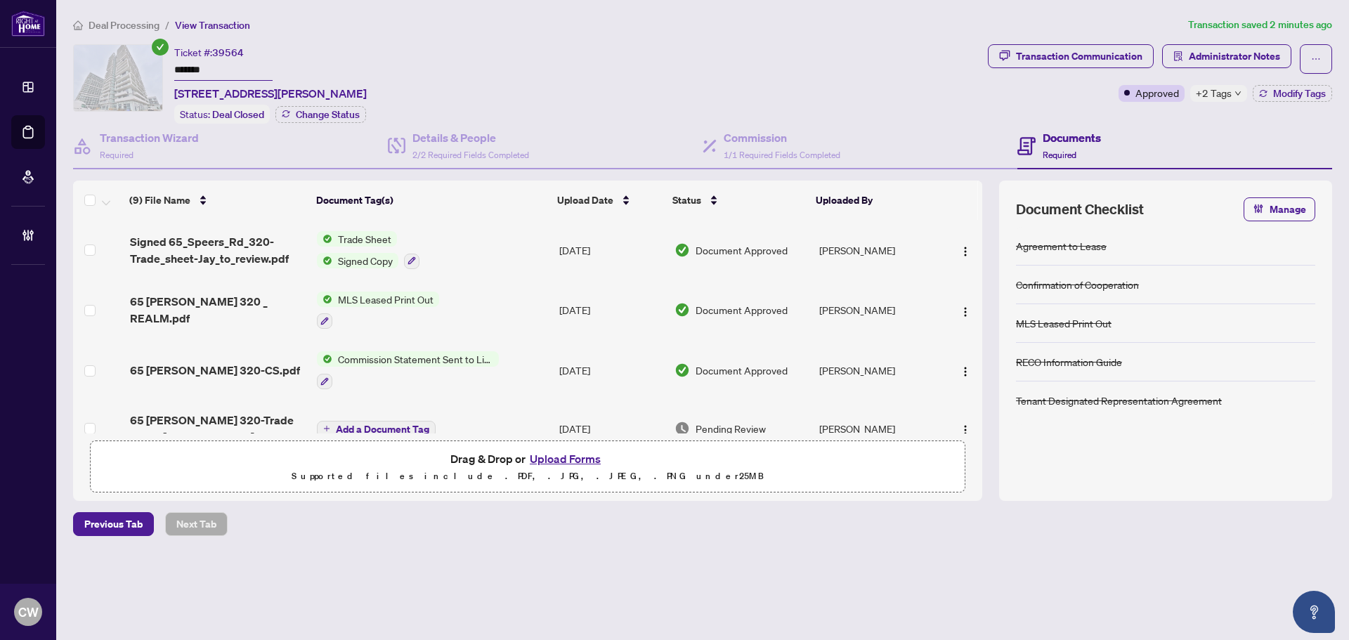
click at [579, 458] on button "Upload Forms" at bounding box center [564, 459] width 79 height 18
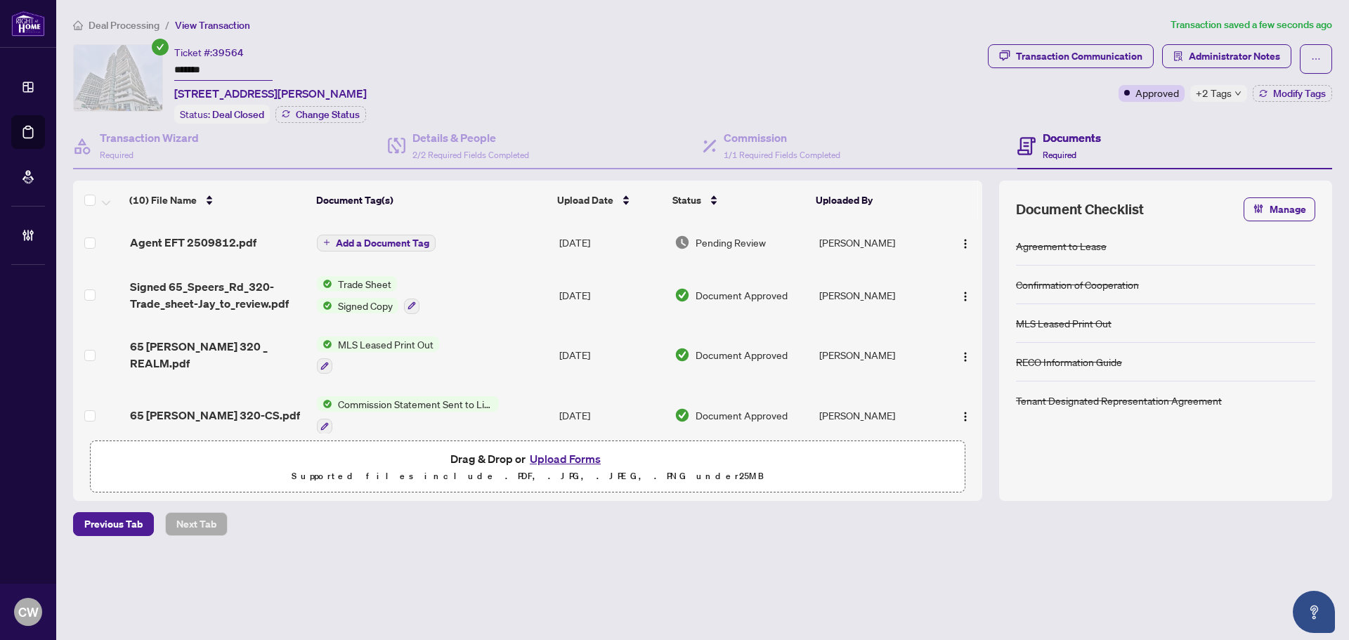
click at [405, 244] on span "Add a Document Tag" at bounding box center [382, 243] width 93 height 10
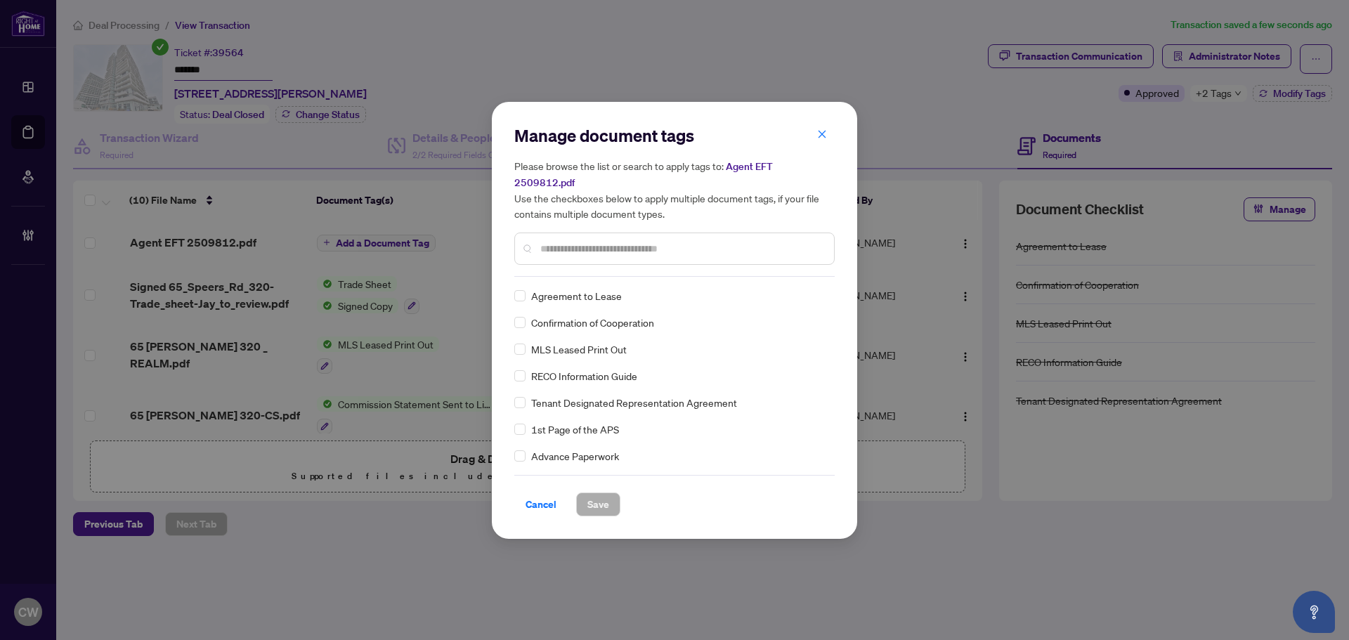
click at [579, 241] on input "text" at bounding box center [681, 248] width 282 height 15
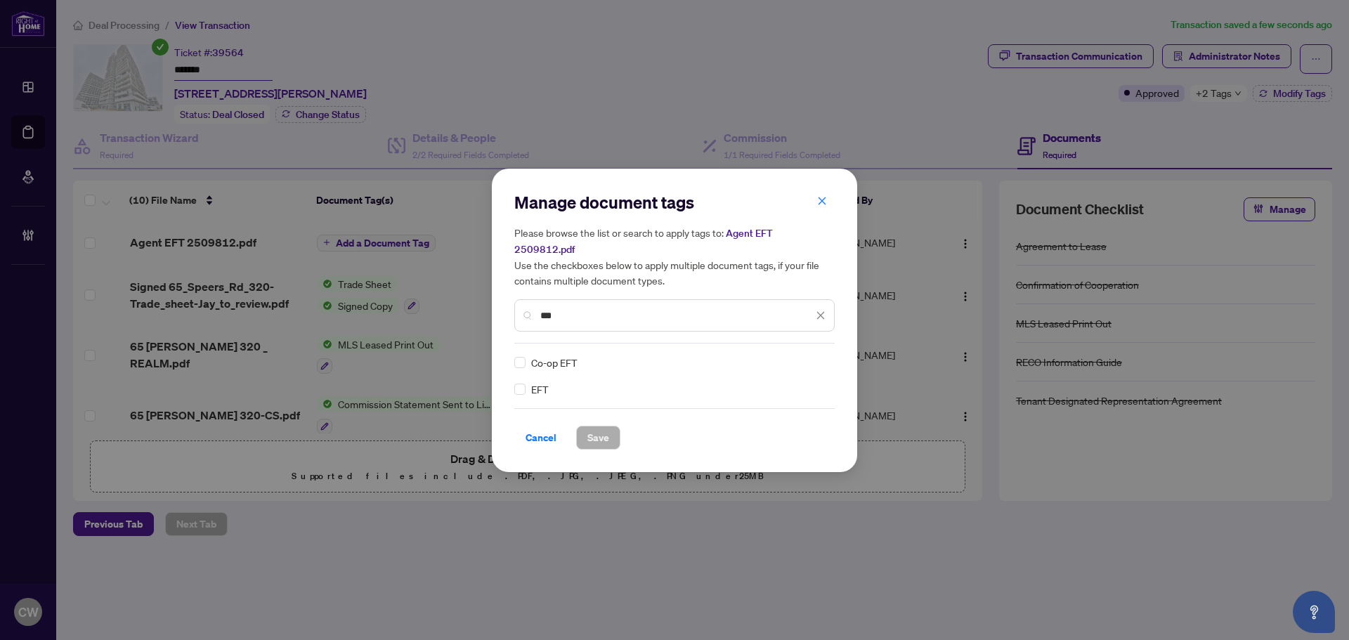
type input "***"
click at [806, 355] on img at bounding box center [806, 362] width 14 height 14
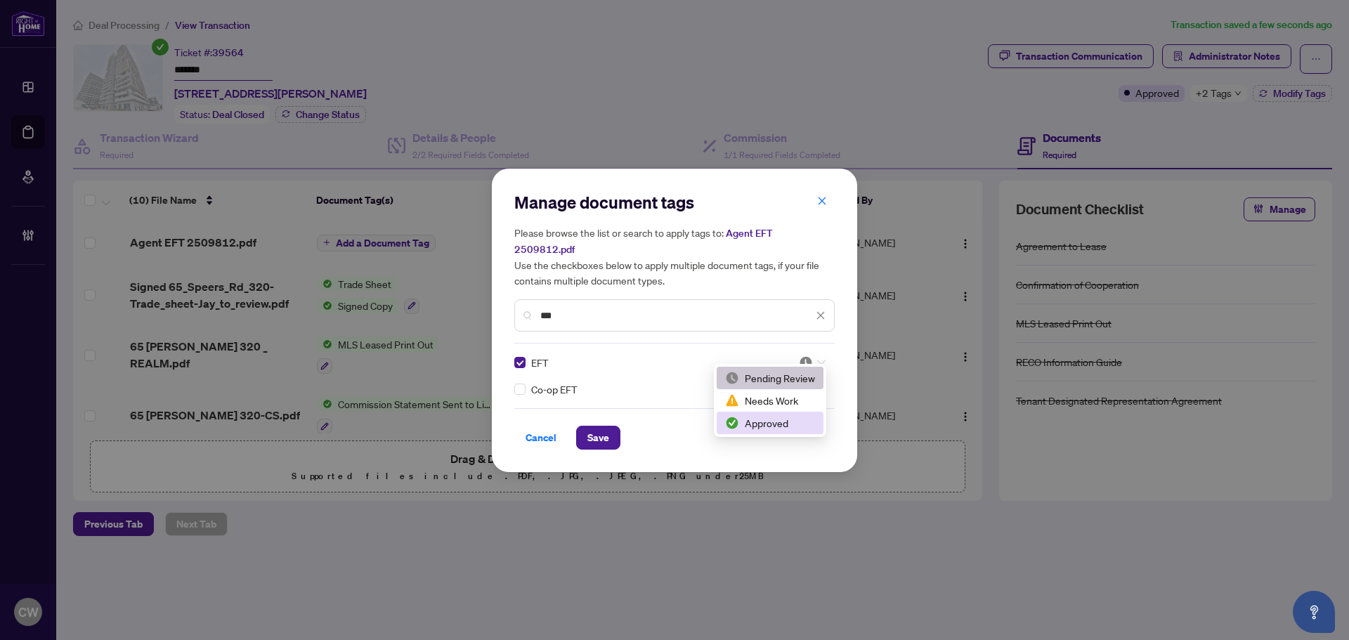
click at [781, 429] on div "Approved" at bounding box center [770, 422] width 90 height 15
click at [607, 426] on span "Save" at bounding box center [598, 437] width 22 height 22
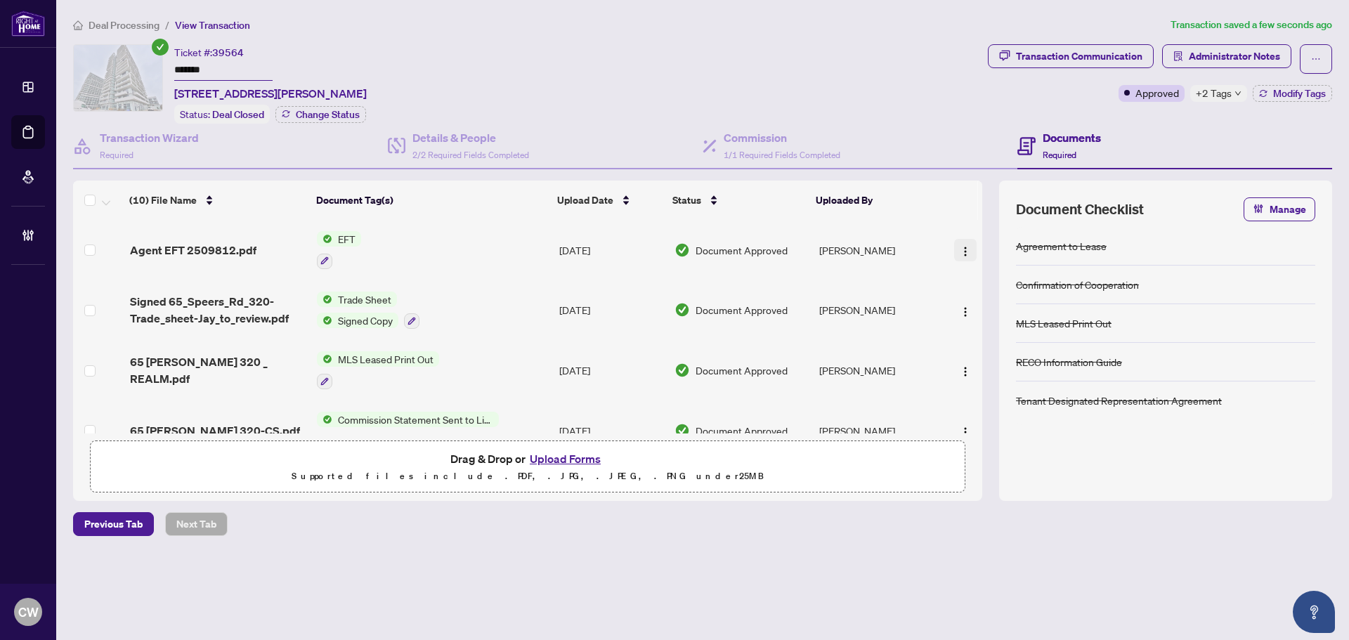
drag, startPoint x: 960, startPoint y: 246, endPoint x: 963, endPoint y: 256, distance: 10.2
click at [960, 246] on img "button" at bounding box center [964, 251] width 11 height 11
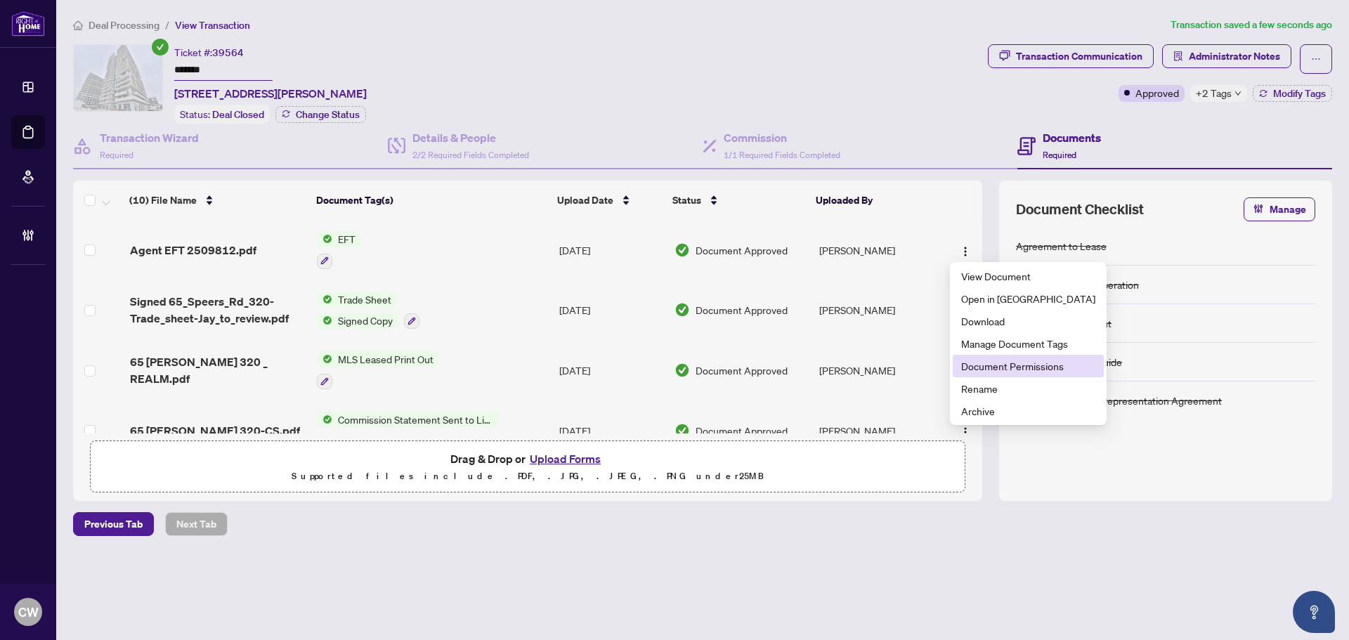
click at [989, 358] on li "Document Permissions" at bounding box center [1027, 366] width 151 height 22
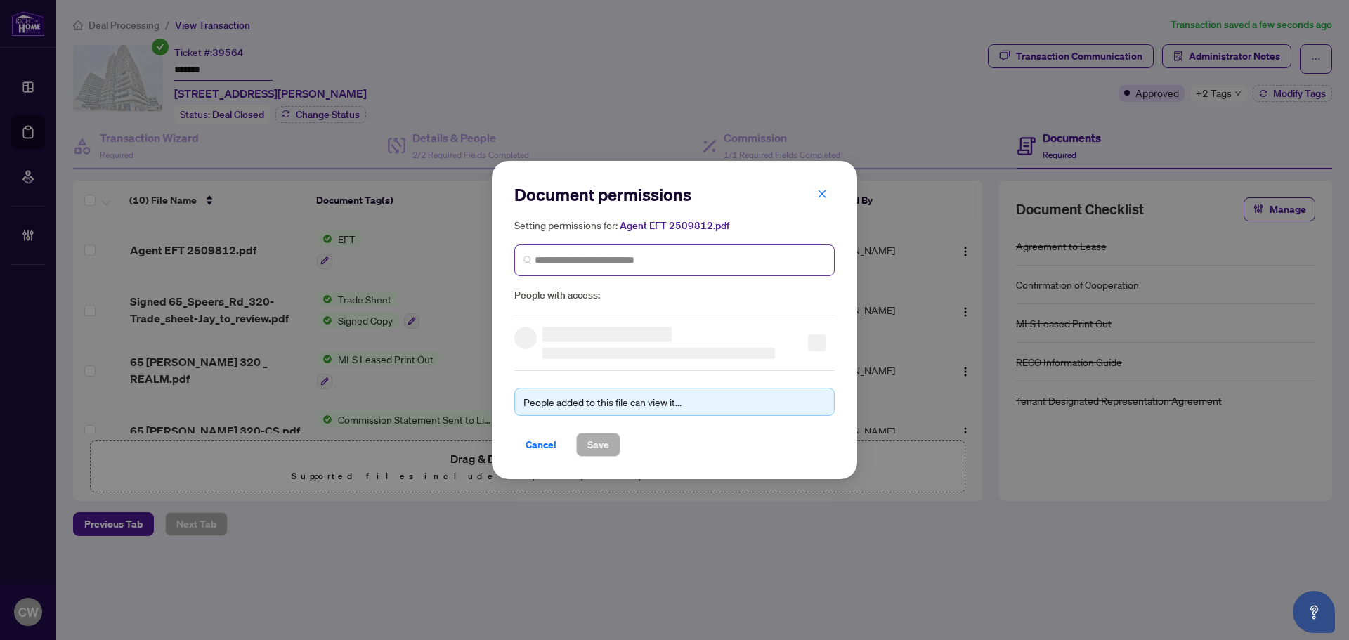
click at [740, 248] on span at bounding box center [674, 260] width 320 height 32
paste input "**********"
type input "**********"
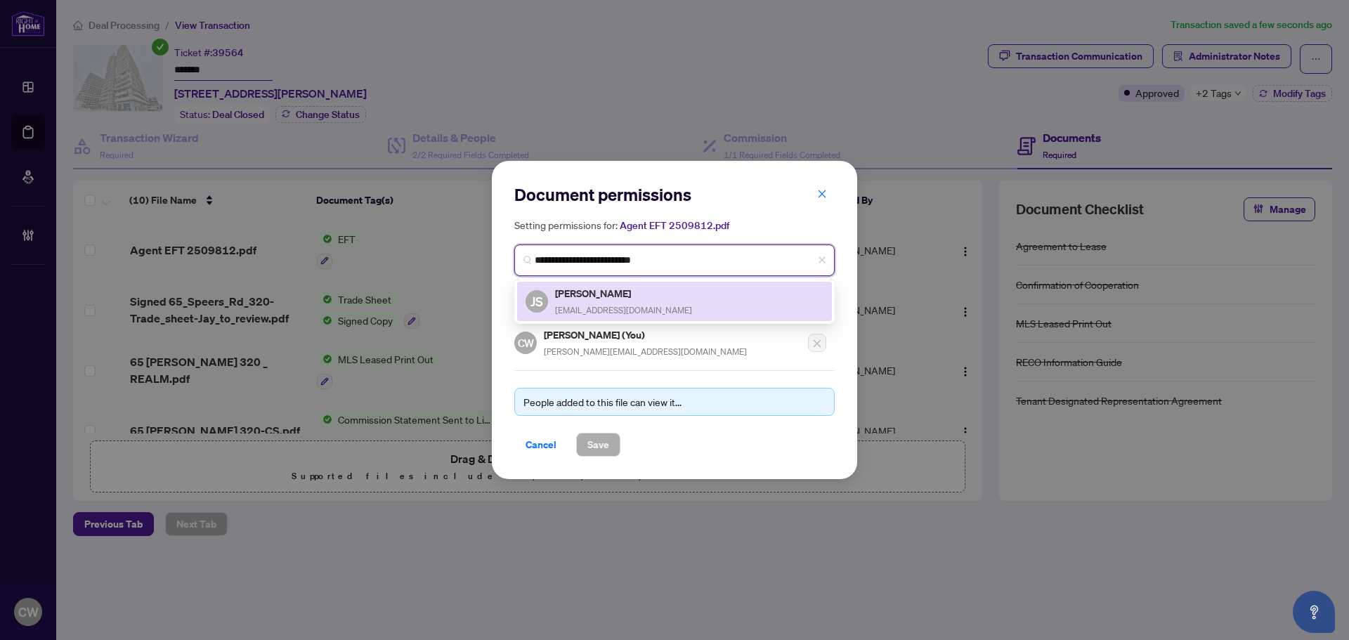
click at [594, 307] on span "[EMAIL_ADDRESS][DOMAIN_NAME]" at bounding box center [623, 310] width 137 height 11
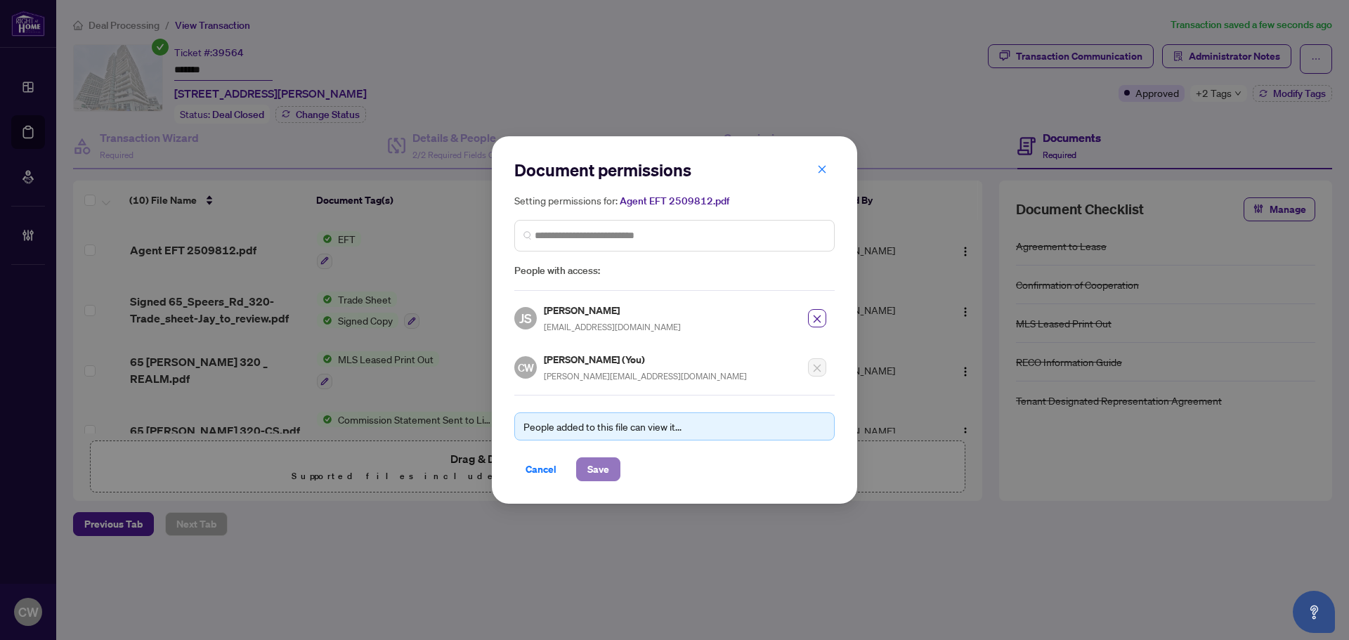
click at [605, 472] on span "Save" at bounding box center [598, 469] width 22 height 22
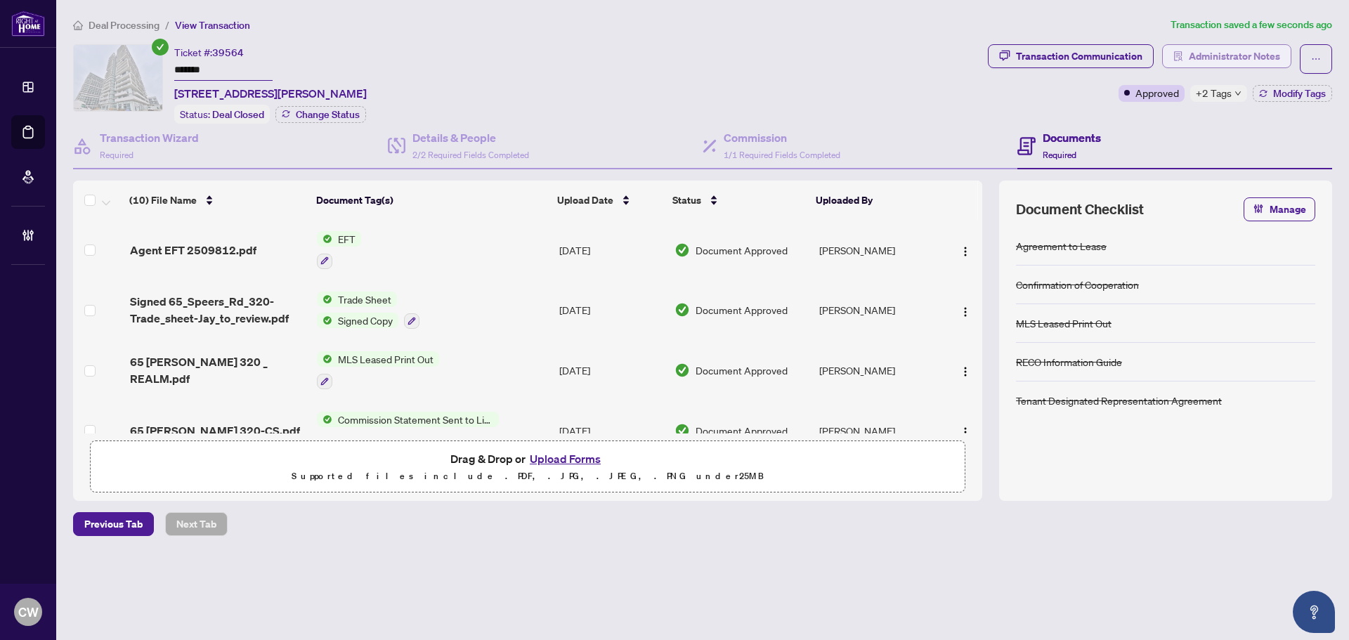
click at [1267, 48] on span "Administrator Notes" at bounding box center [1233, 56] width 91 height 22
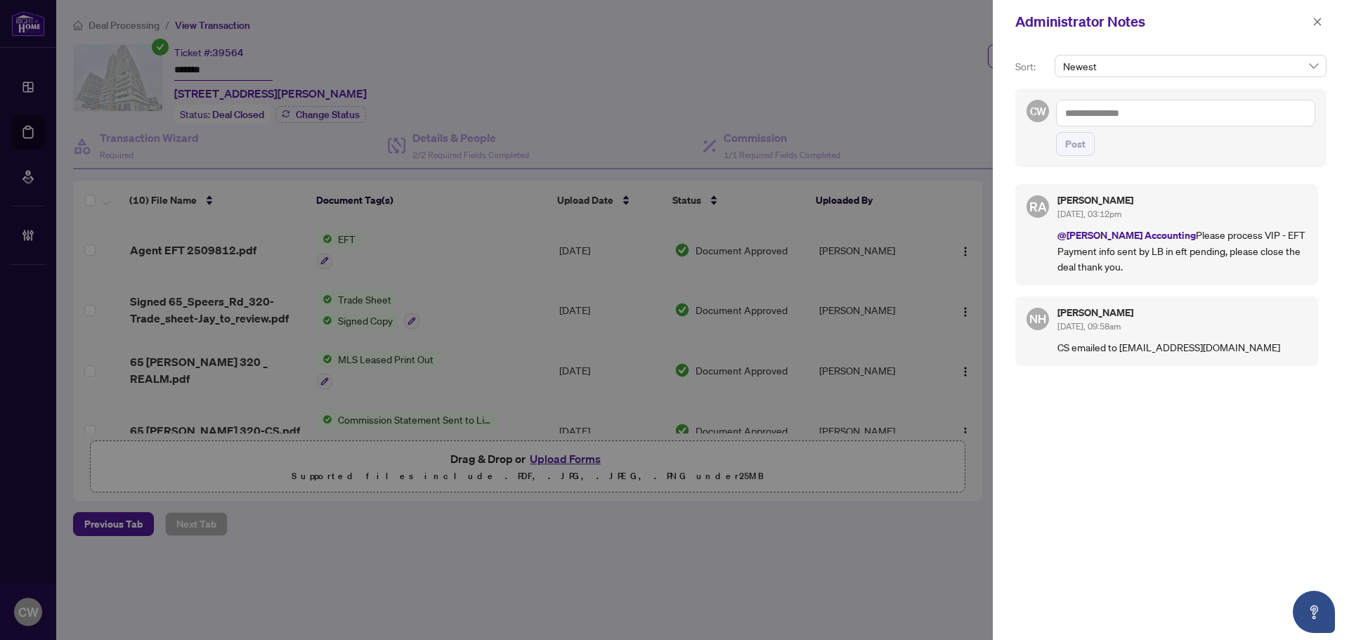
click at [1140, 106] on textarea at bounding box center [1185, 113] width 259 height 27
paste textarea "**********"
type textarea "**********"
click at [1076, 149] on span "Post" at bounding box center [1075, 144] width 20 height 22
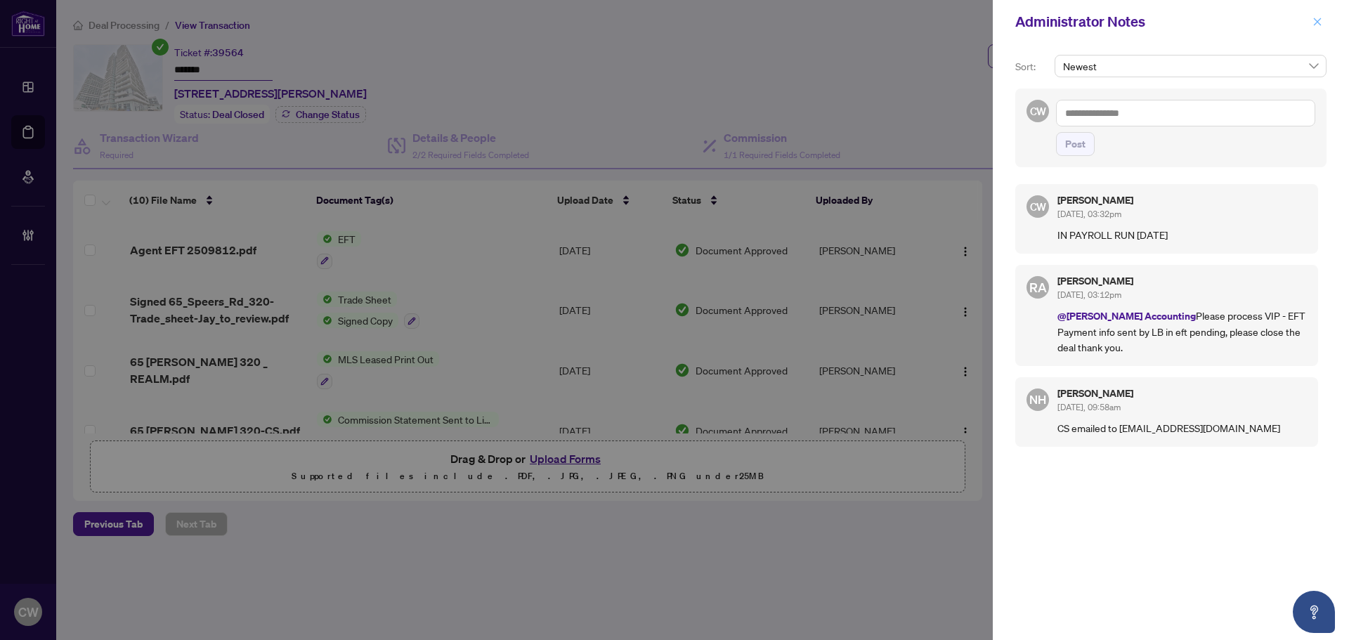
click at [1323, 17] on button "button" at bounding box center [1317, 21] width 18 height 17
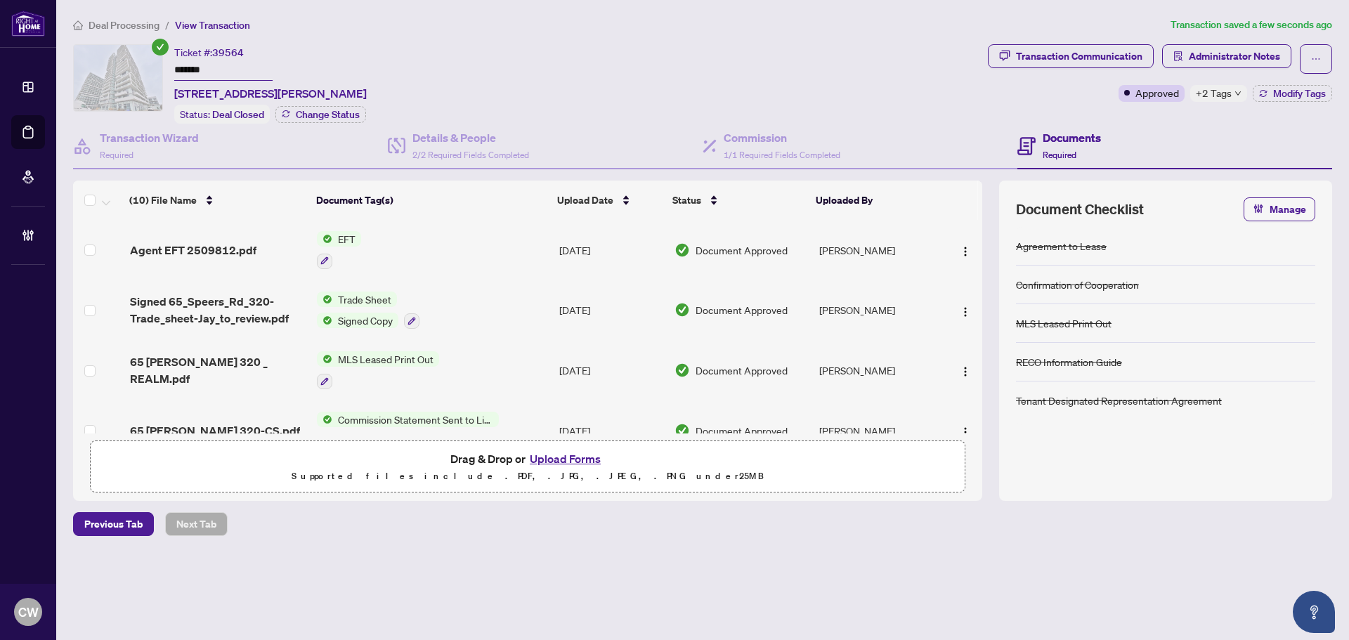
click at [62, 126] on main "Deal Processing / View Transaction Transaction saved a few seconds ago Ticket #…" at bounding box center [702, 320] width 1292 height 640
click at [0, 0] on link "Deal Processing" at bounding box center [0, 0] width 0 height 0
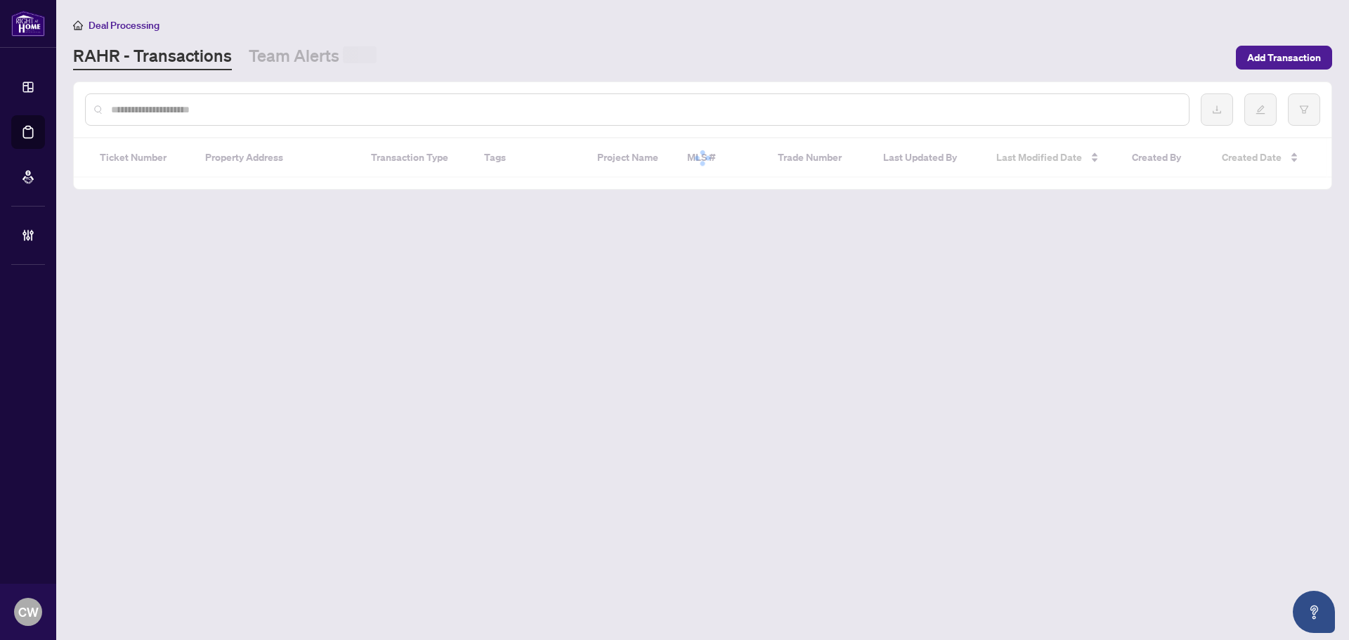
click at [303, 111] on input "text" at bounding box center [644, 109] width 1066 height 15
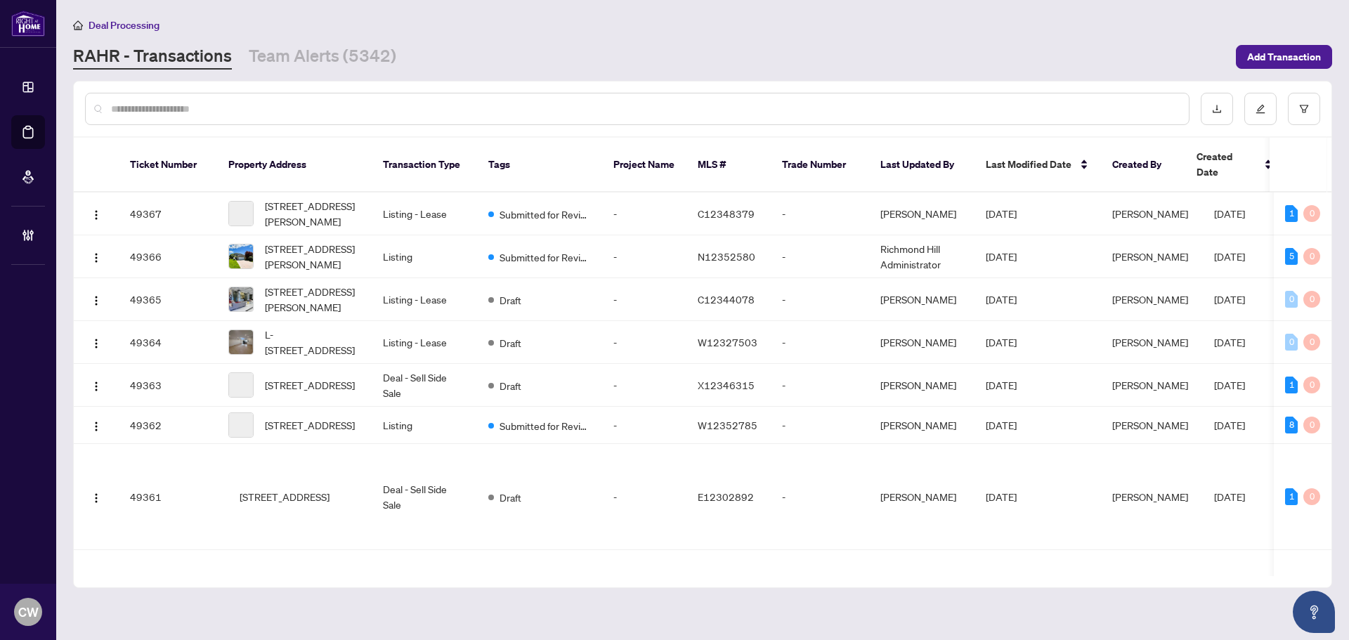
paste input "*******"
type input "*******"
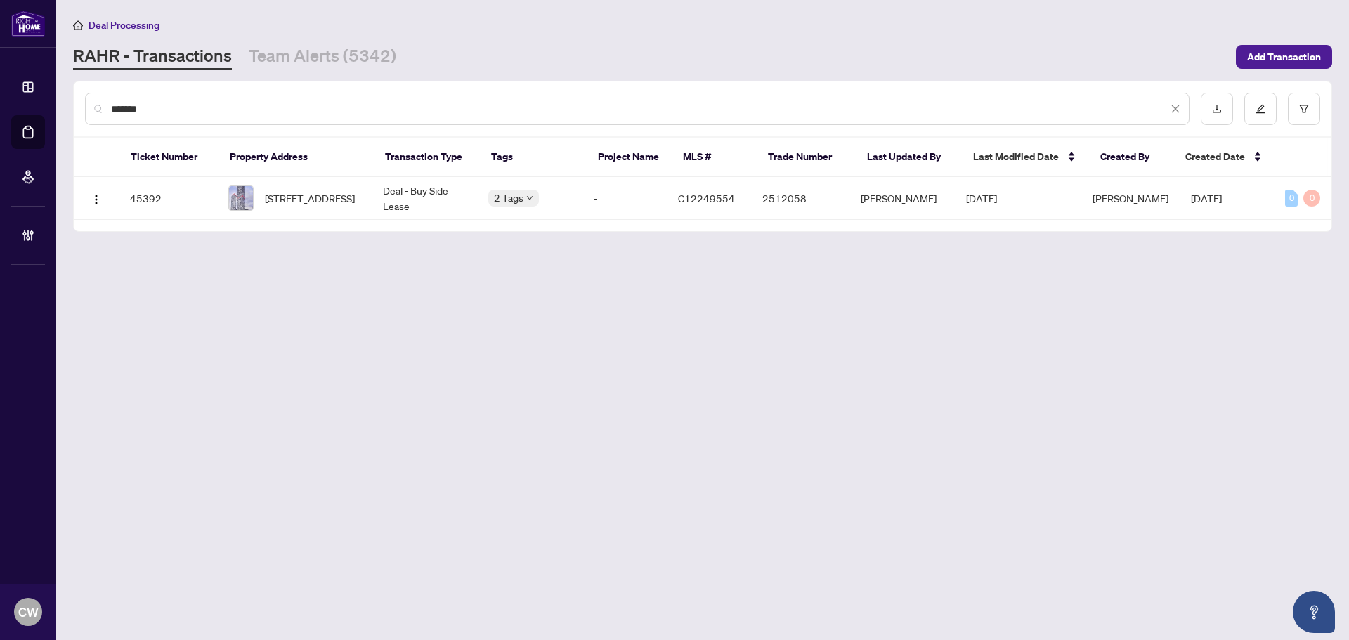
click at [291, 201] on span "[STREET_ADDRESS]" at bounding box center [310, 197] width 90 height 15
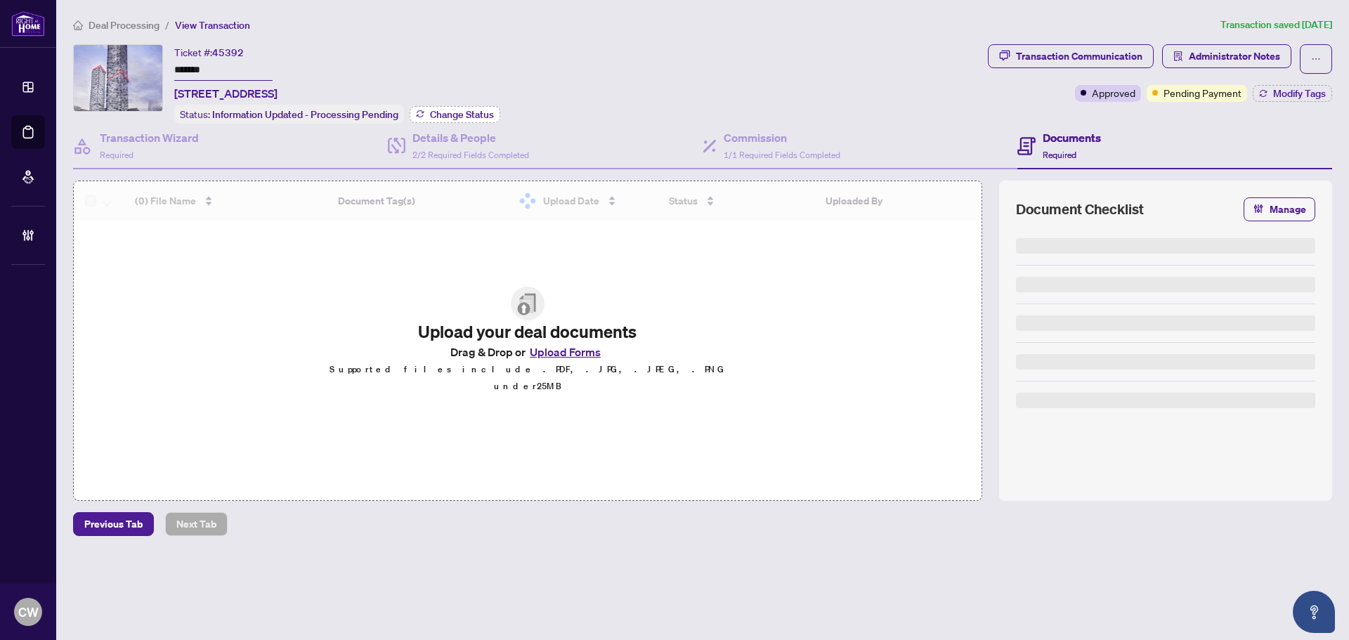
click at [473, 111] on span "Change Status" at bounding box center [462, 115] width 64 height 10
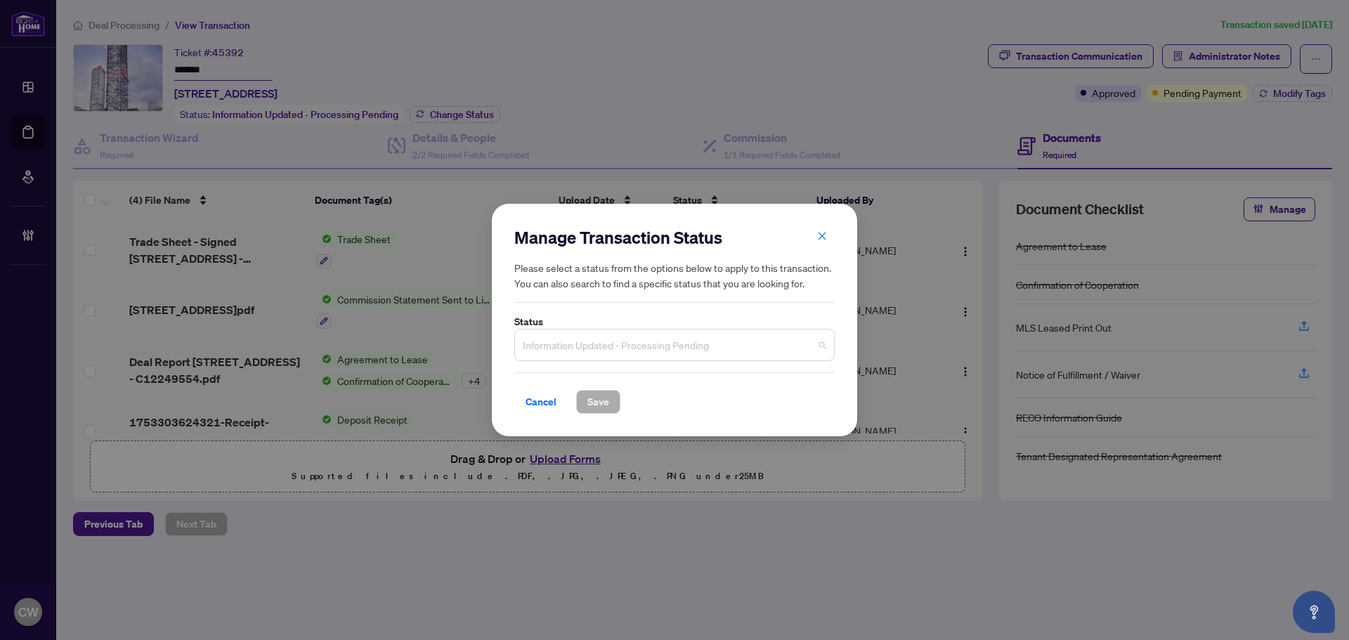
click at [685, 342] on span "Information Updated - Processing Pending" at bounding box center [674, 345] width 303 height 27
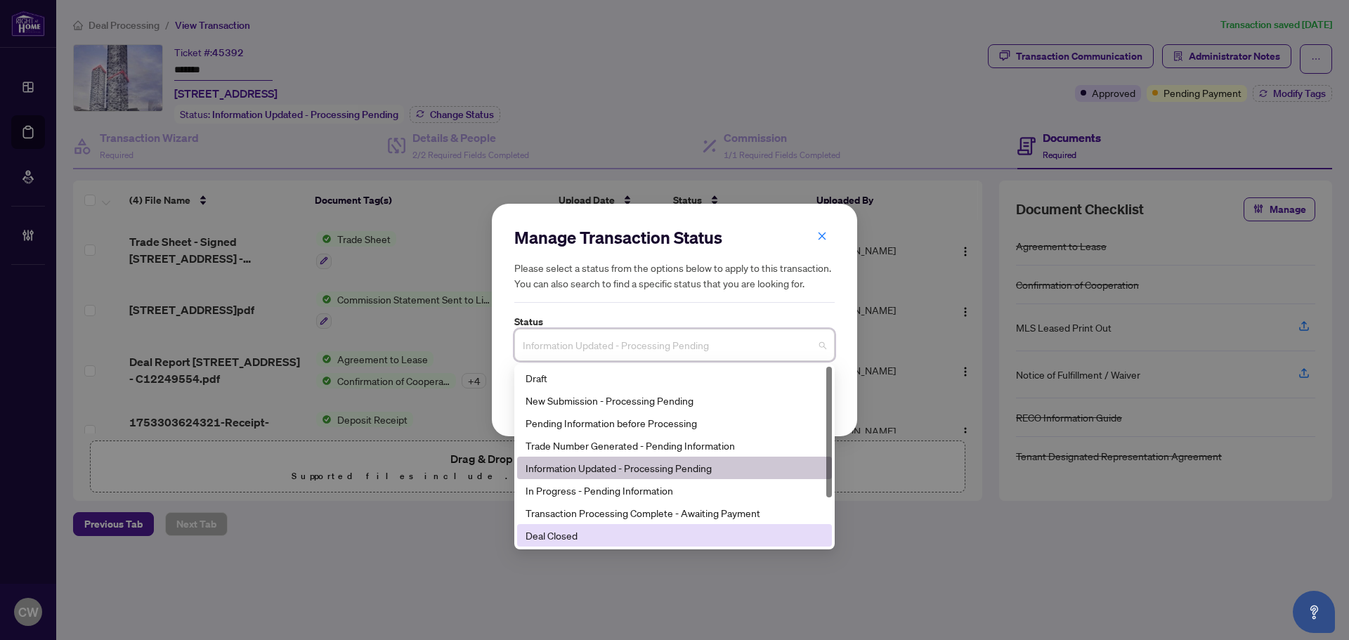
click at [641, 531] on div "Deal Closed" at bounding box center [674, 535] width 298 height 15
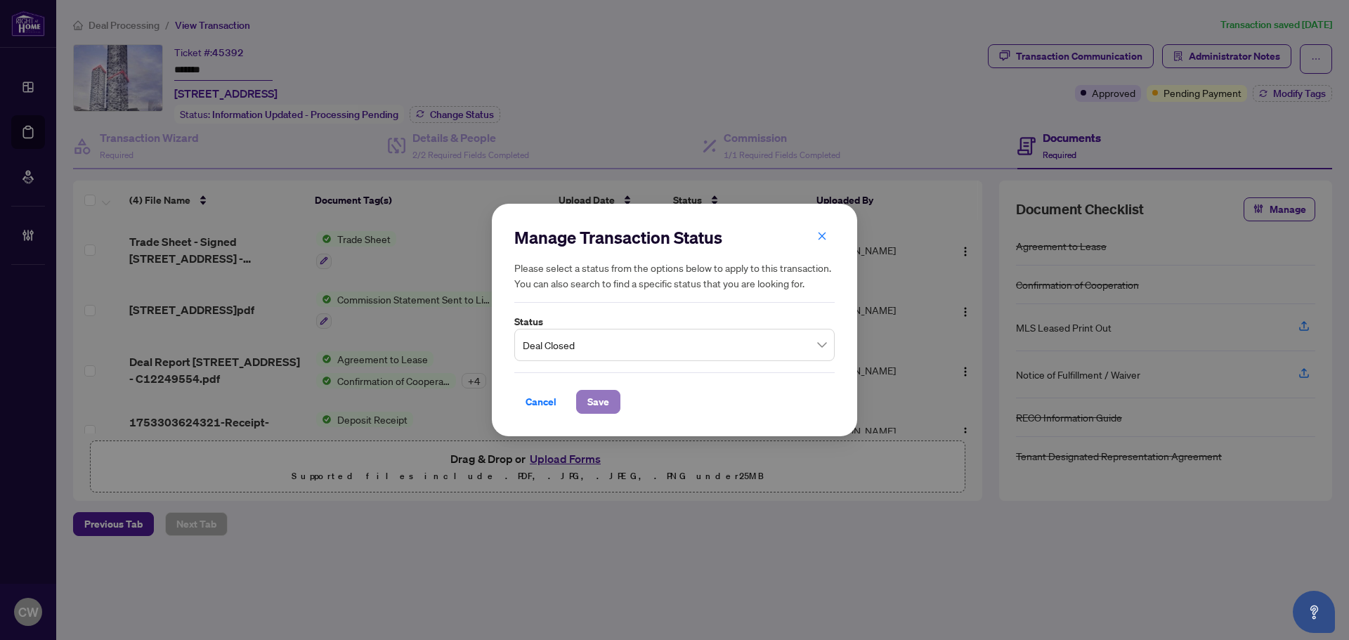
click at [605, 393] on span "Save" at bounding box center [598, 402] width 22 height 22
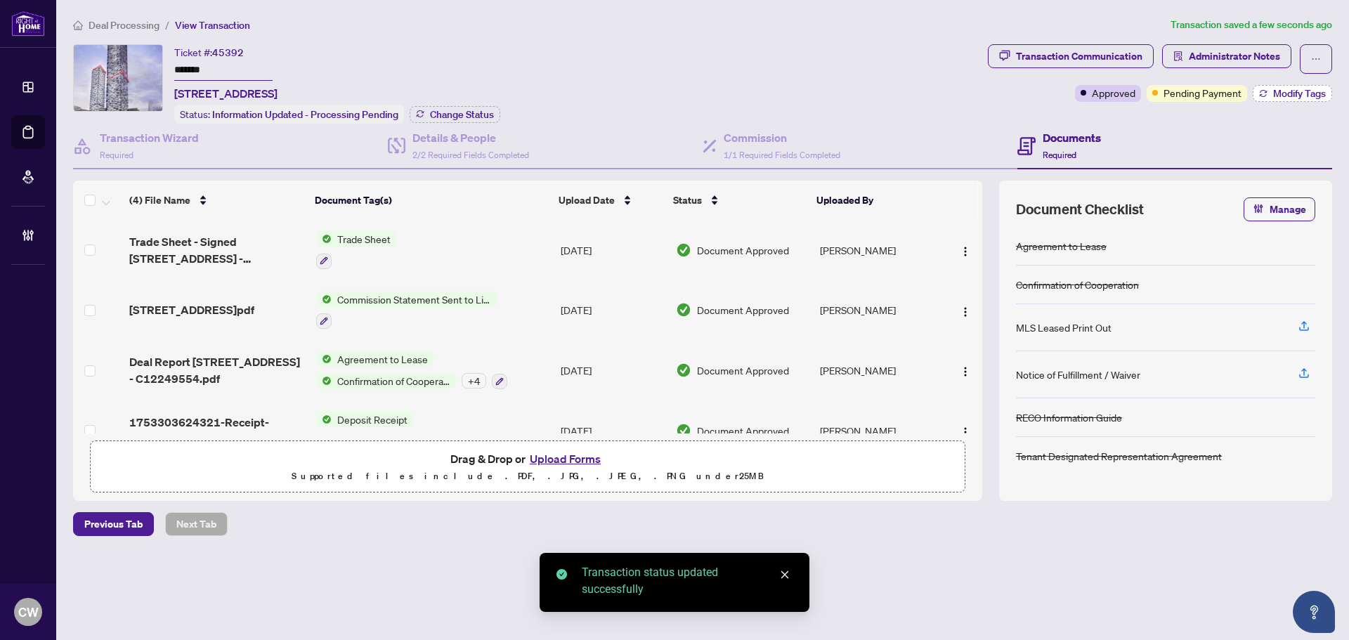
click at [1292, 91] on span "Modify Tags" at bounding box center [1299, 94] width 53 height 10
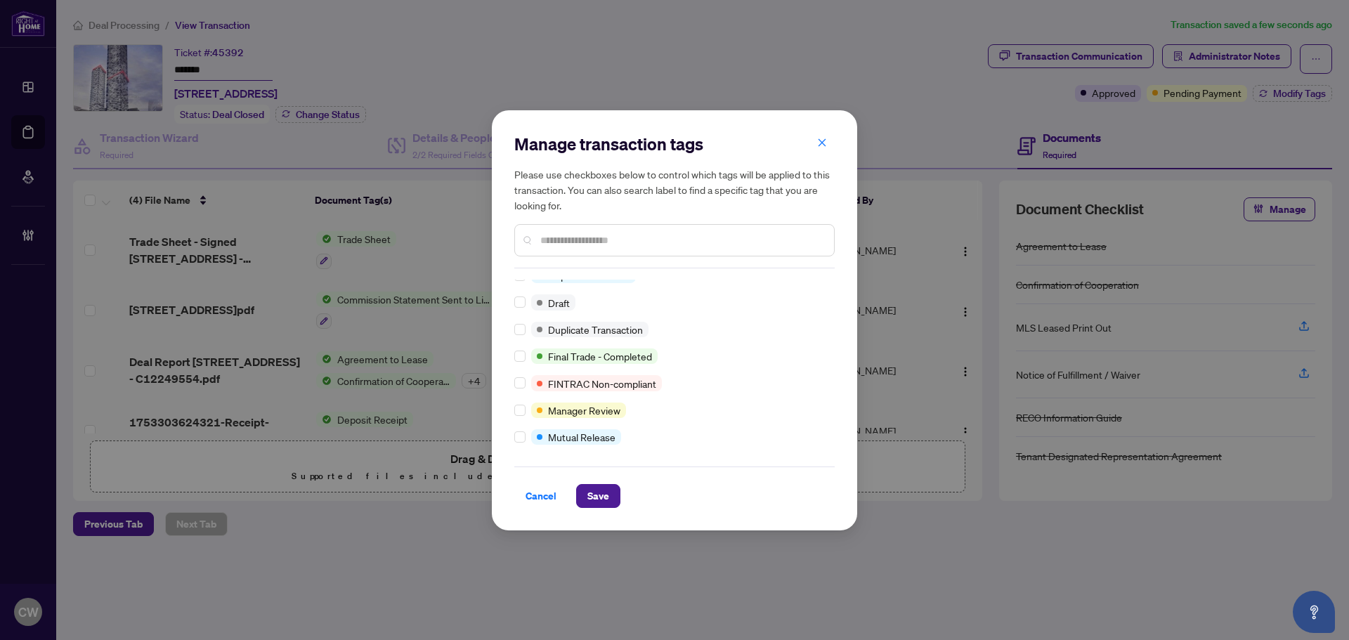
scroll to position [12, 0]
click at [612, 502] on button "Save" at bounding box center [598, 496] width 44 height 24
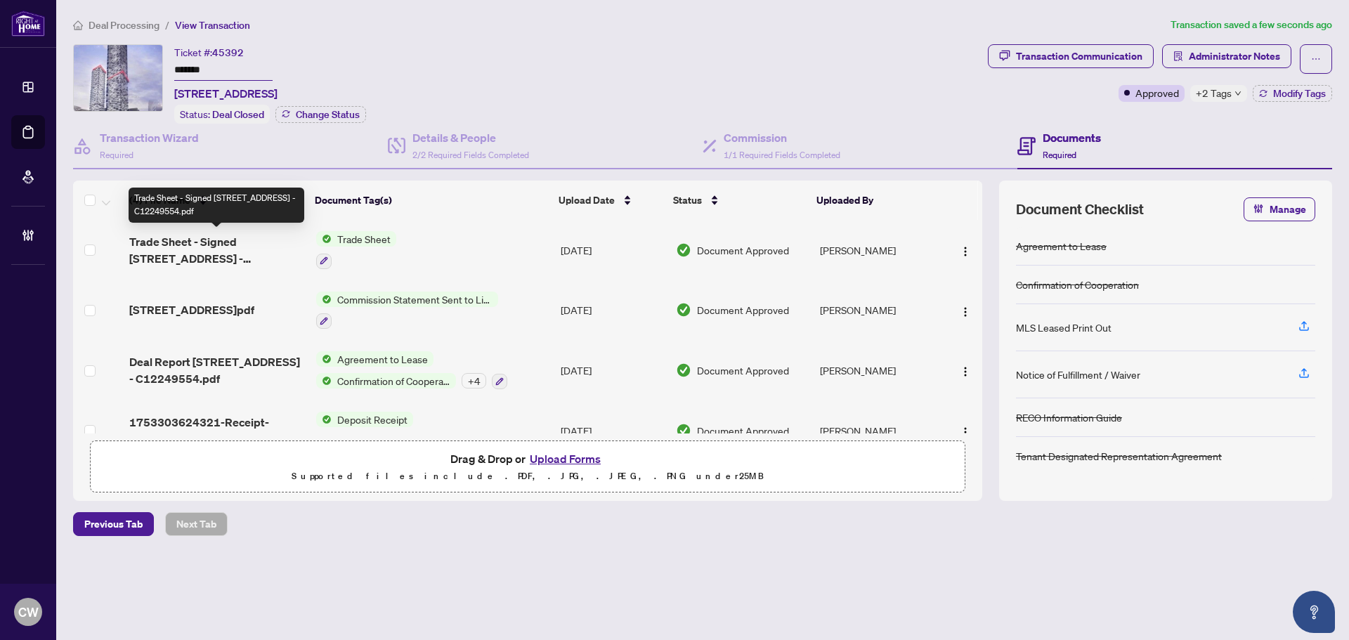
click at [251, 243] on span "Trade Sheet - Signed [STREET_ADDRESS] - C12249554.pdf" at bounding box center [217, 250] width 176 height 34
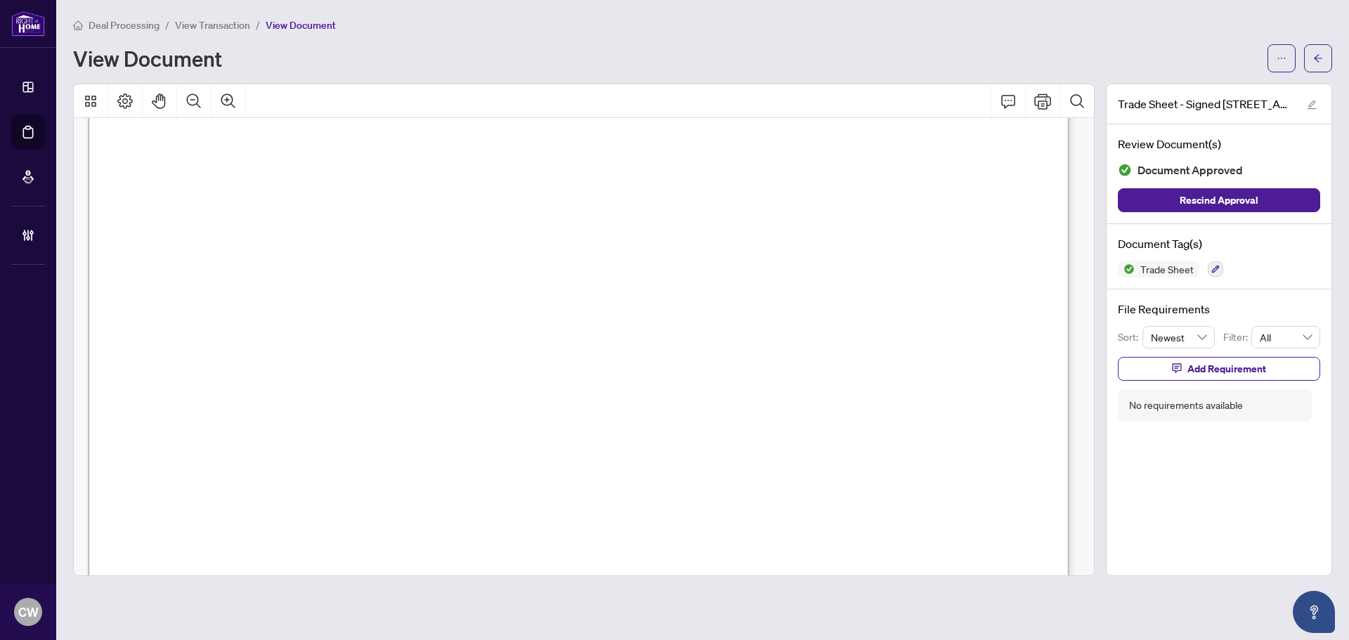
scroll to position [492, 0]
click at [1334, 53] on main "Deal Processing / View Transaction / View Document View Document Trade Sheet - …" at bounding box center [702, 320] width 1292 height 640
click at [1319, 55] on icon "arrow-left" at bounding box center [1318, 58] width 10 height 10
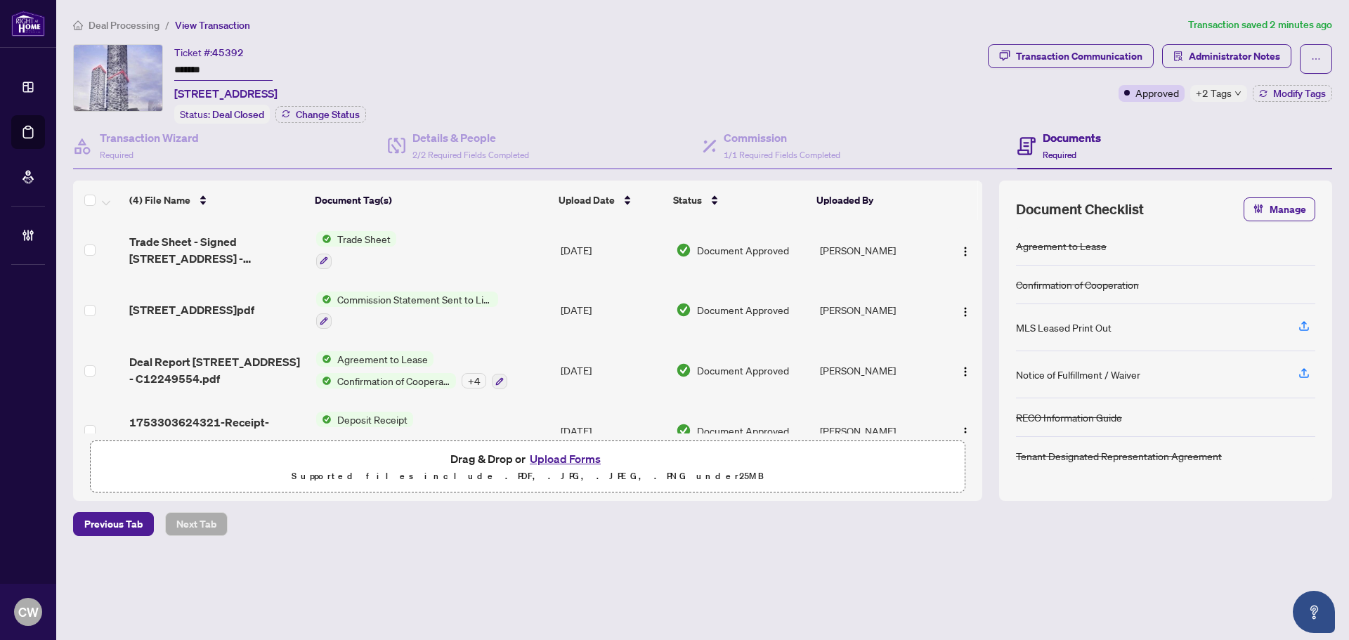
click at [570, 457] on button "Upload Forms" at bounding box center [564, 459] width 79 height 18
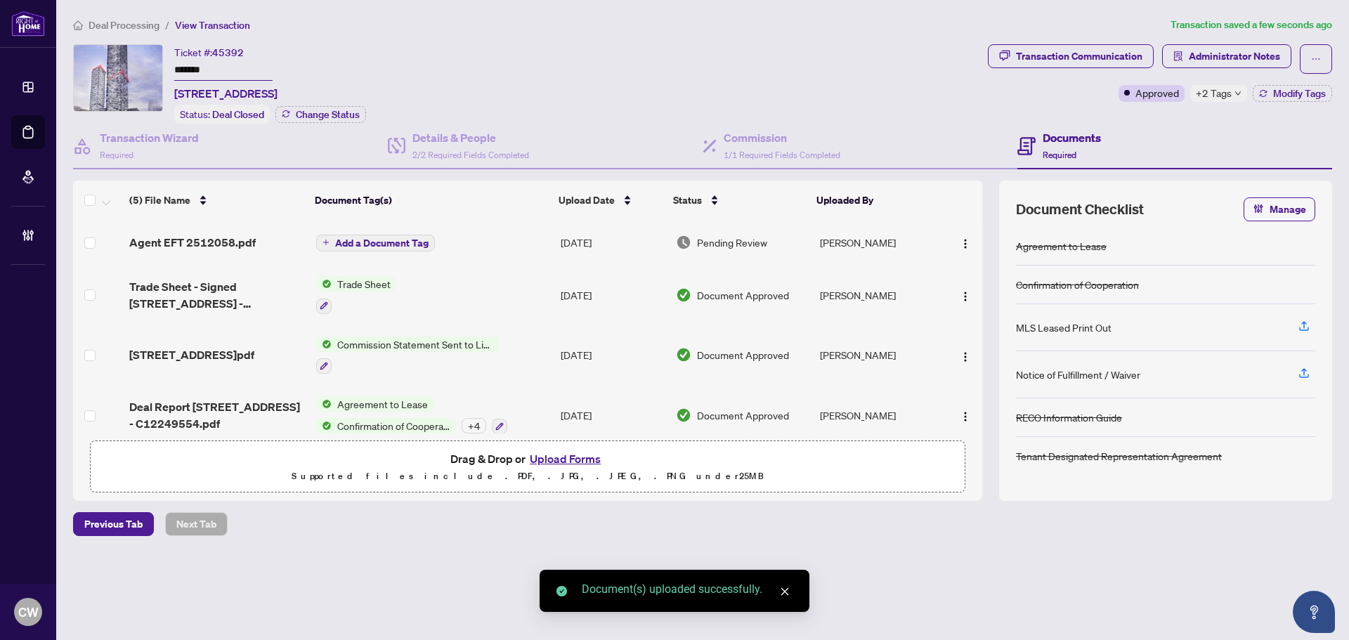
click at [374, 242] on span "Add a Document Tag" at bounding box center [381, 243] width 93 height 10
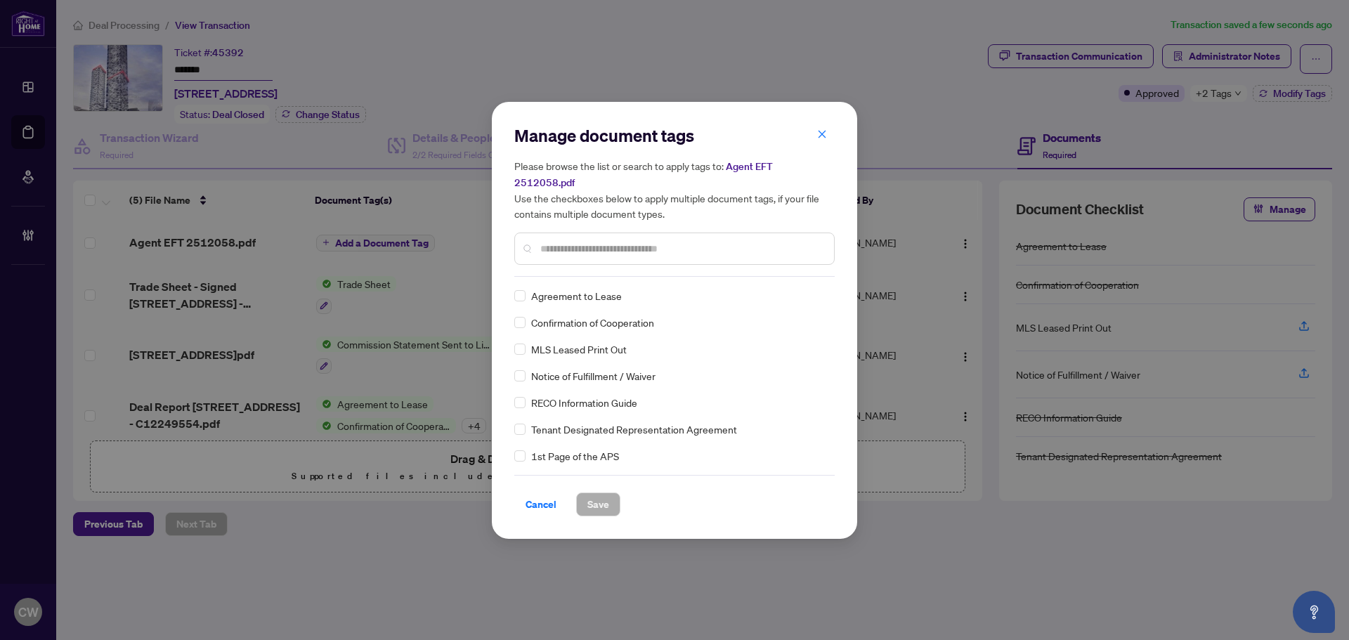
click at [584, 241] on input "text" at bounding box center [681, 248] width 282 height 15
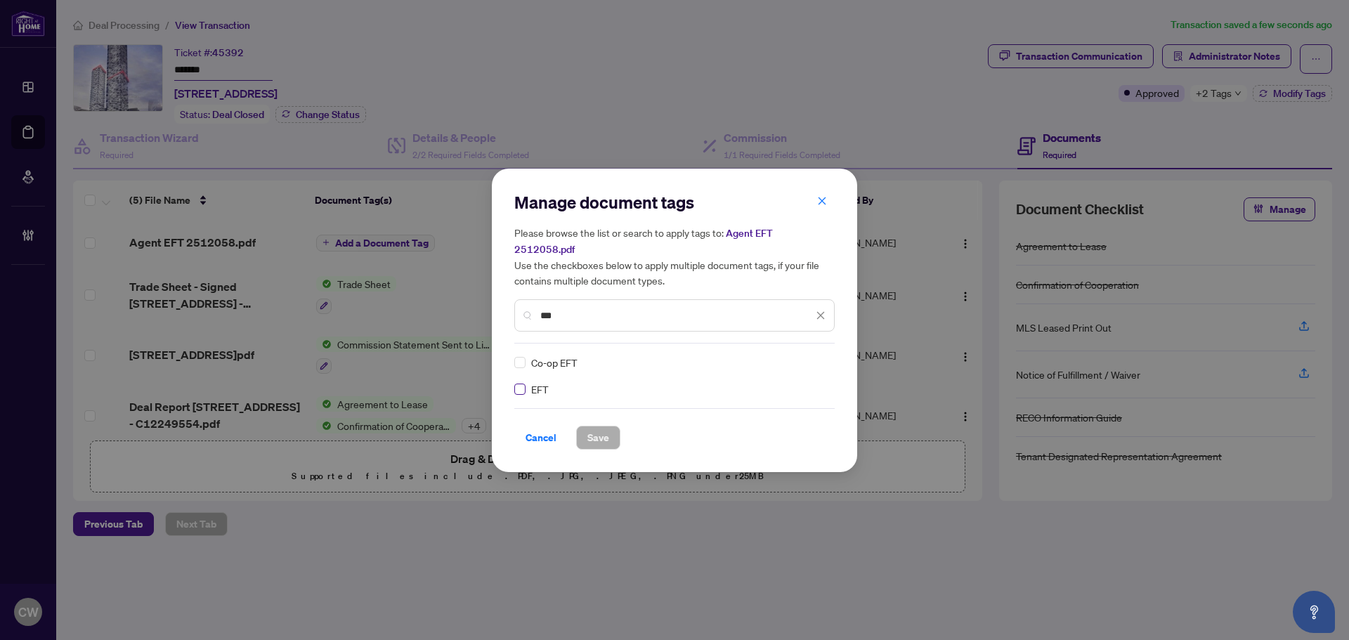
type input "***"
click at [806, 356] on img at bounding box center [806, 362] width 14 height 14
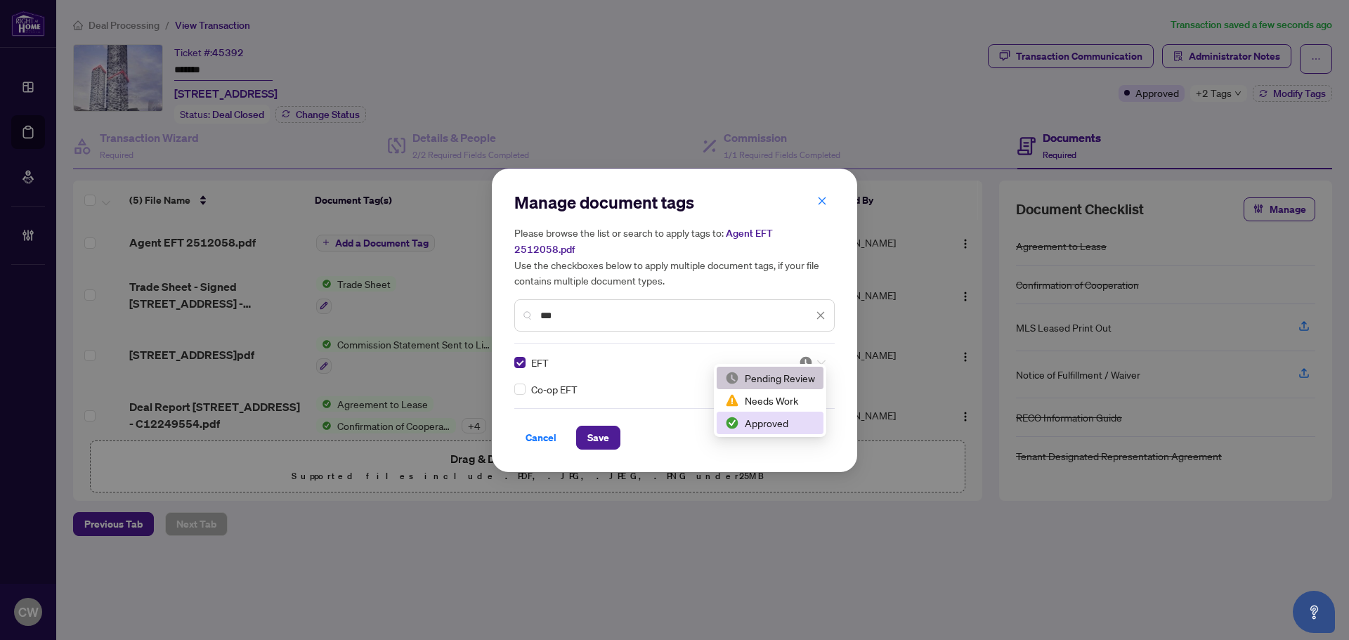
click at [782, 426] on div "Approved" at bounding box center [770, 422] width 90 height 15
click at [598, 426] on span "Save" at bounding box center [598, 437] width 22 height 22
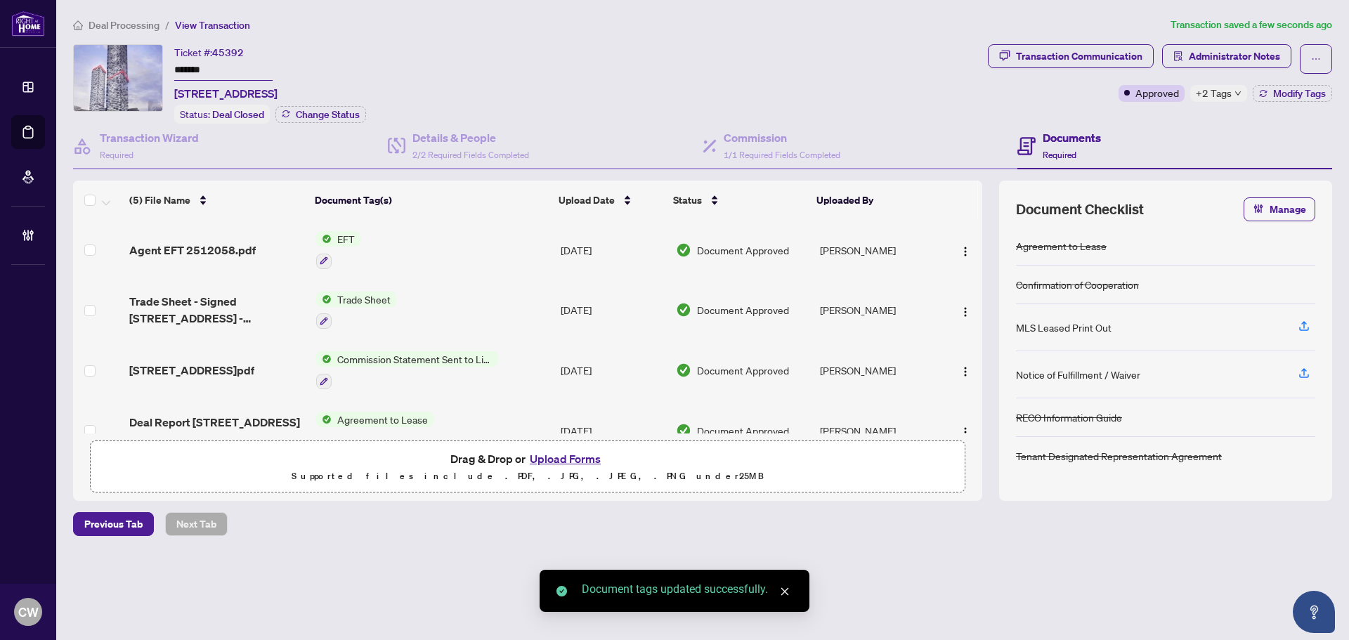
click at [959, 243] on span "button" at bounding box center [964, 249] width 11 height 15
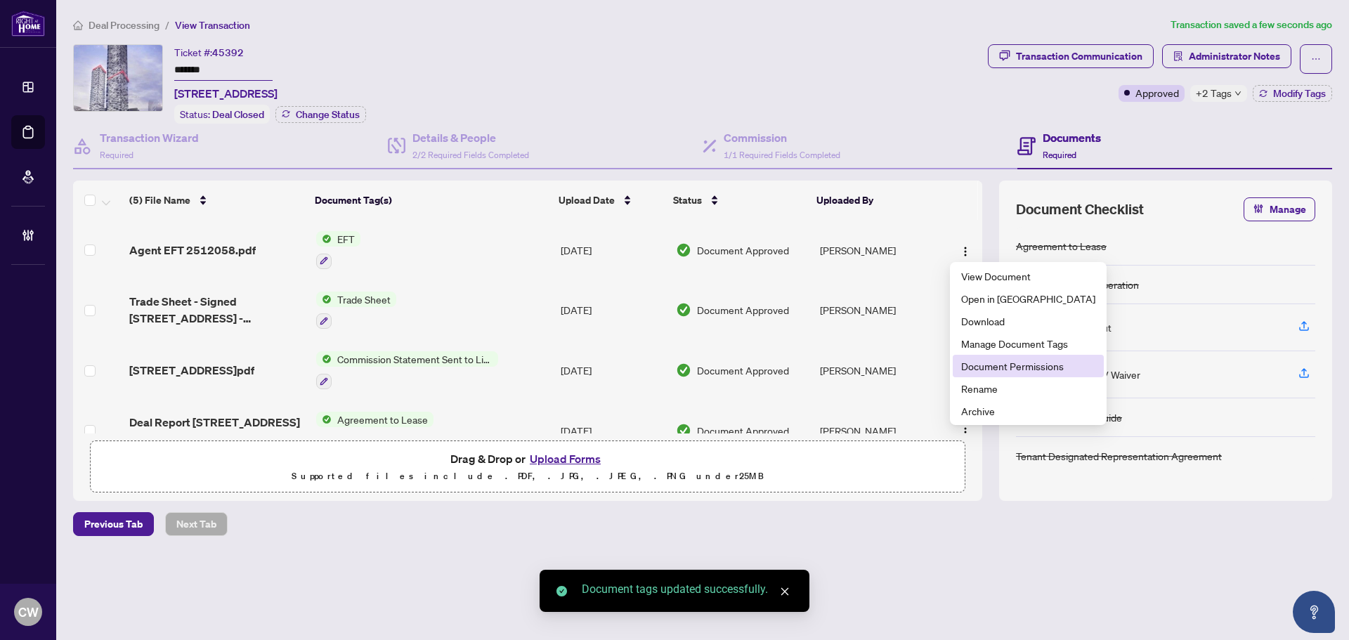
click at [983, 358] on li "Document Permissions" at bounding box center [1027, 366] width 151 height 22
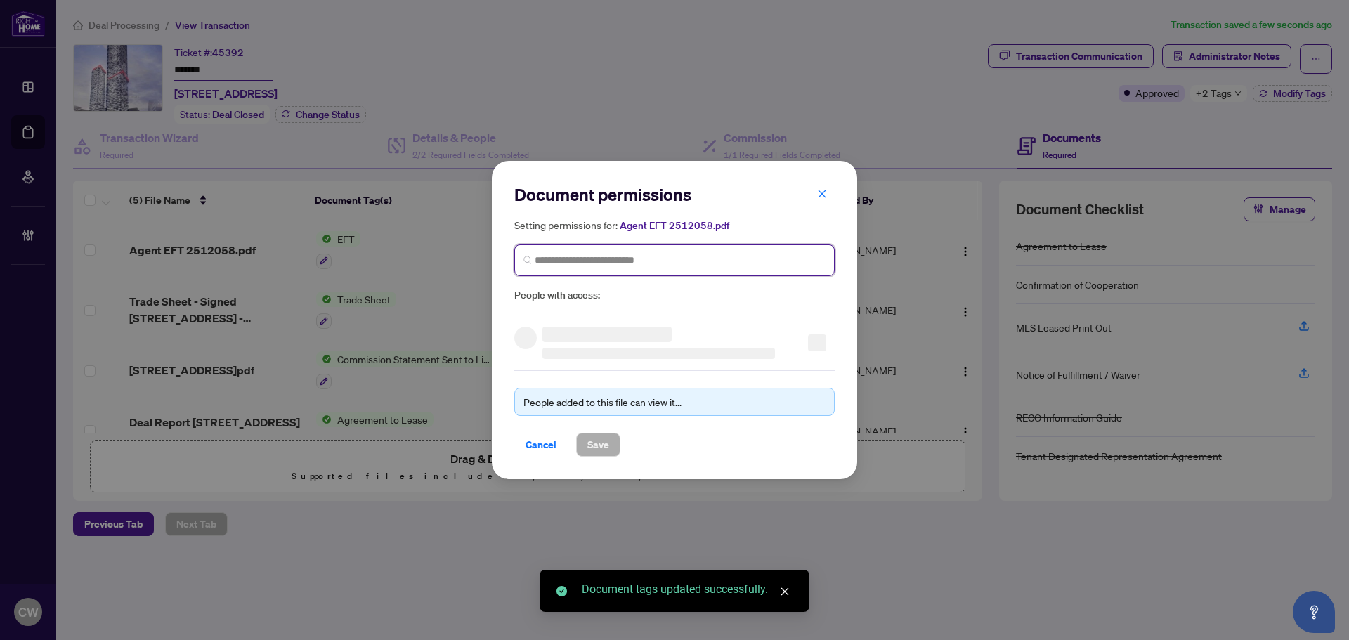
click at [670, 255] on input "search" at bounding box center [680, 260] width 291 height 15
paste input "**********"
type input "**********"
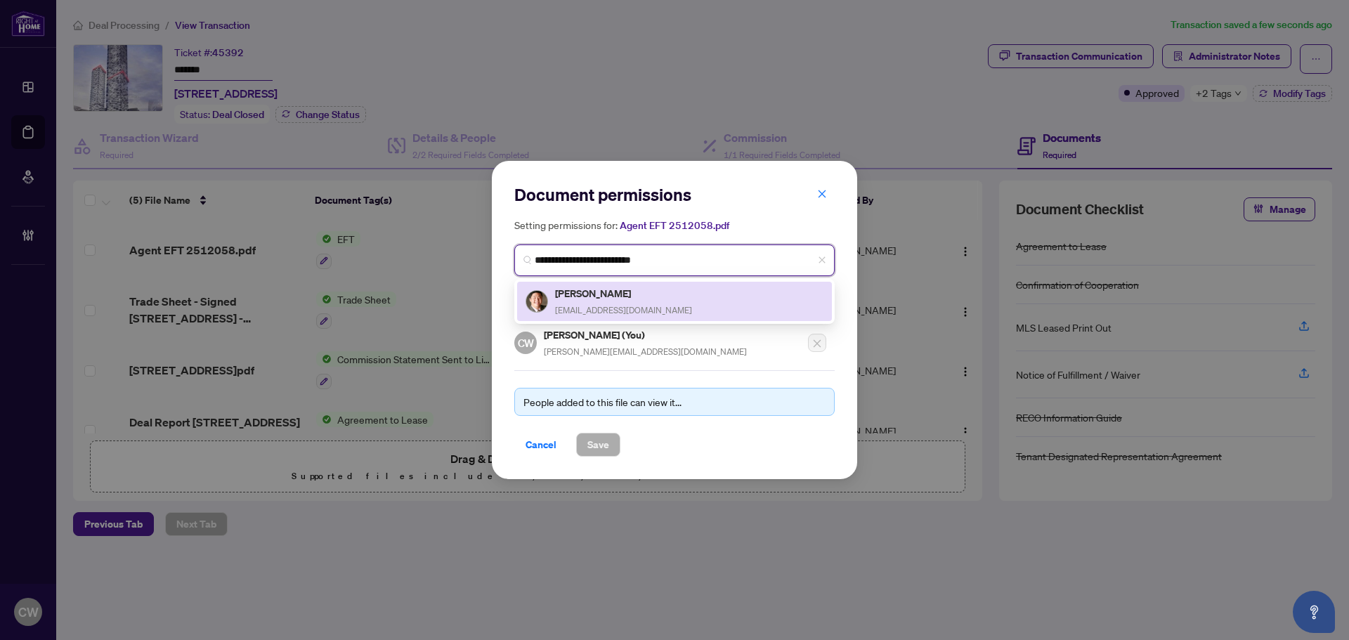
click at [609, 308] on span "[EMAIL_ADDRESS][DOMAIN_NAME]" at bounding box center [623, 310] width 137 height 11
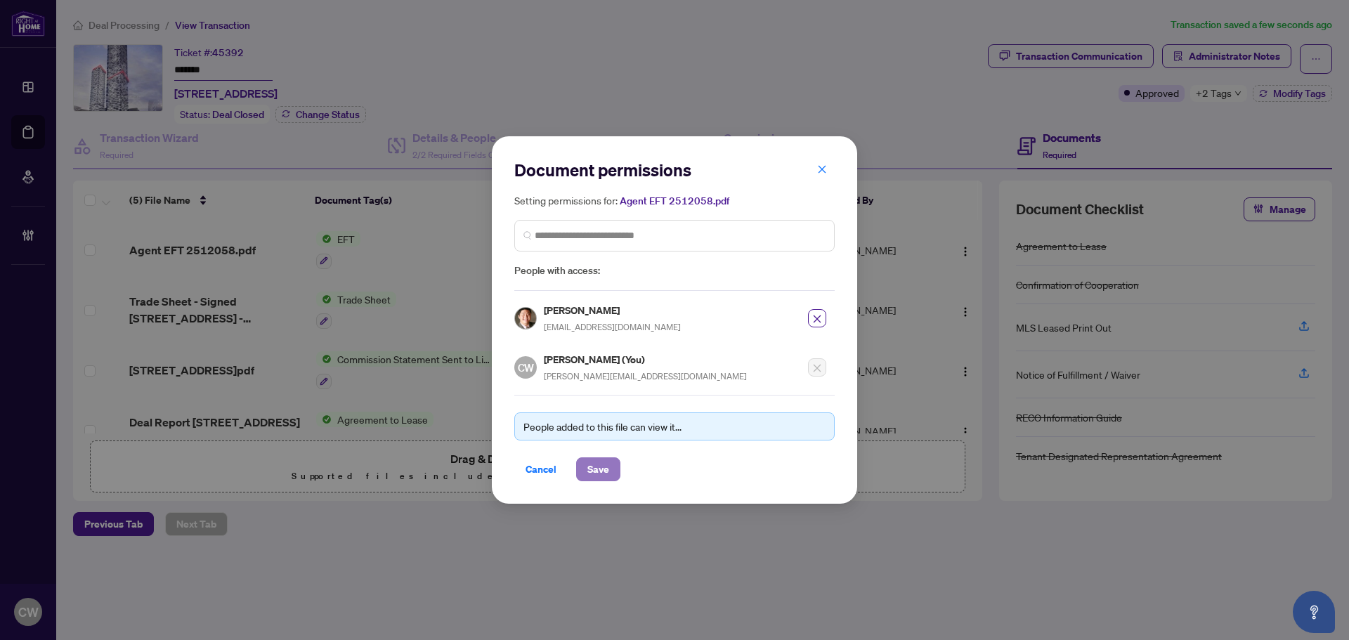
click at [605, 464] on span "Save" at bounding box center [598, 469] width 22 height 22
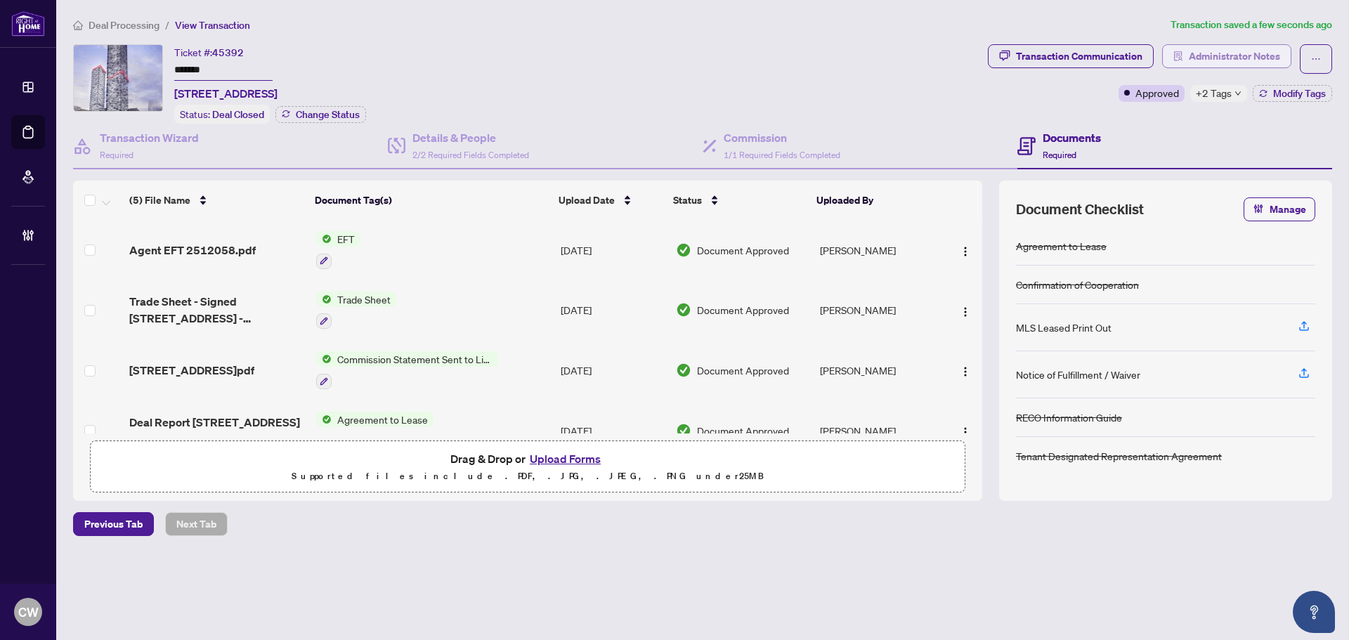
click at [1235, 61] on span "Administrator Notes" at bounding box center [1233, 56] width 91 height 22
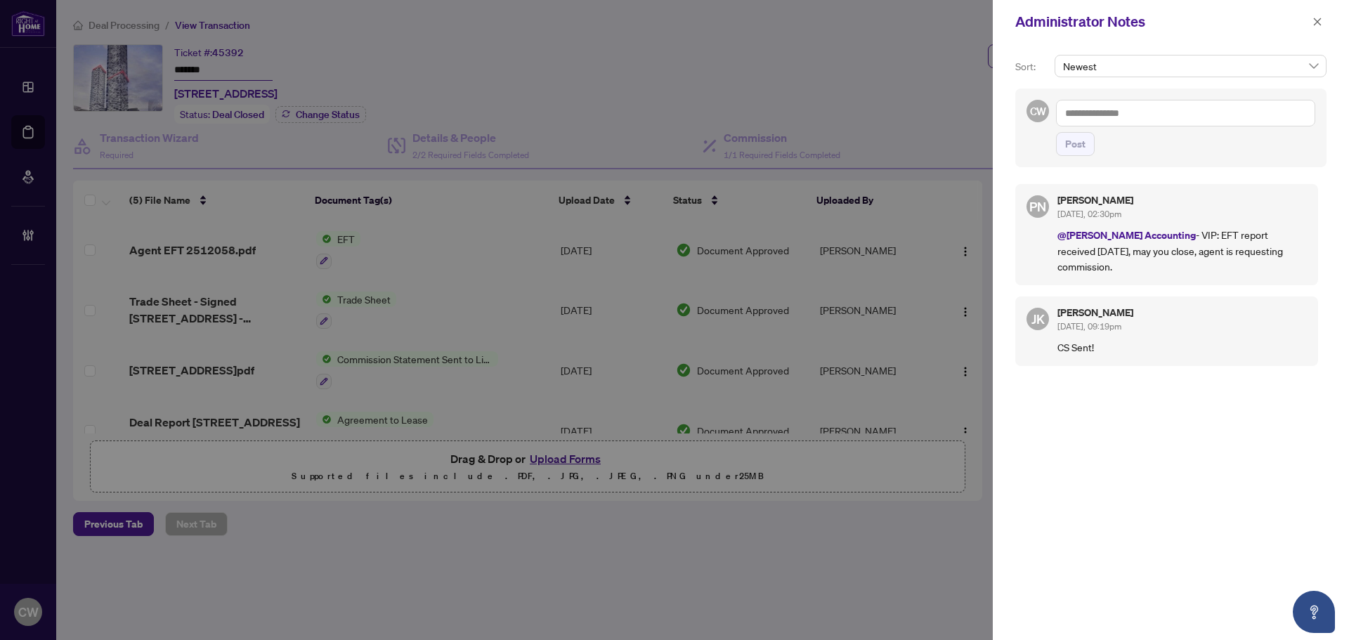
click at [1151, 111] on textarea at bounding box center [1185, 113] width 259 height 27
paste textarea "**********"
type textarea "**********"
click at [1077, 148] on span "Post" at bounding box center [1075, 144] width 20 height 22
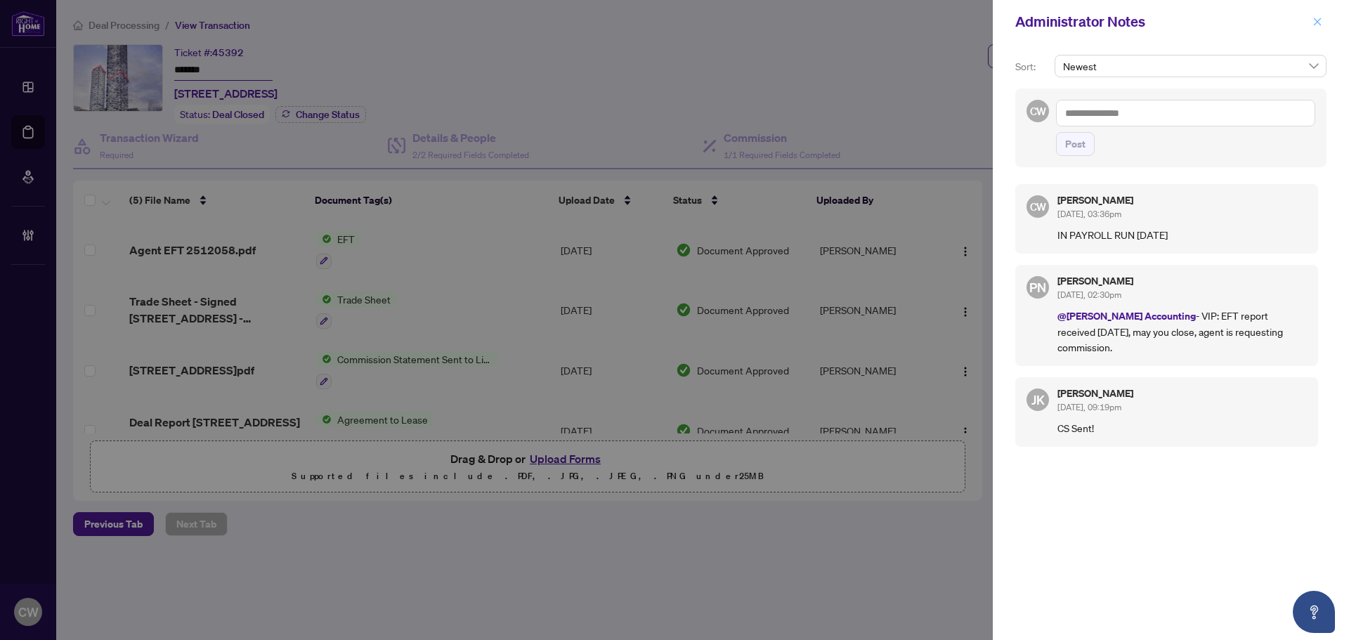
click at [1320, 21] on icon "close" at bounding box center [1317, 22] width 10 height 10
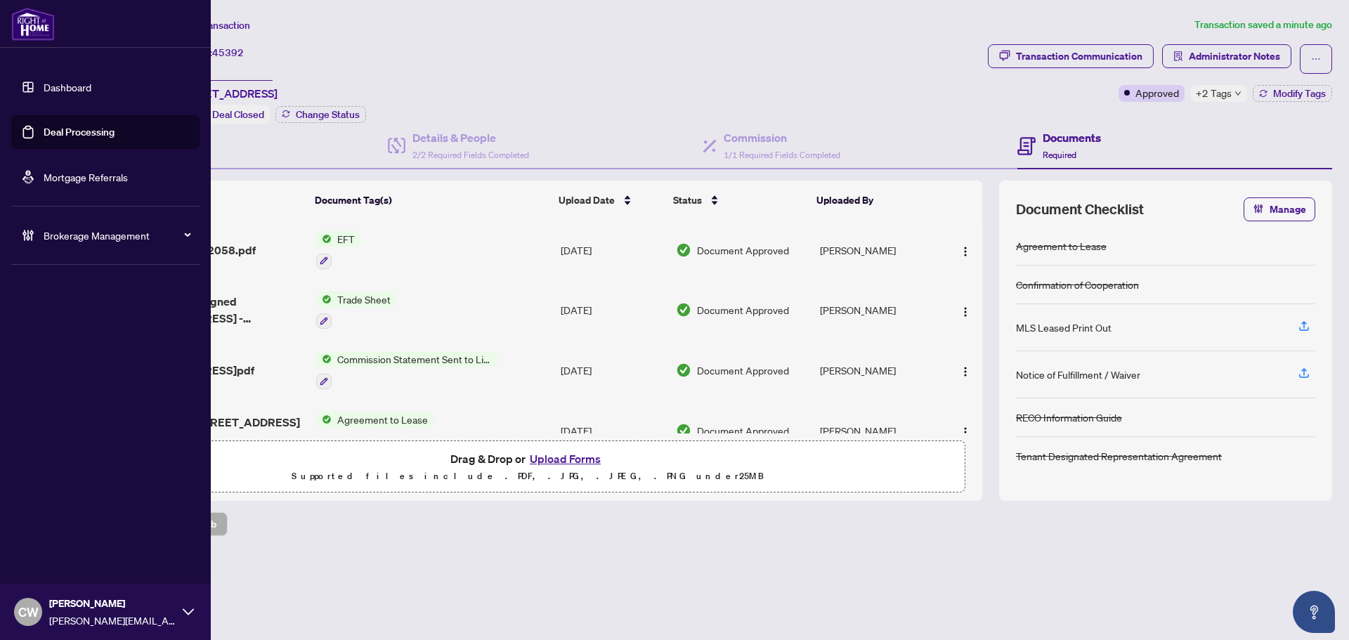
drag, startPoint x: 48, startPoint y: 126, endPoint x: 135, endPoint y: 135, distance: 87.6
click at [48, 126] on link "Deal Processing" at bounding box center [79, 132] width 71 height 13
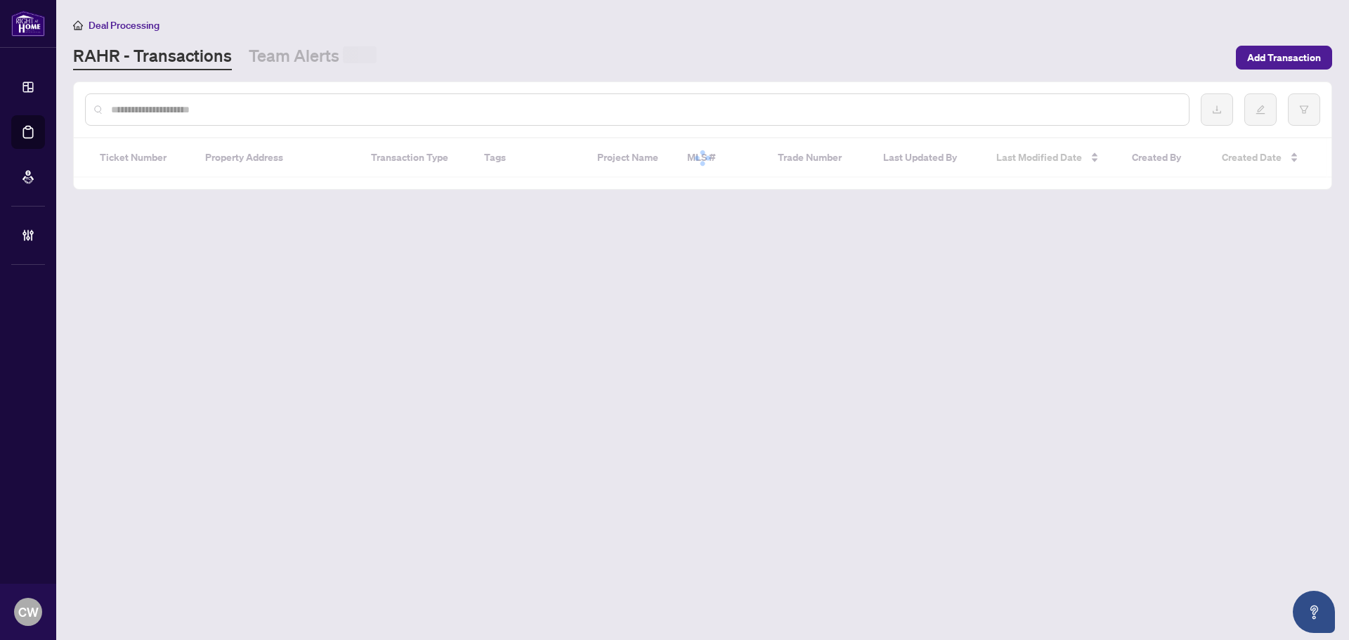
click at [249, 114] on input "text" at bounding box center [644, 109] width 1066 height 15
paste input "*******"
type input "*******"
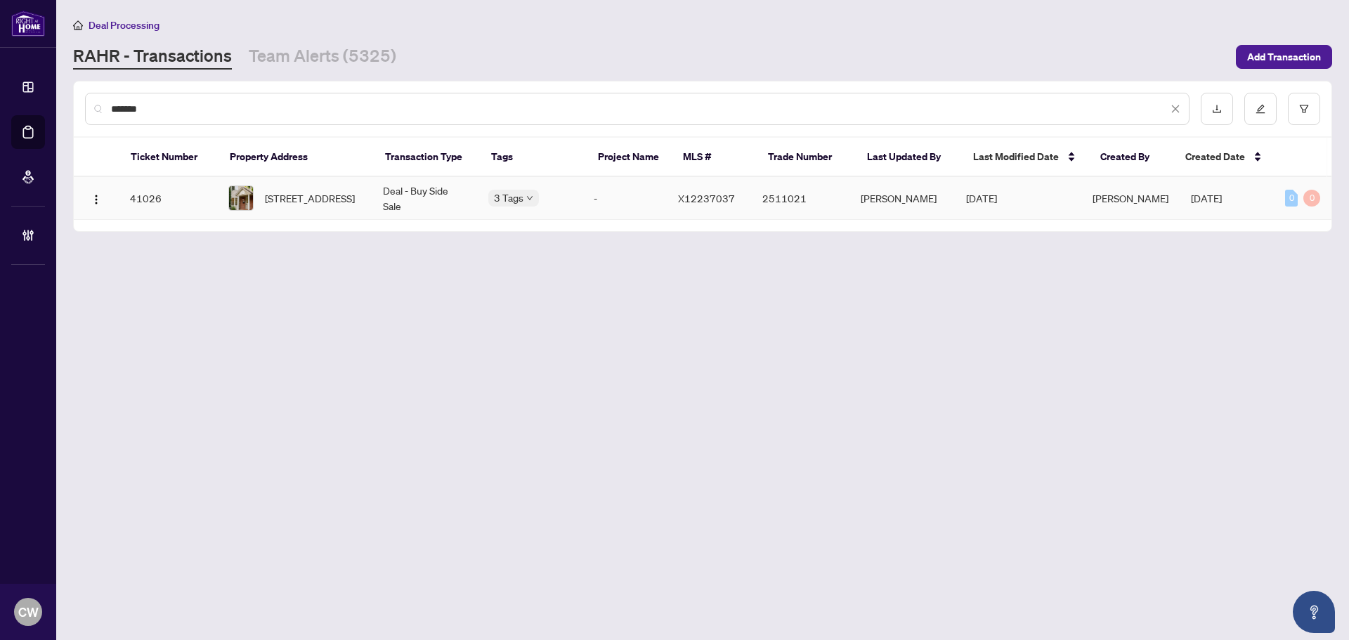
click at [266, 185] on div "[STREET_ADDRESS]" at bounding box center [294, 197] width 132 height 25
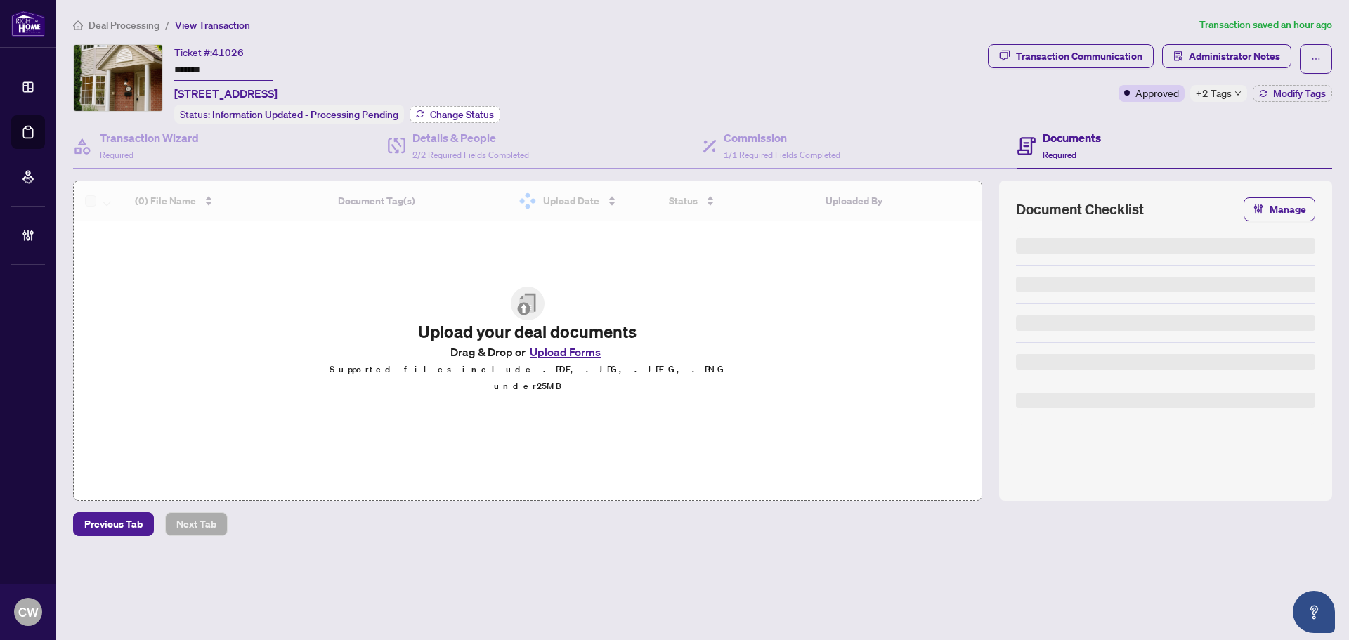
click at [477, 110] on span "Change Status" at bounding box center [462, 115] width 64 height 10
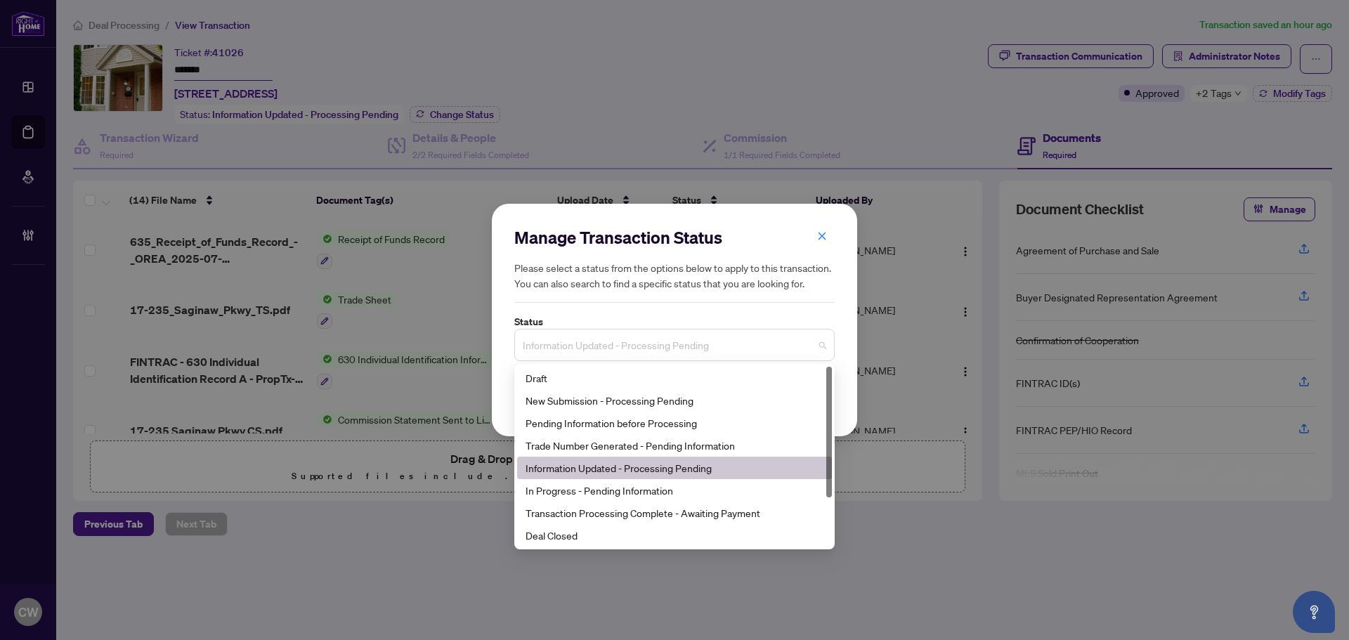
click at [598, 329] on div "Information Updated - Processing Pending" at bounding box center [674, 345] width 320 height 32
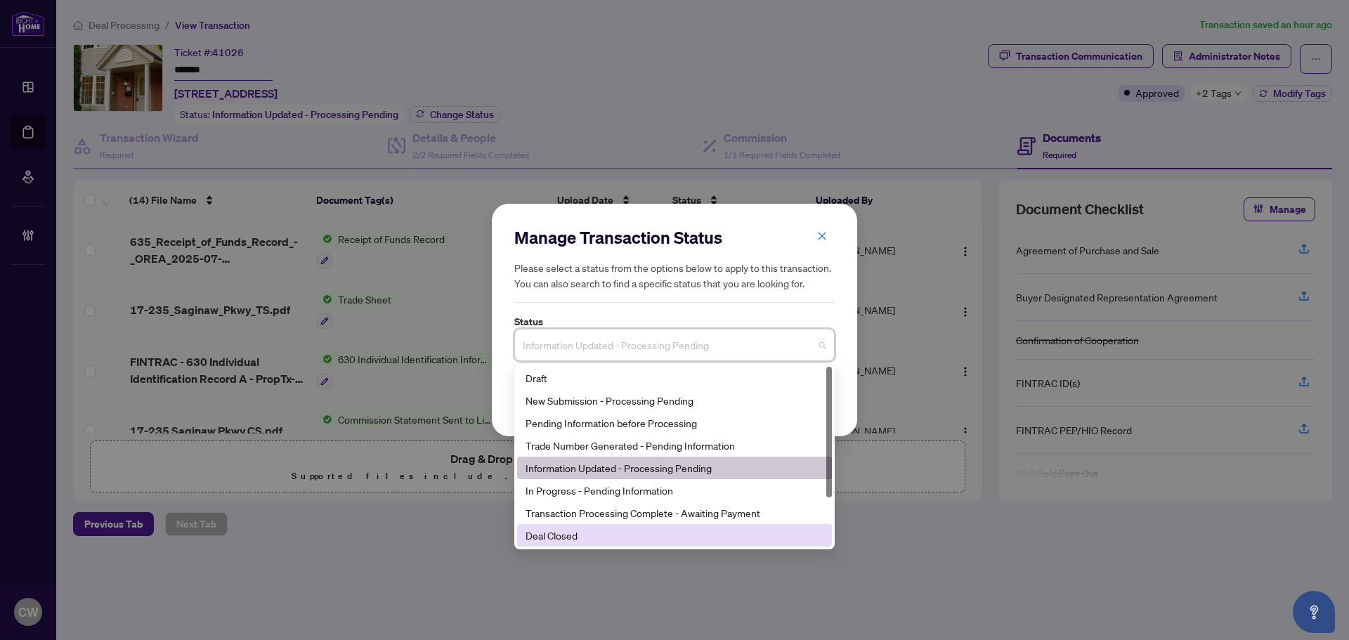
click at [604, 532] on div "Deal Closed" at bounding box center [674, 535] width 298 height 15
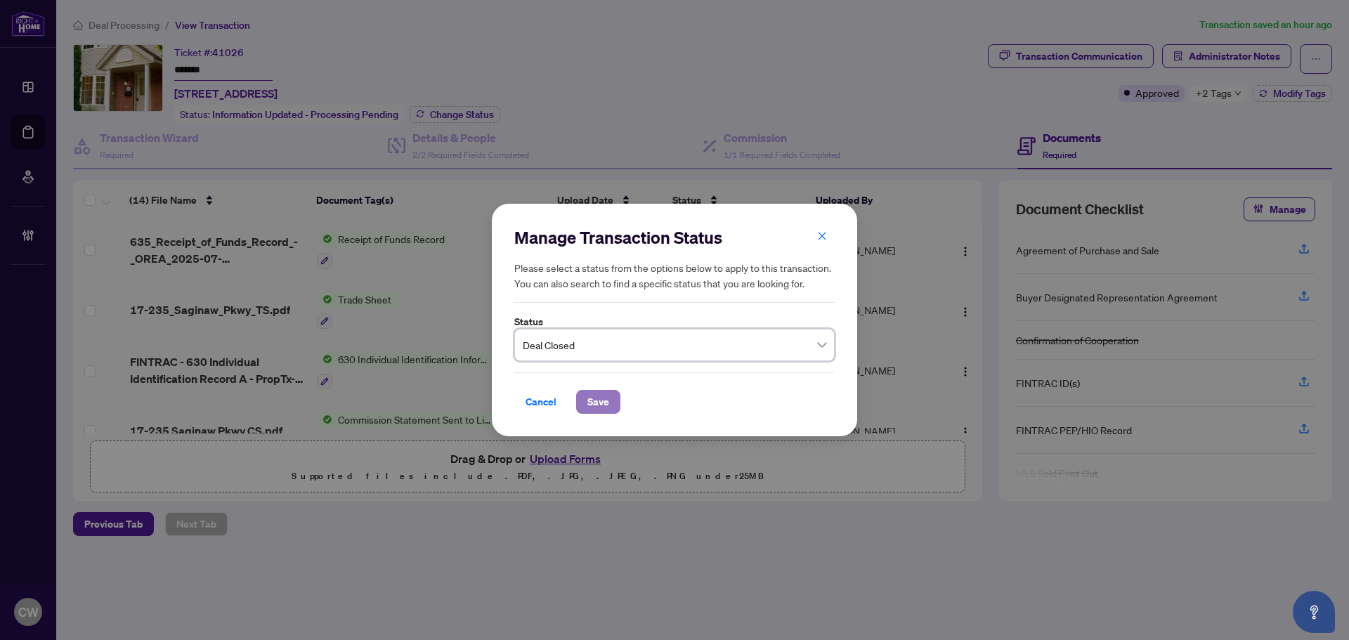
click at [596, 398] on span "Save" at bounding box center [598, 402] width 22 height 22
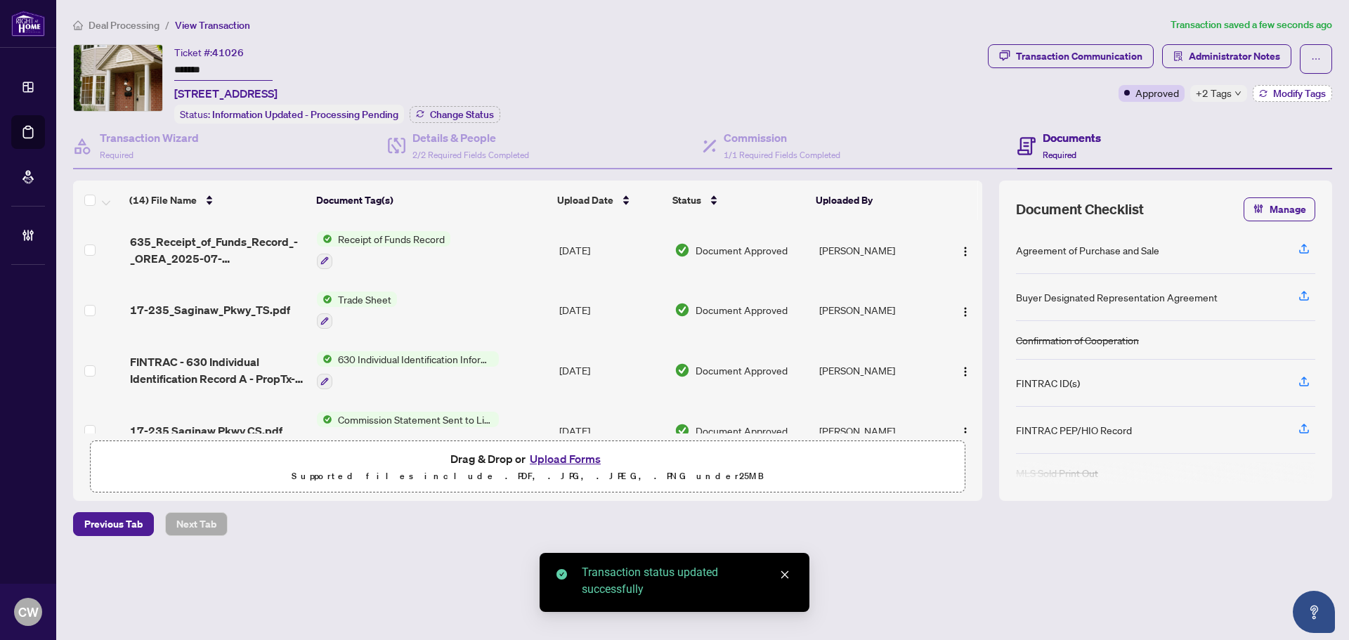
click at [1299, 86] on button "Modify Tags" at bounding box center [1291, 93] width 79 height 17
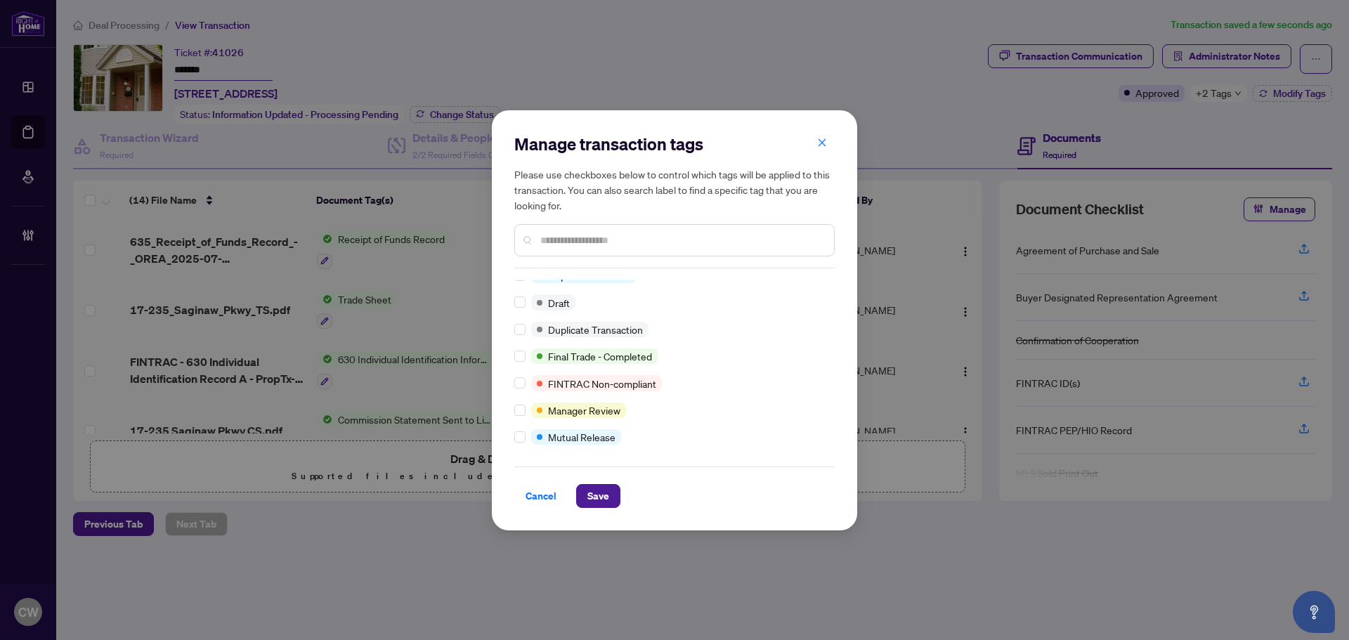
scroll to position [12, 0]
drag, startPoint x: 588, startPoint y: 477, endPoint x: 599, endPoint y: 497, distance: 22.7
click at [590, 483] on div "Cancel Save" at bounding box center [674, 486] width 320 height 41
click at [599, 497] on span "Save" at bounding box center [598, 496] width 22 height 22
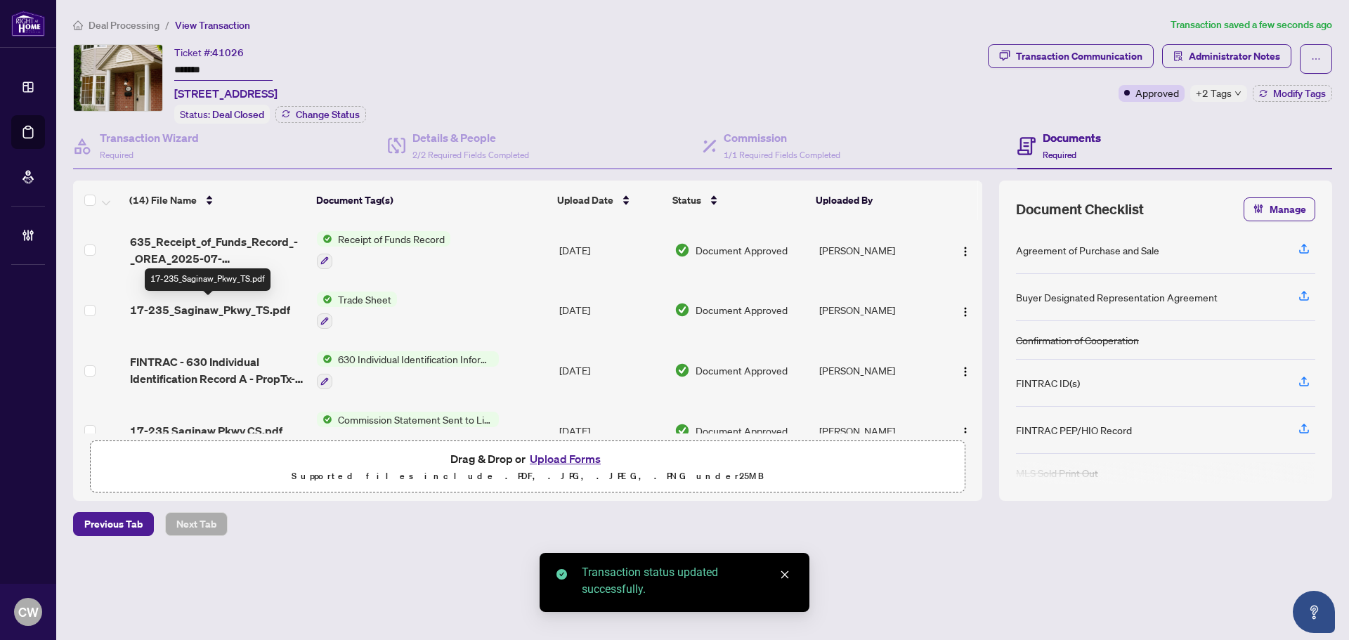
click at [214, 301] on span "17-235_Saginaw_Pkwy_TS.pdf" at bounding box center [210, 309] width 160 height 17
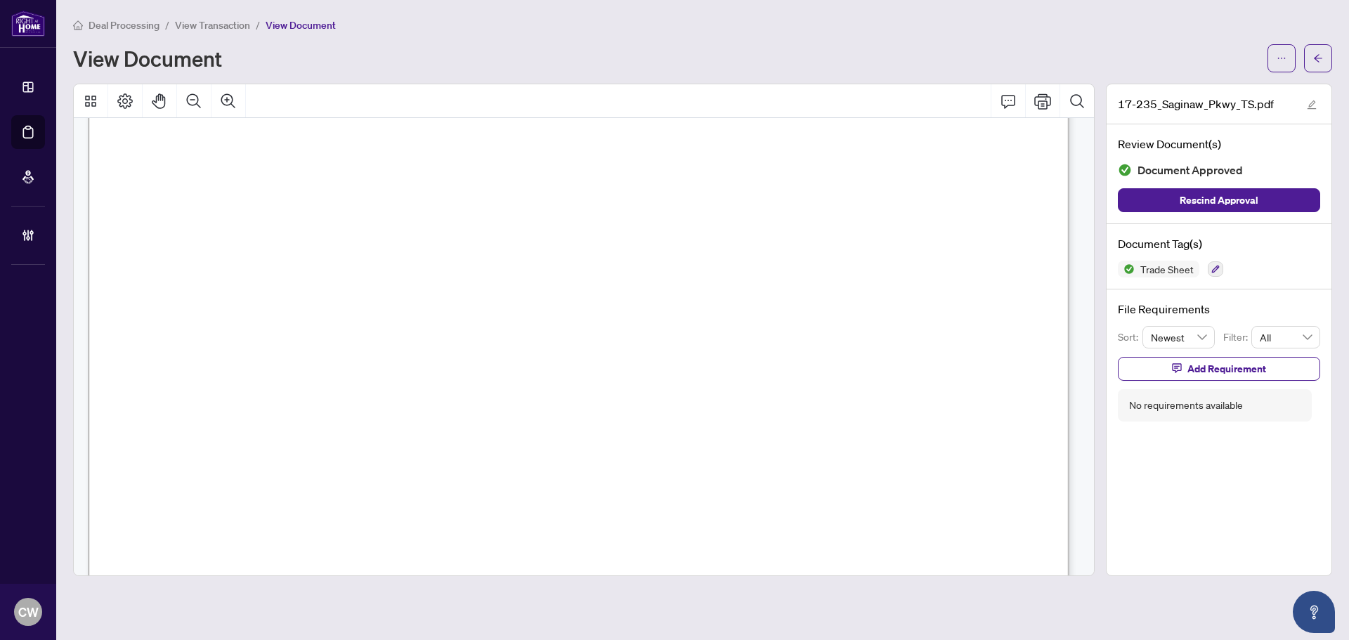
scroll to position [562, 0]
click at [1325, 54] on button "button" at bounding box center [1318, 58] width 28 height 28
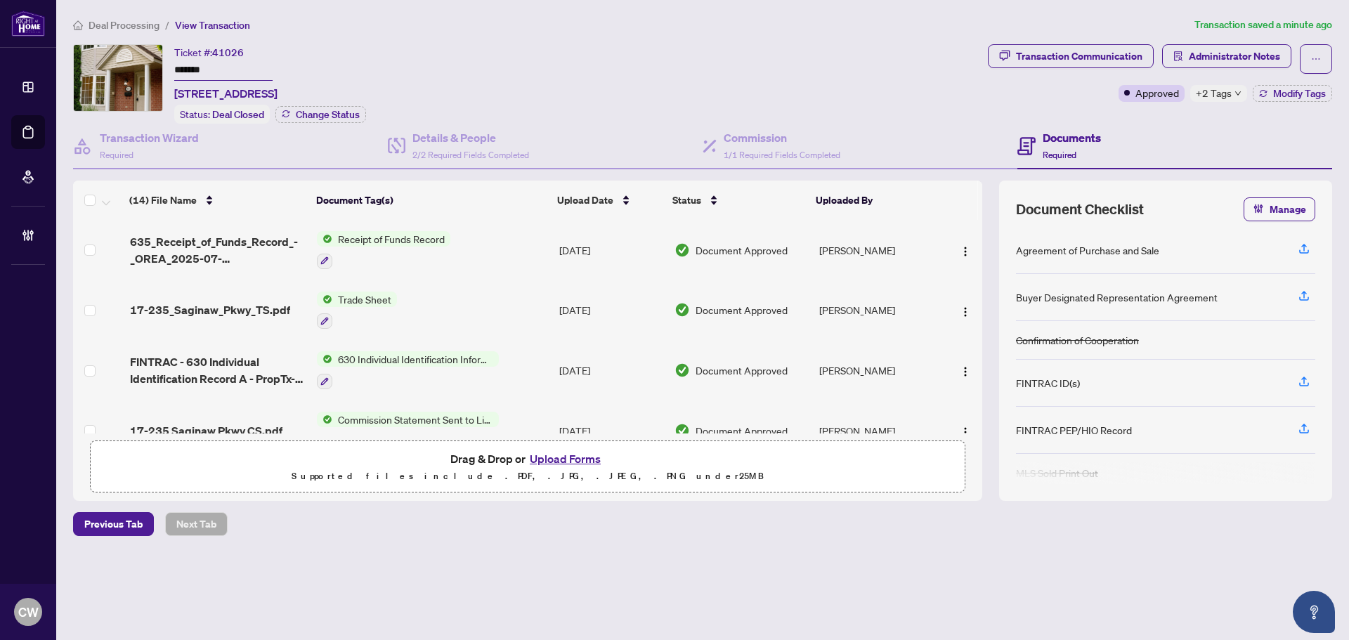
click at [562, 458] on button "Upload Forms" at bounding box center [564, 459] width 79 height 18
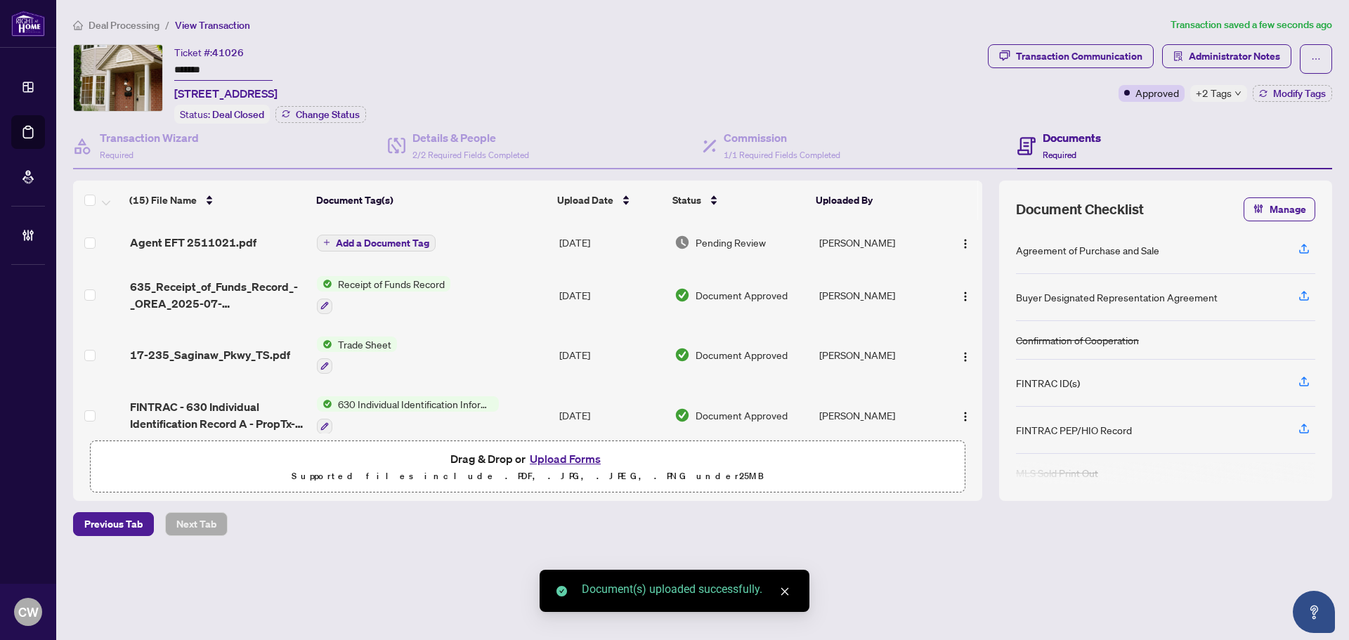
click at [382, 244] on span "Add a Document Tag" at bounding box center [382, 243] width 93 height 10
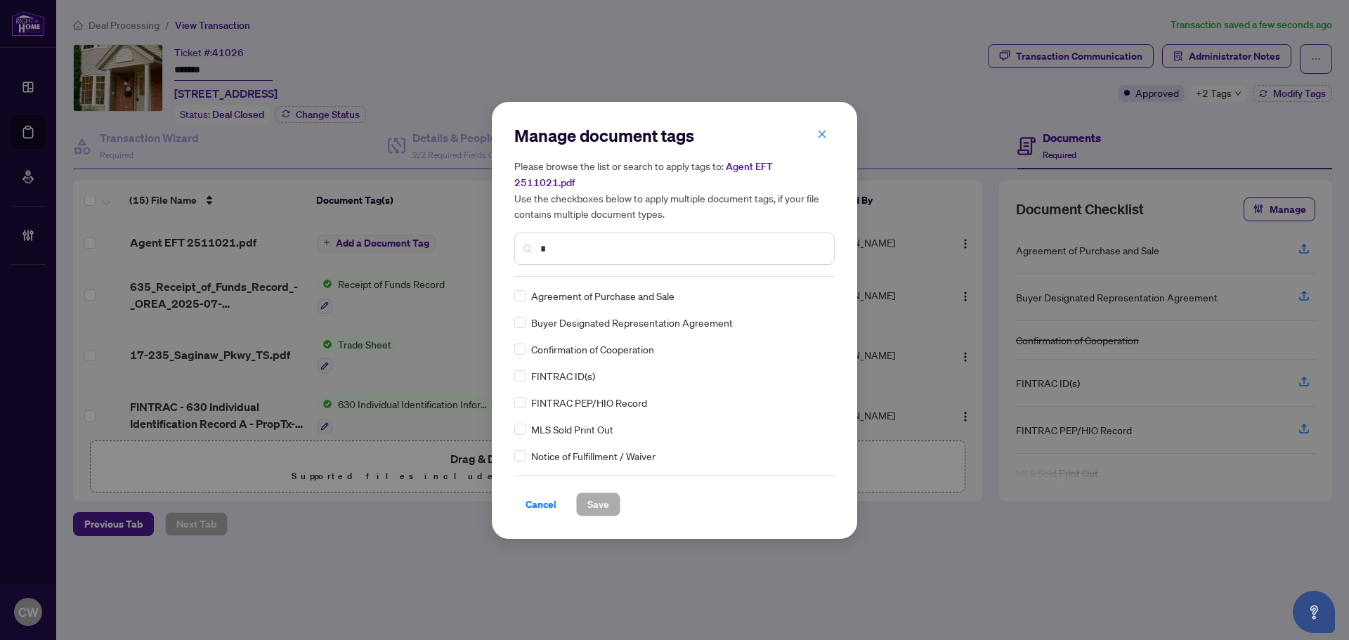
click at [593, 243] on input "*" at bounding box center [681, 248] width 282 height 15
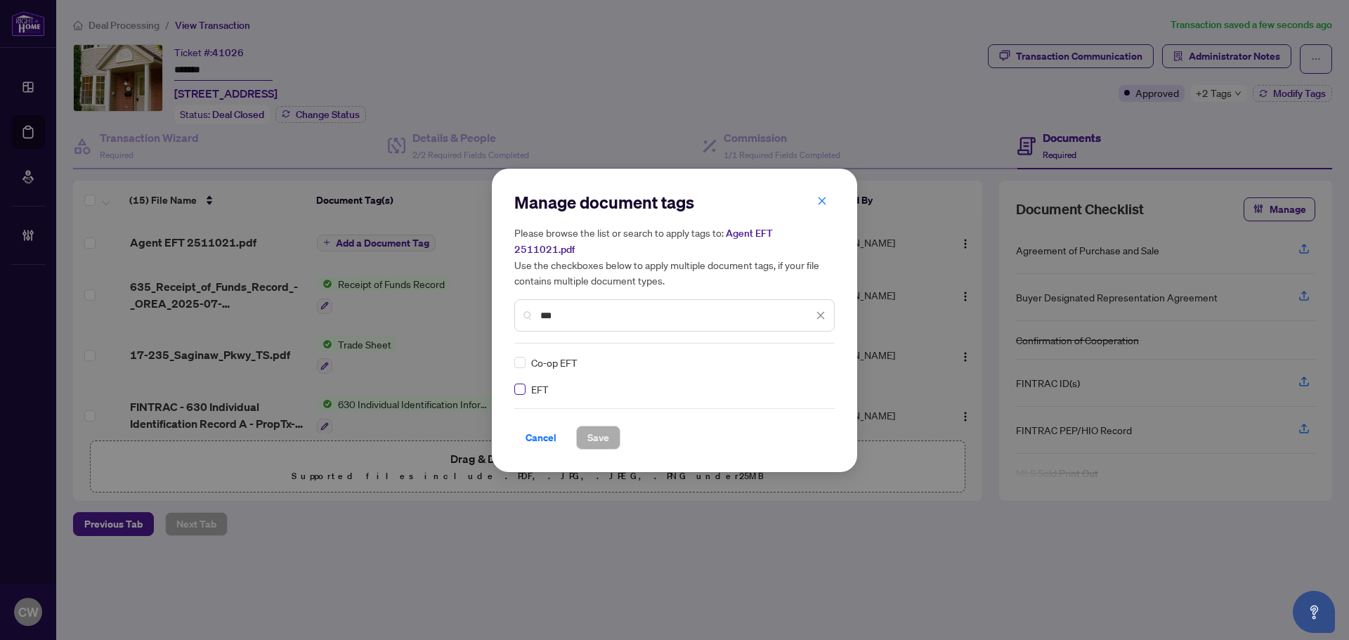
type input "***"
click at [817, 360] on icon at bounding box center [821, 363] width 8 height 6
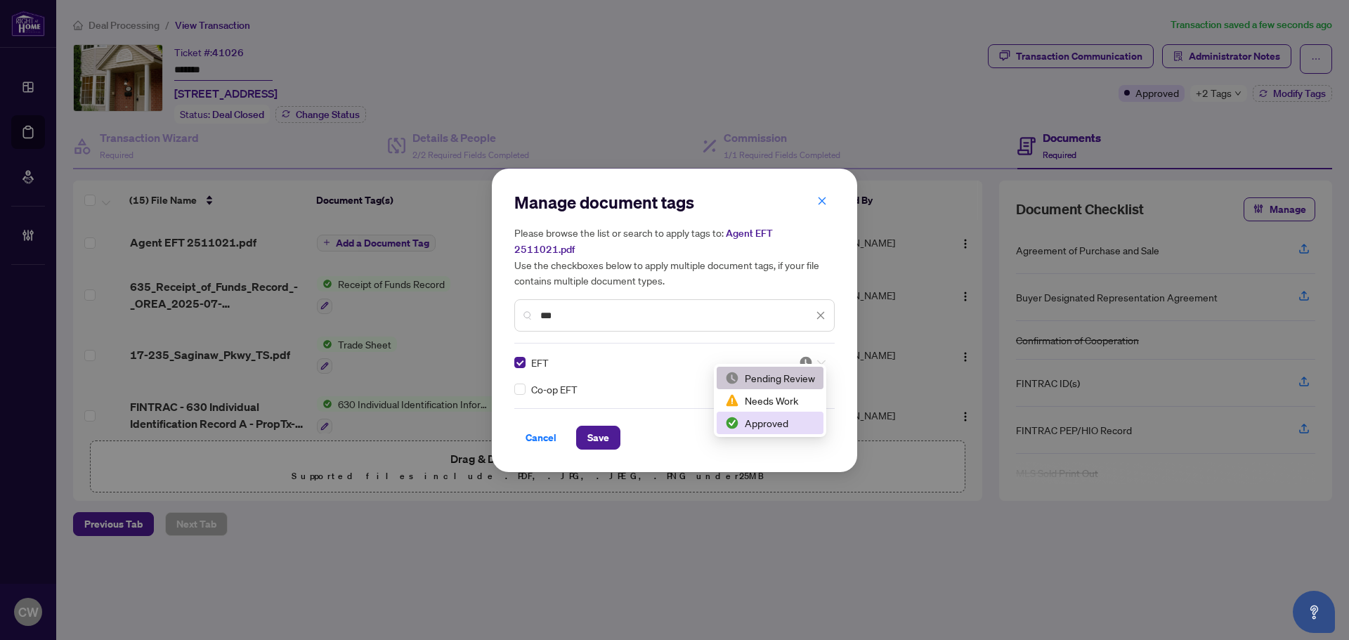
click at [787, 422] on div "Approved" at bounding box center [770, 422] width 90 height 15
click at [597, 427] on span "Save" at bounding box center [598, 437] width 22 height 22
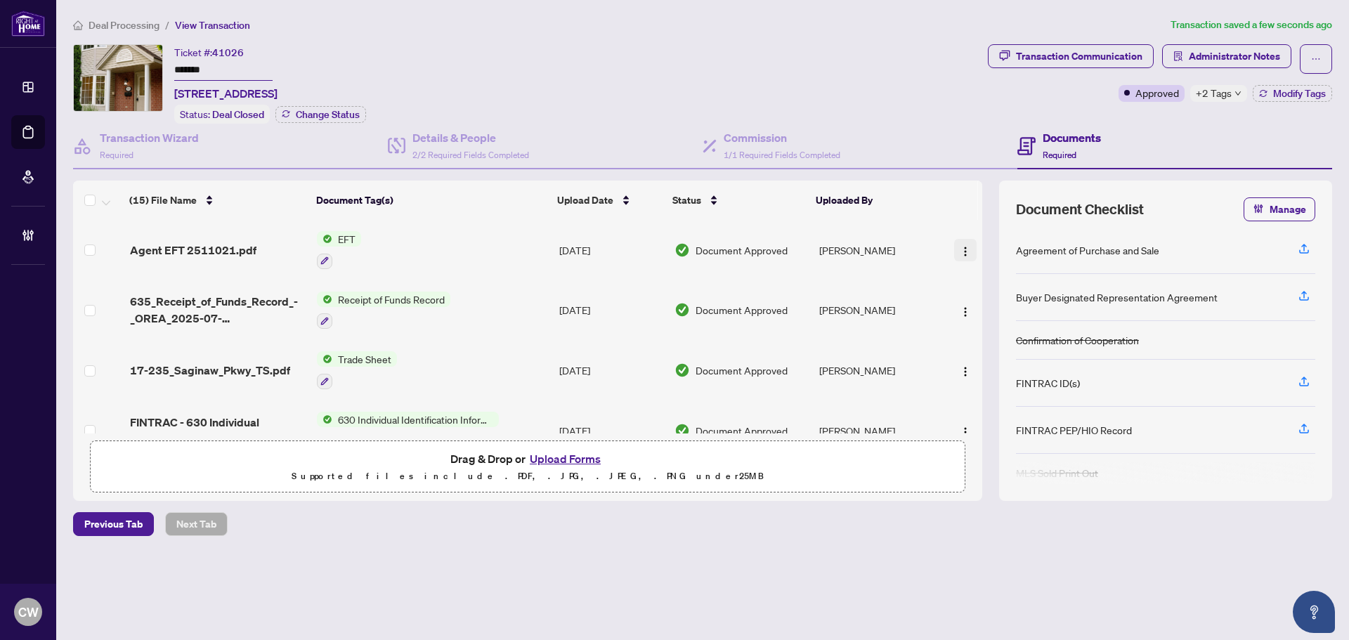
click at [959, 254] on img "button" at bounding box center [964, 251] width 11 height 11
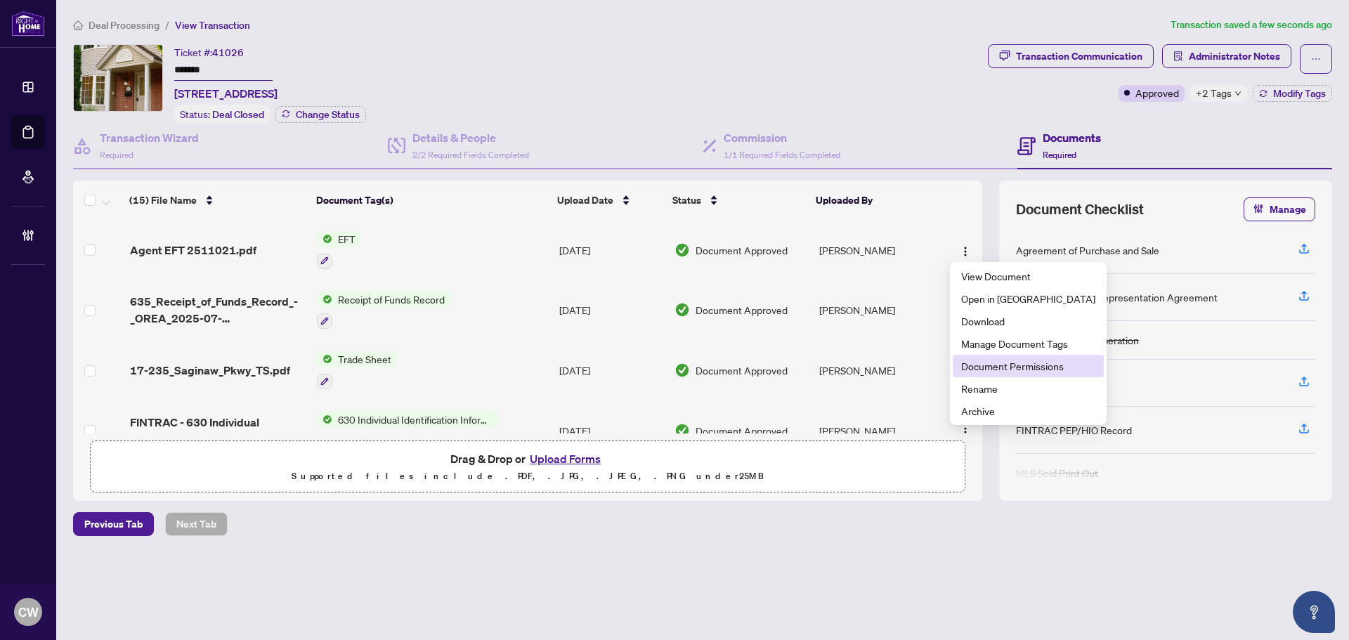
click at [981, 367] on span "Document Permissions" at bounding box center [1028, 365] width 134 height 15
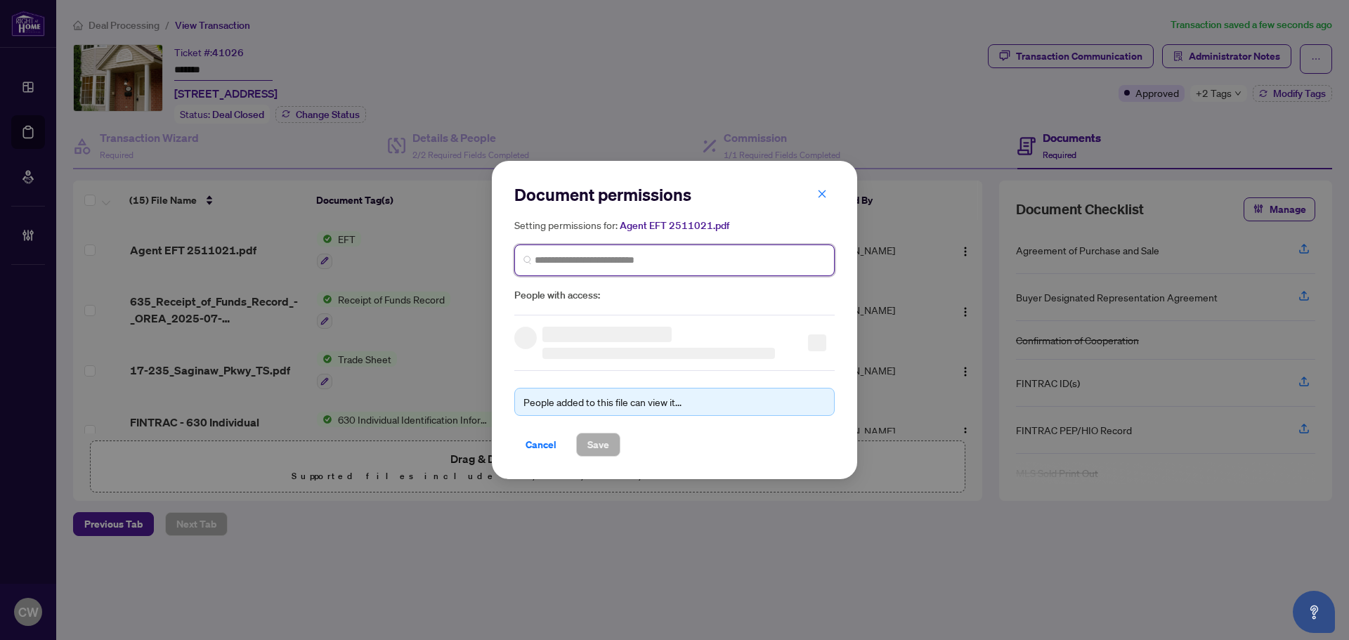
click at [629, 253] on input "search" at bounding box center [680, 260] width 291 height 15
paste input "**********"
type input "**********"
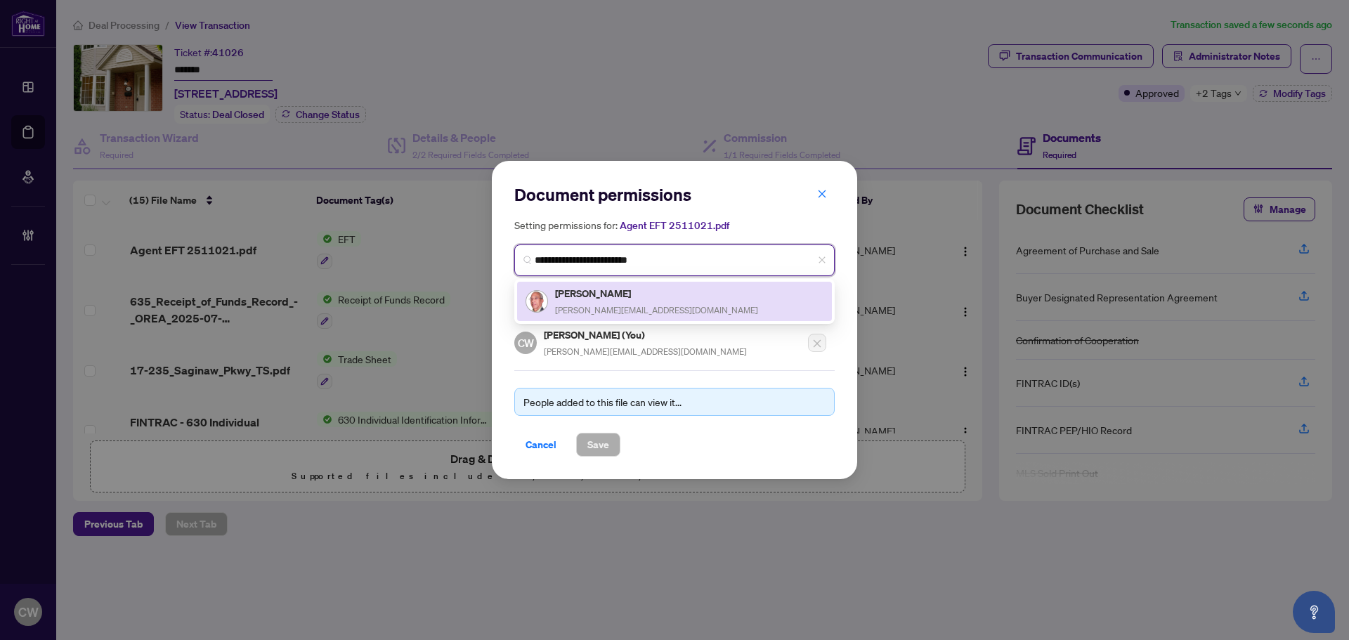
click at [594, 308] on span "[PERSON_NAME][EMAIL_ADDRESS][DOMAIN_NAME]" at bounding box center [656, 310] width 203 height 11
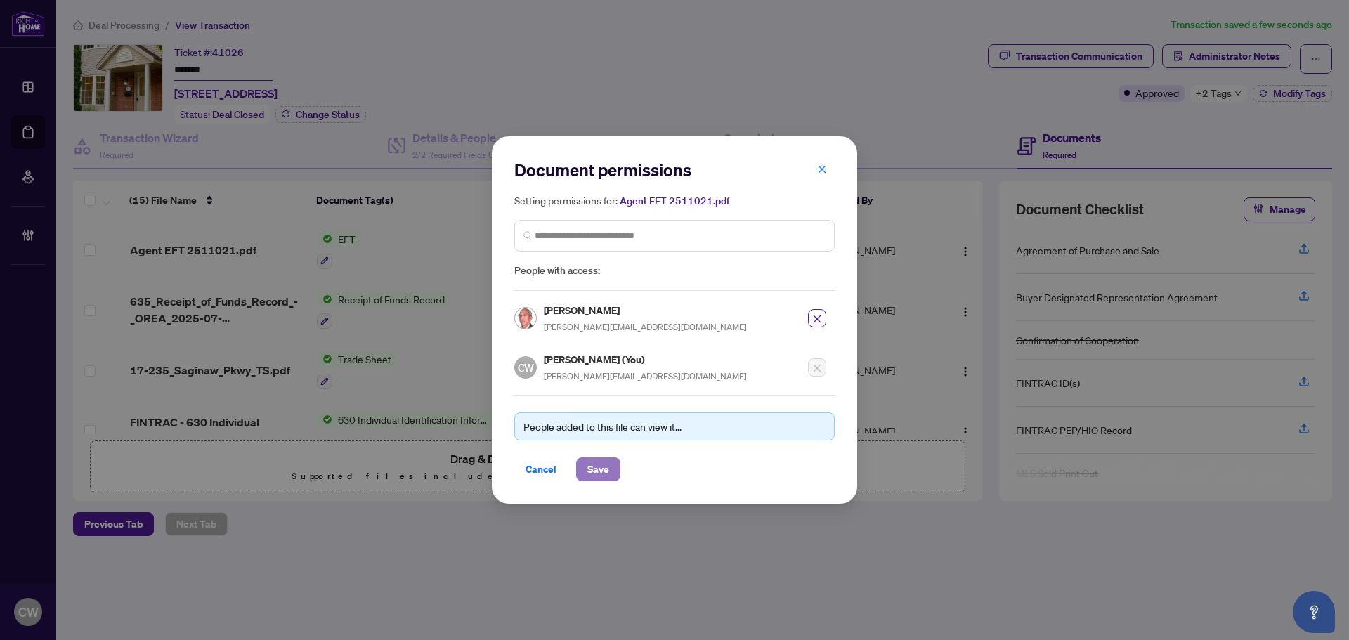
click at [598, 467] on span "Save" at bounding box center [598, 469] width 22 height 22
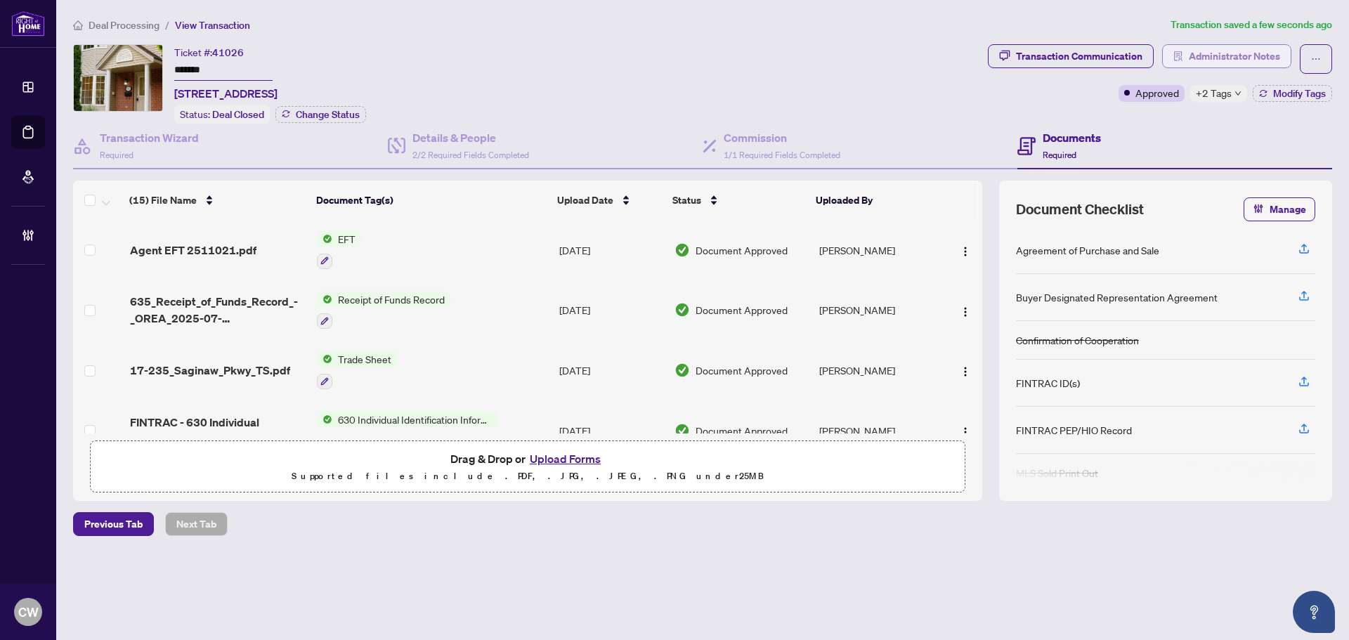
click at [1239, 51] on span "Administrator Notes" at bounding box center [1233, 56] width 91 height 22
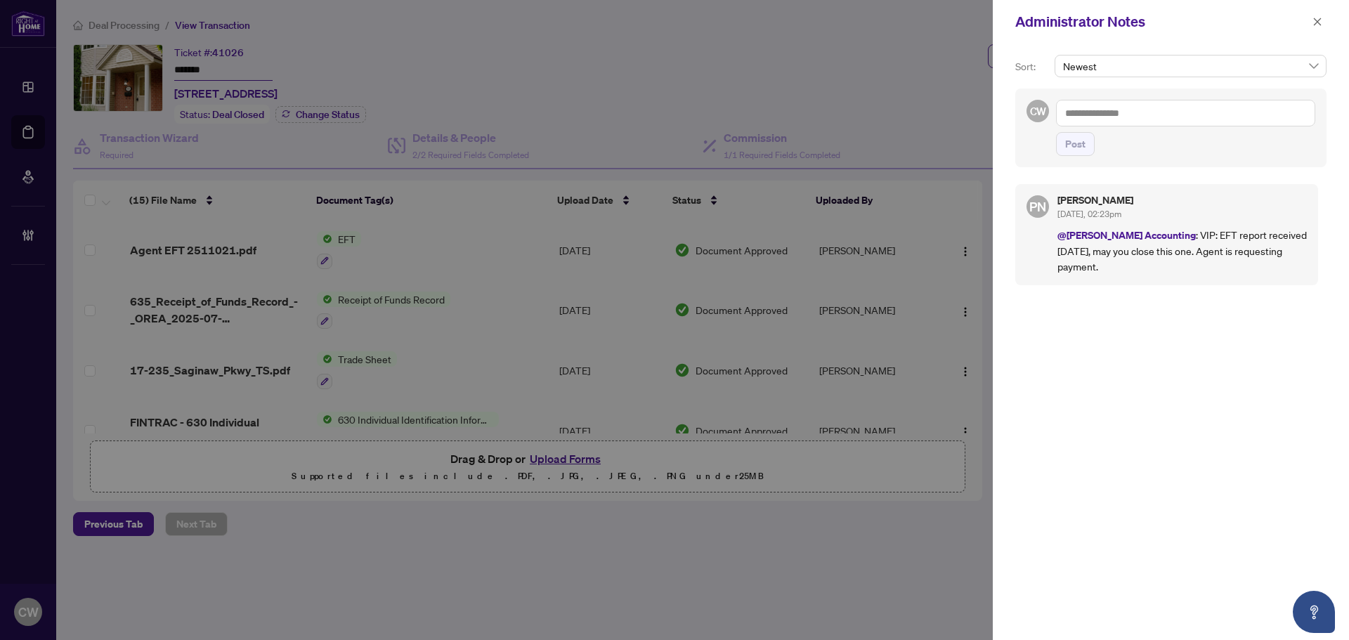
click at [1113, 110] on textarea at bounding box center [1185, 113] width 259 height 27
paste textarea "**********"
type textarea "**********"
click at [1065, 152] on span "Post" at bounding box center [1075, 144] width 20 height 22
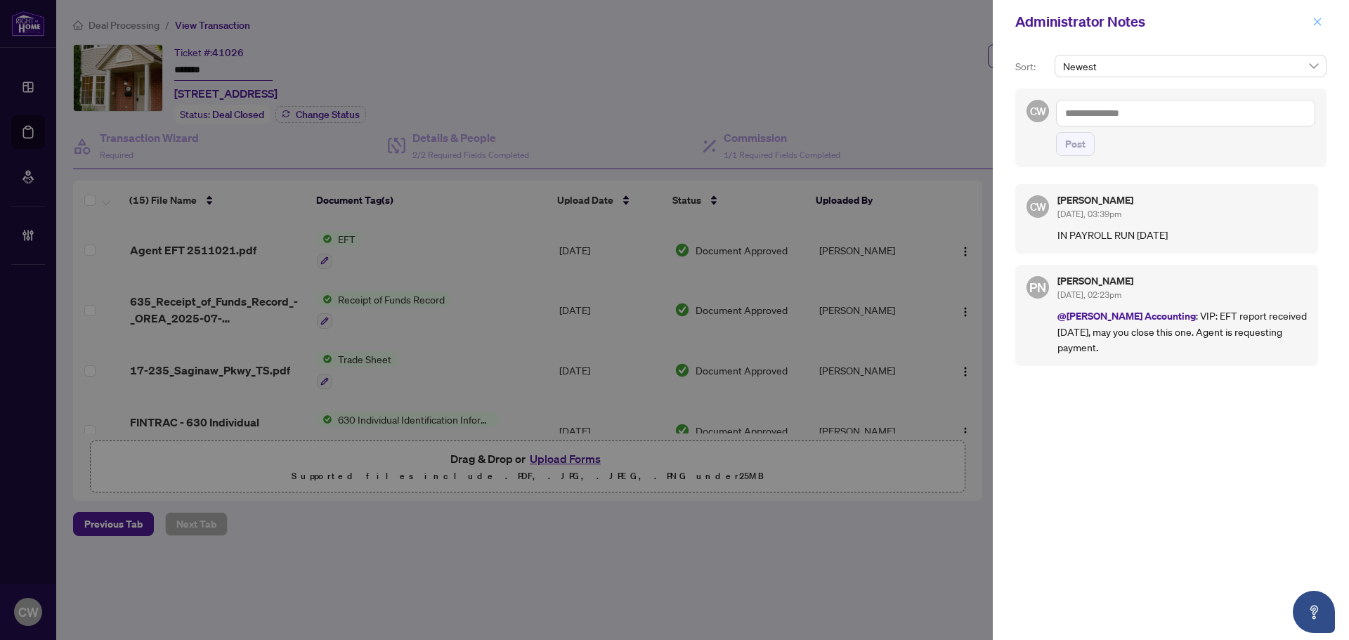
click at [1319, 28] on span "button" at bounding box center [1317, 22] width 10 height 22
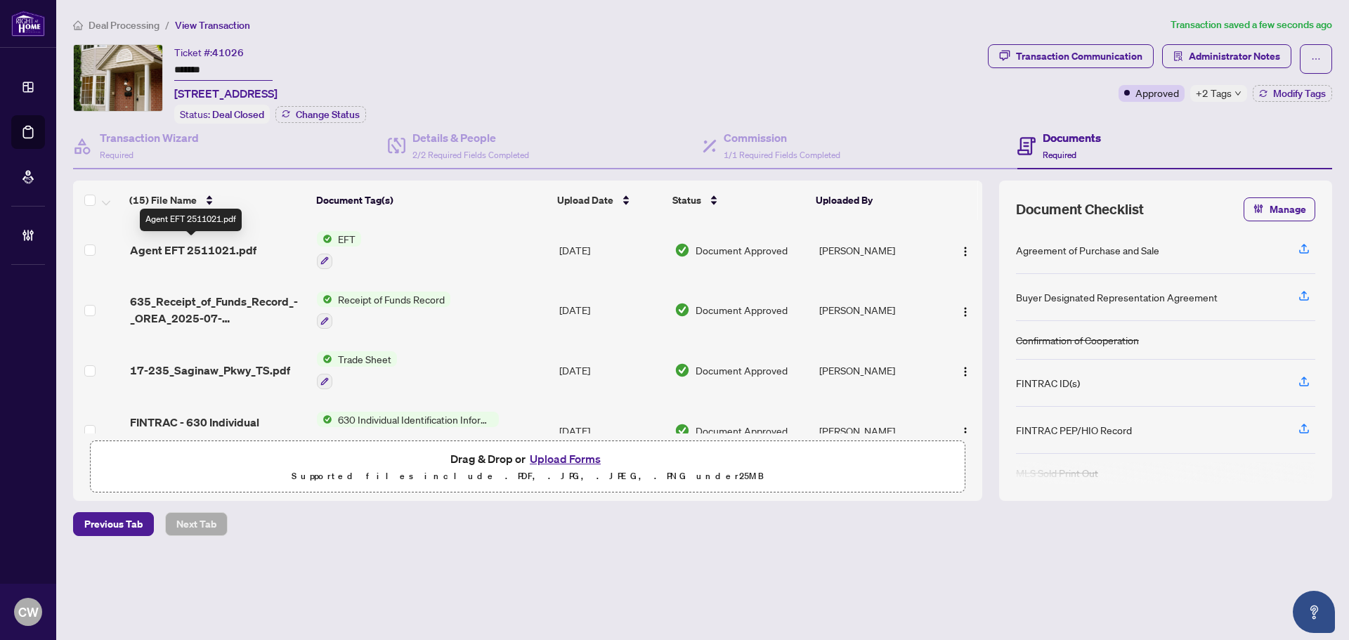
click at [229, 243] on span "Agent EFT 2511021.pdf" at bounding box center [193, 250] width 126 height 17
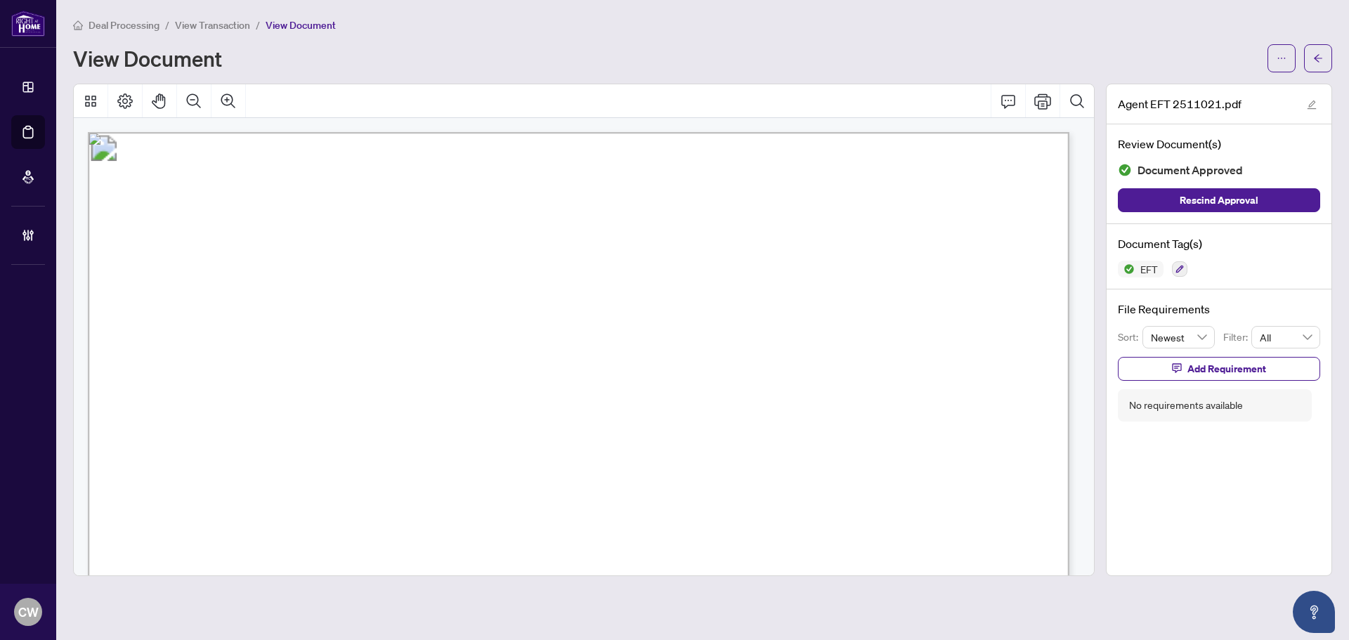
drag, startPoint x: 1310, startPoint y: 61, endPoint x: 797, endPoint y: 637, distance: 771.2
click at [1310, 61] on button "button" at bounding box center [1318, 58] width 28 height 28
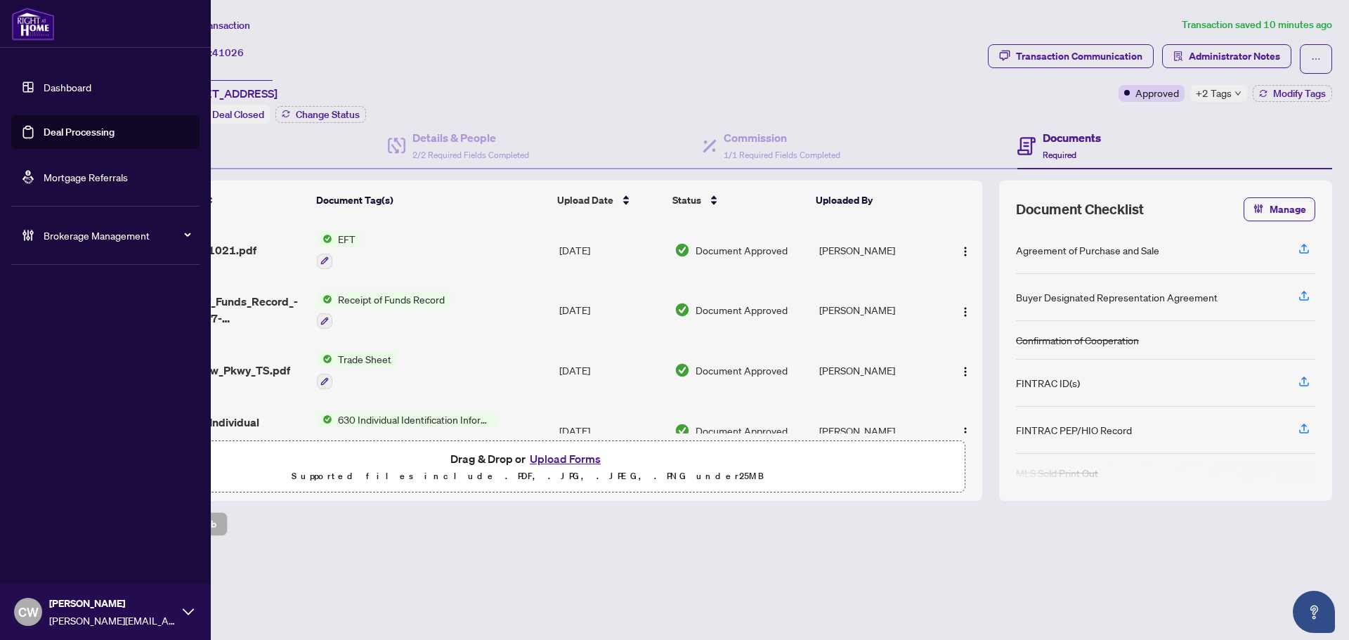
click at [46, 133] on link "Deal Processing" at bounding box center [79, 132] width 71 height 13
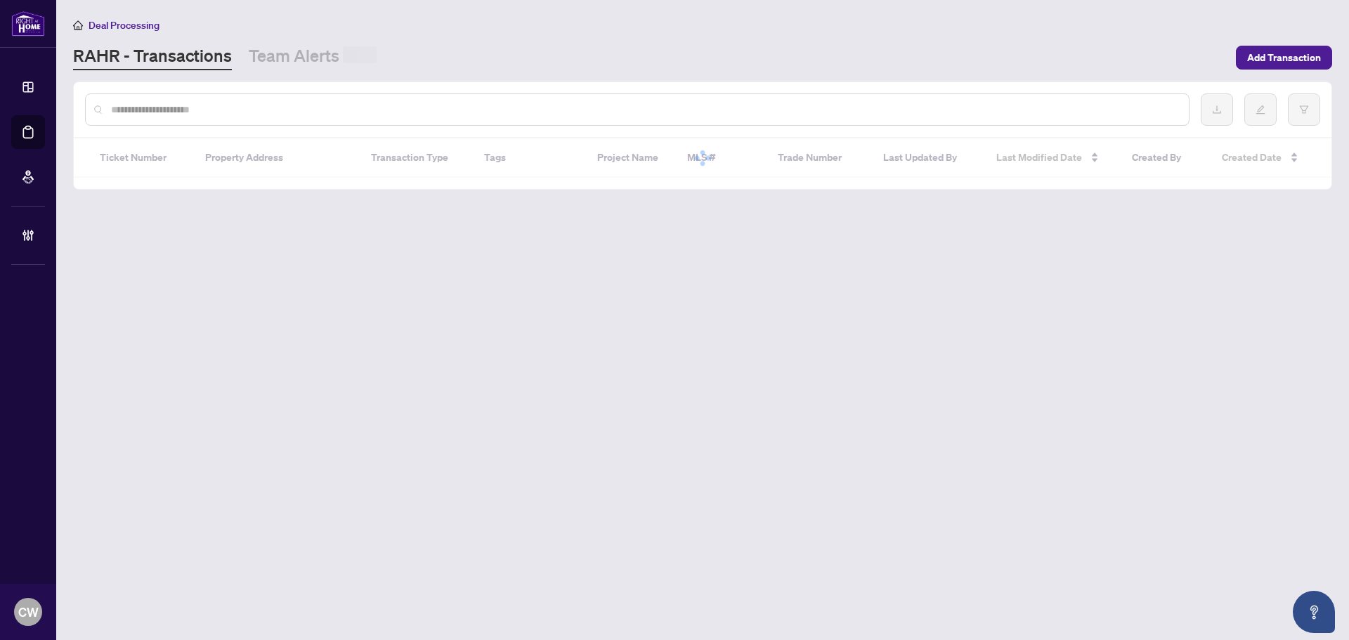
click at [296, 107] on input "text" at bounding box center [644, 109] width 1066 height 15
paste input "*******"
type input "*******"
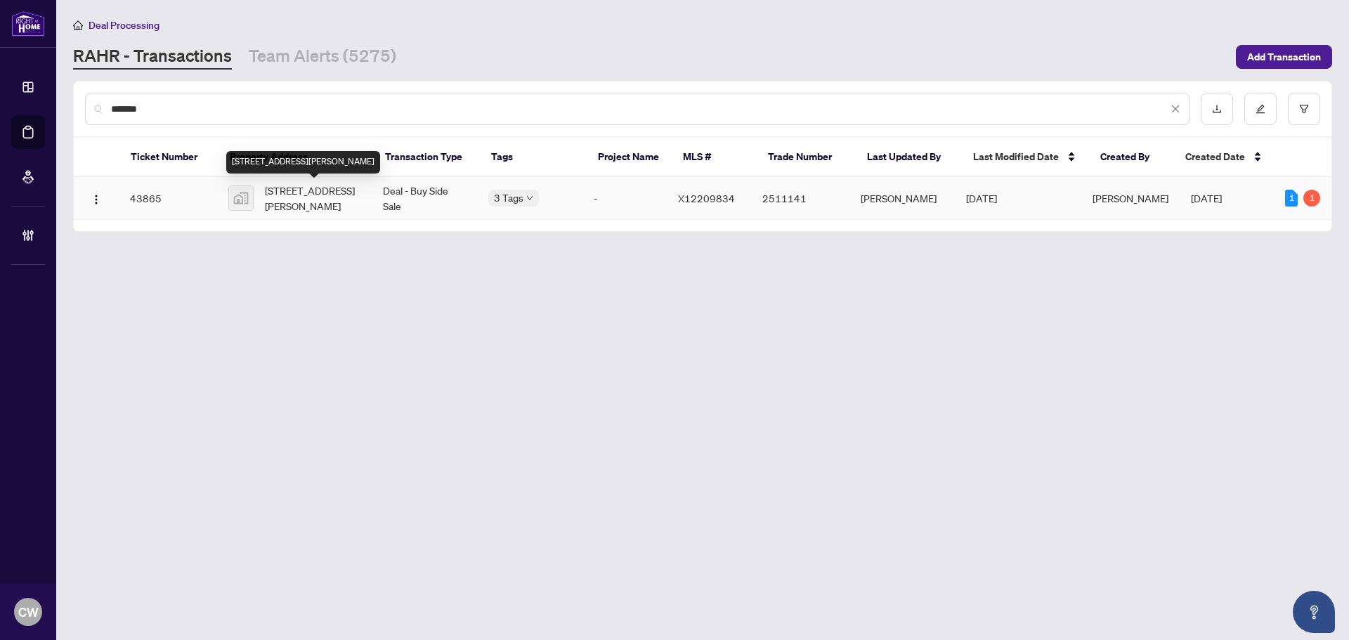
click at [284, 201] on span "[STREET_ADDRESS][PERSON_NAME]" at bounding box center [313, 198] width 96 height 31
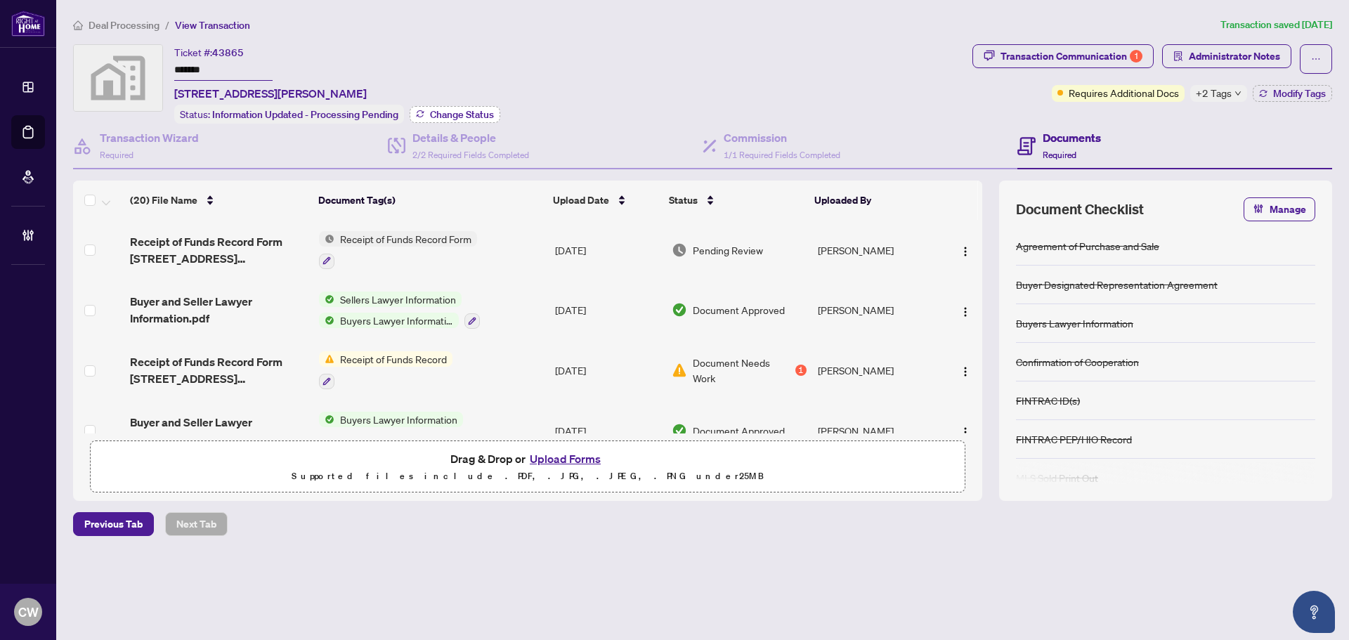
click at [476, 113] on span "Change Status" at bounding box center [462, 115] width 64 height 10
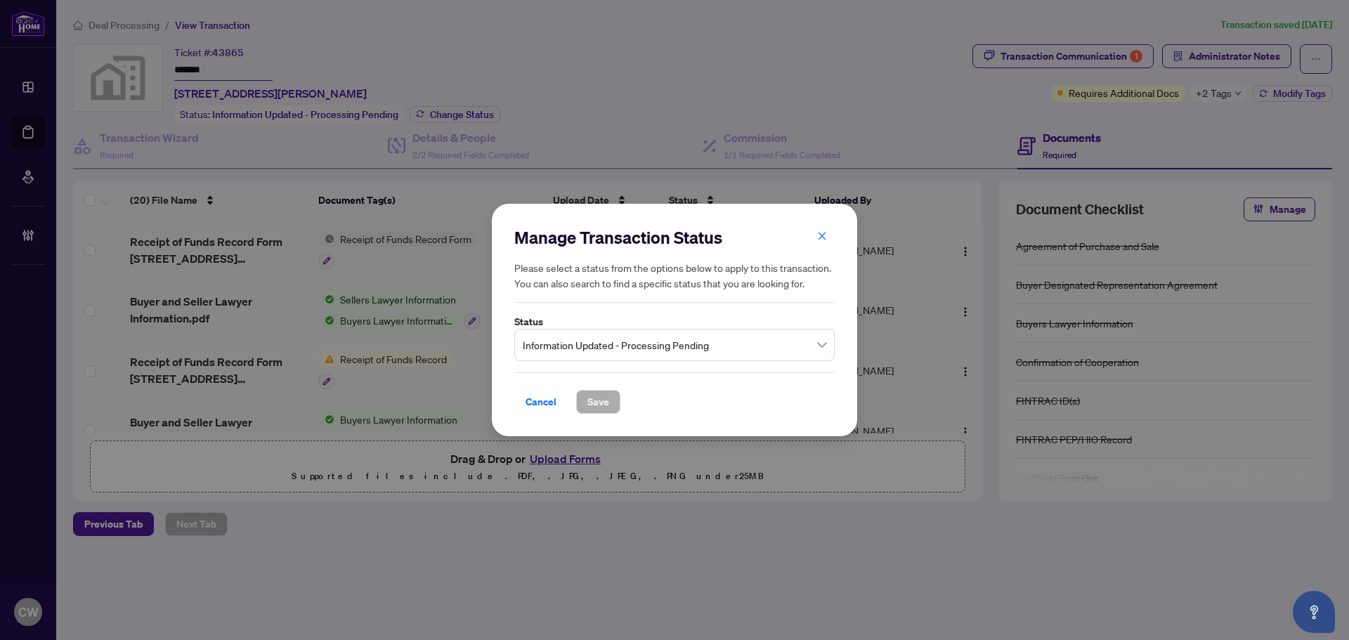
click at [640, 339] on span "Information Updated - Processing Pending" at bounding box center [674, 345] width 303 height 27
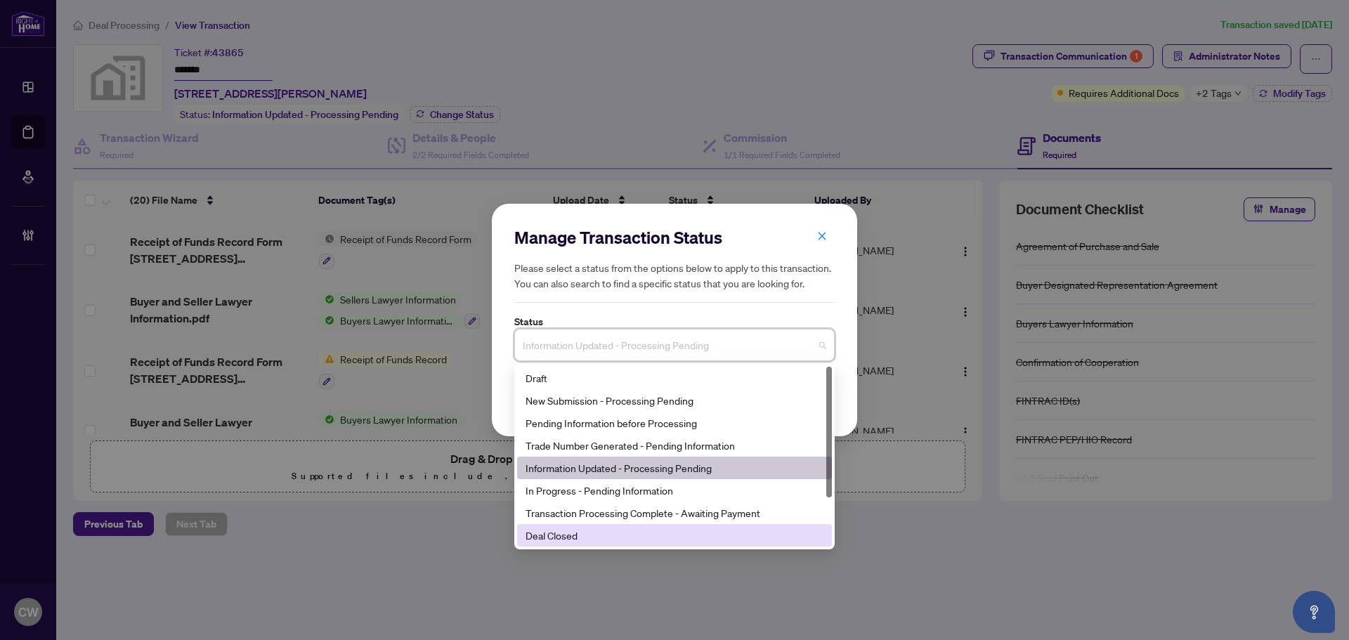
click at [638, 539] on div "Deal Closed" at bounding box center [674, 535] width 298 height 15
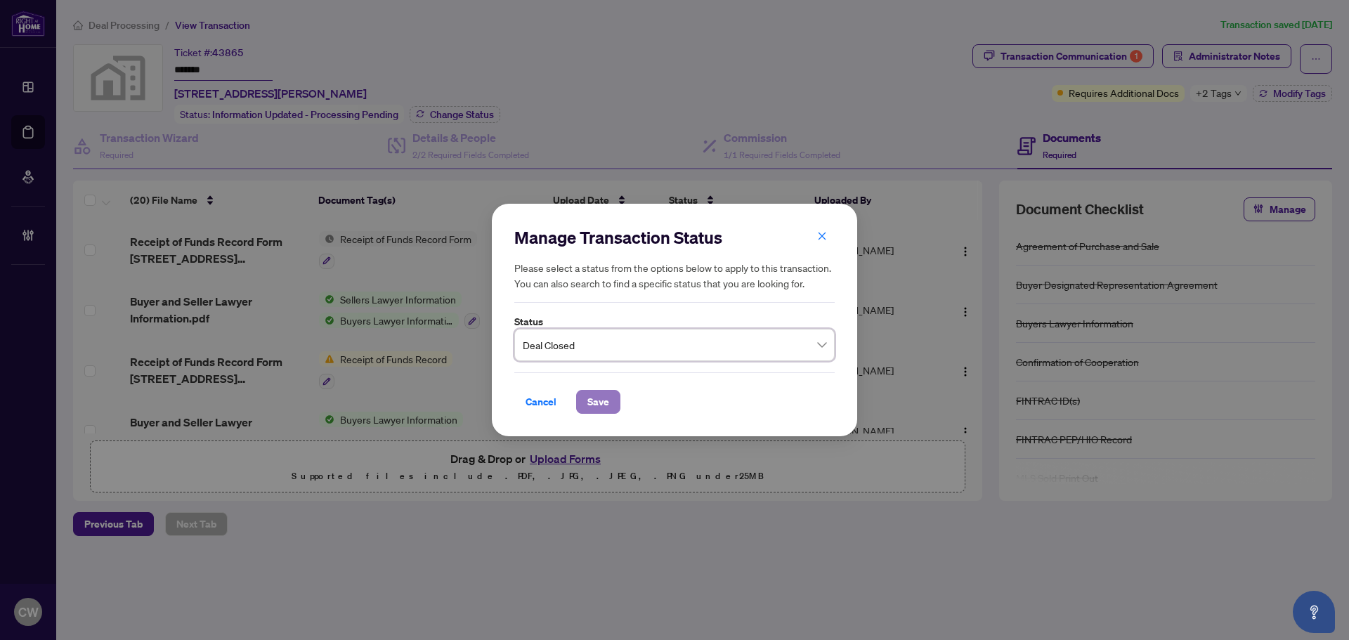
click at [608, 407] on span "Save" at bounding box center [598, 402] width 22 height 22
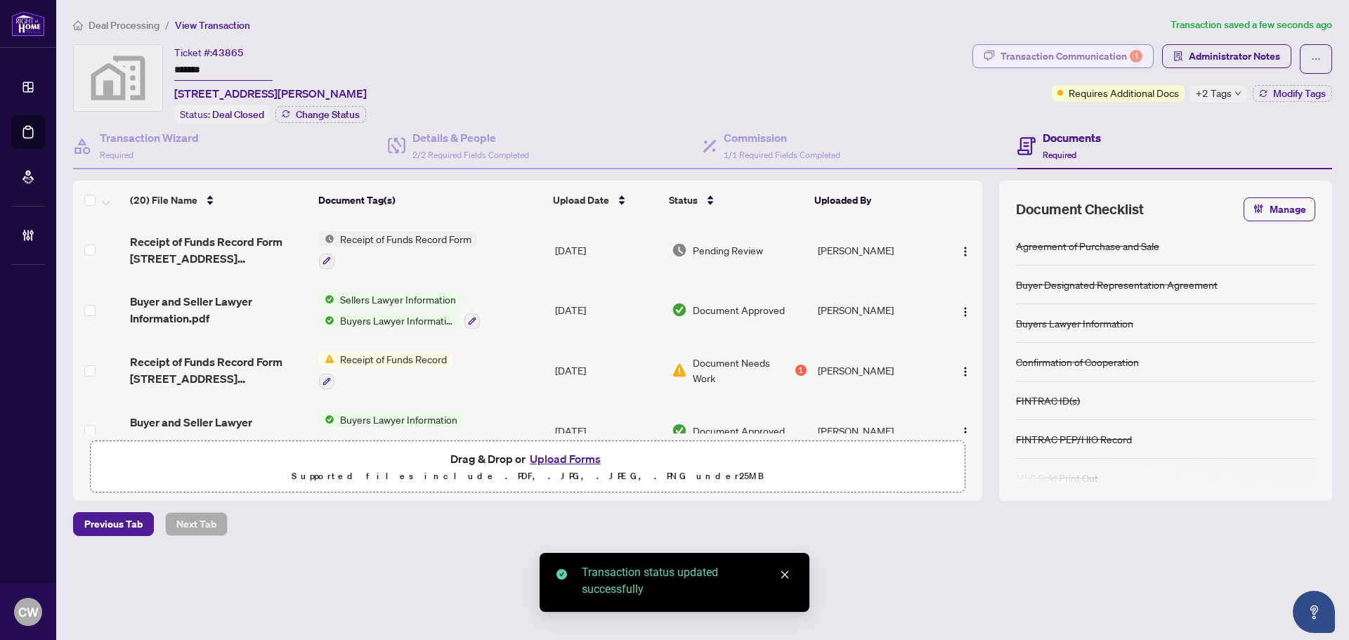
click at [1084, 53] on div "Transaction Communication 1" at bounding box center [1071, 56] width 142 height 22
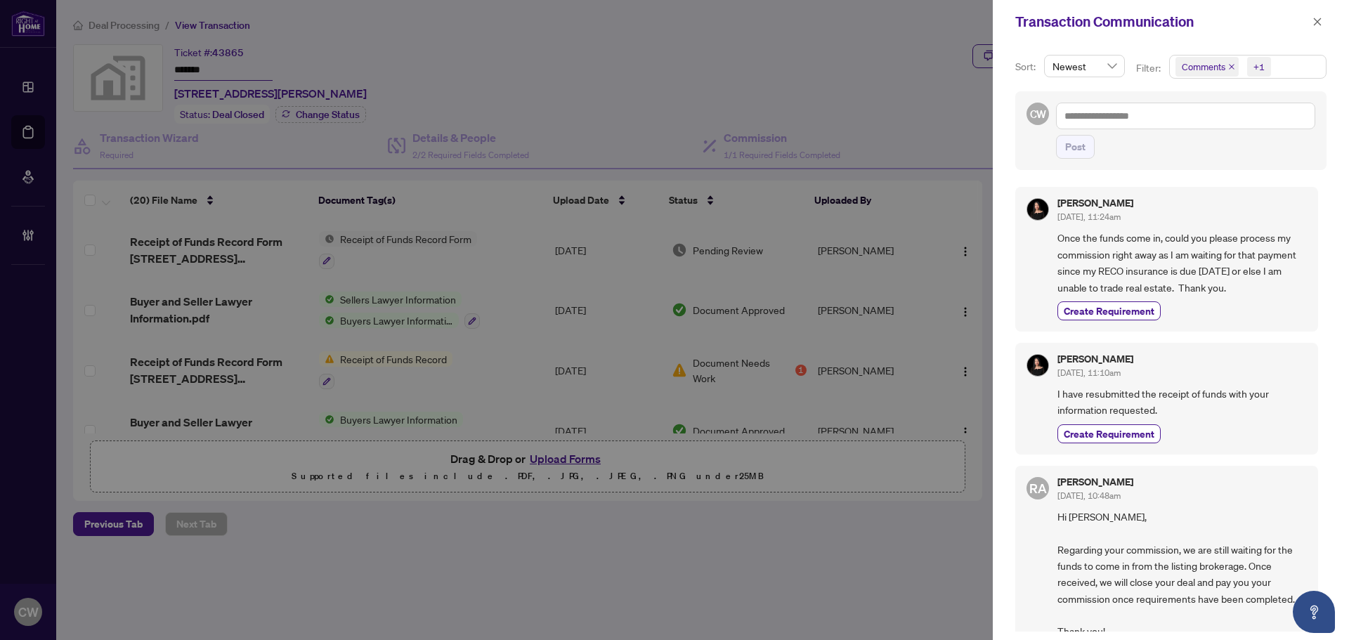
click at [1229, 67] on icon "close" at bounding box center [1231, 66] width 7 height 7
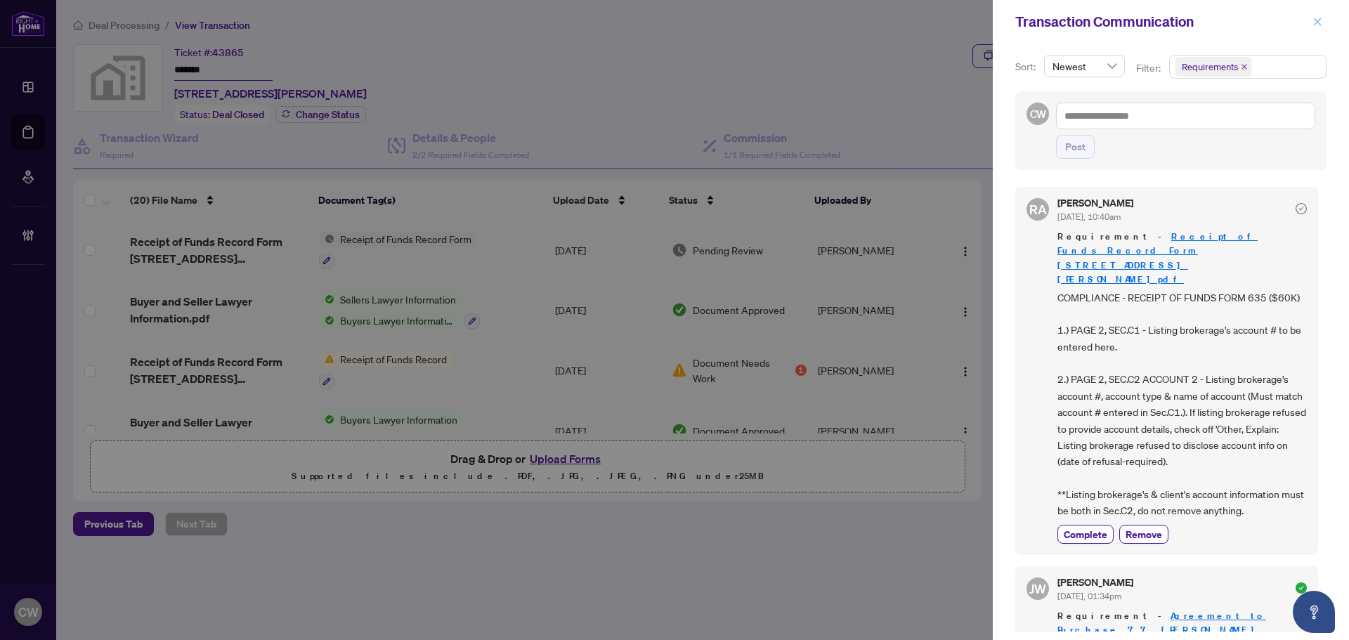
click at [1315, 21] on icon "close" at bounding box center [1317, 22] width 10 height 10
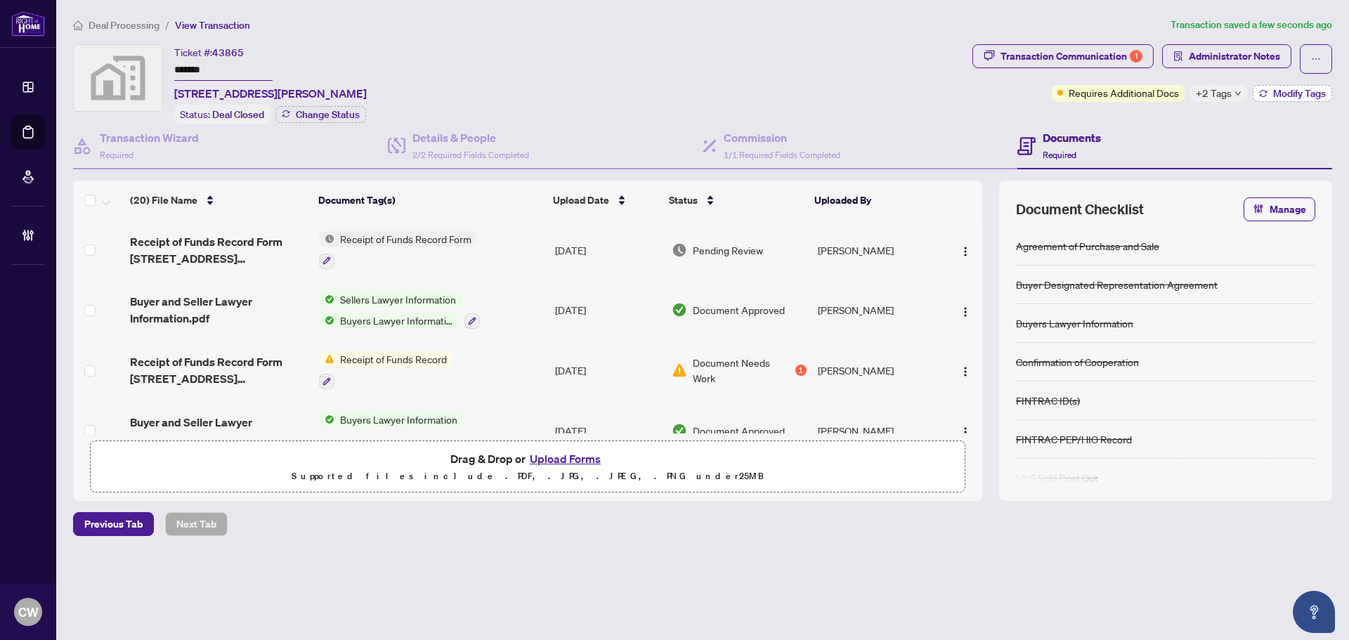
click at [1287, 91] on span "Modify Tags" at bounding box center [1299, 94] width 53 height 10
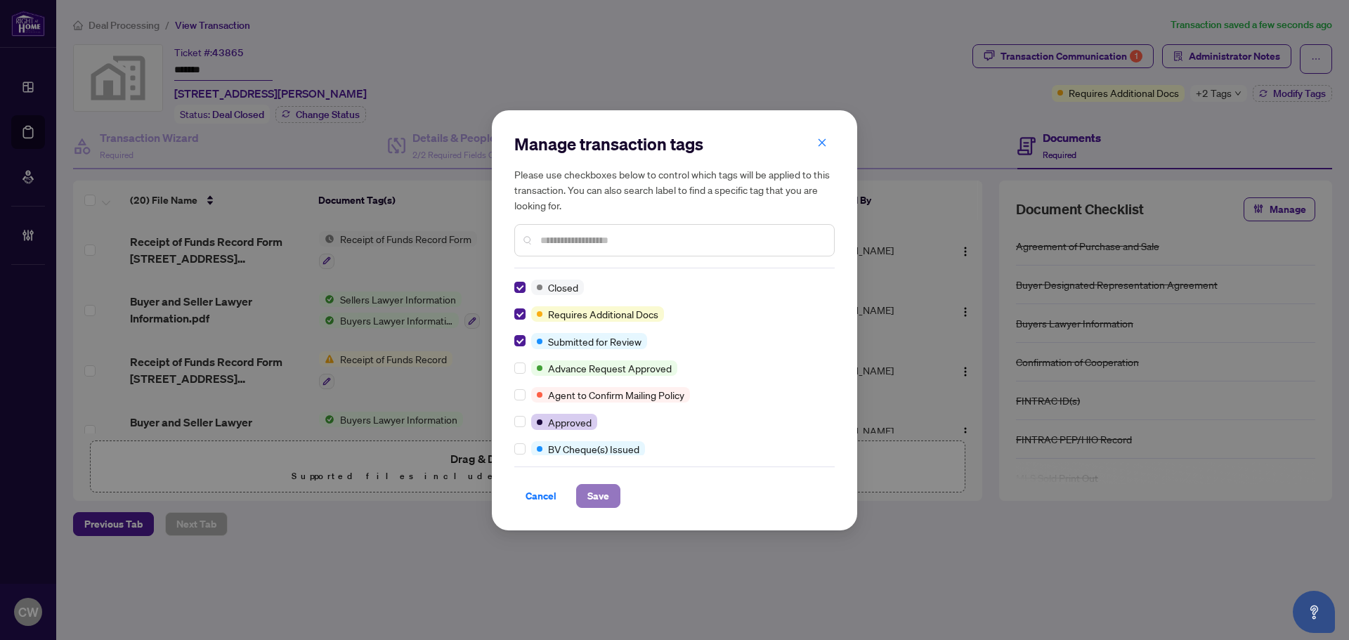
click at [602, 505] on span "Save" at bounding box center [598, 496] width 22 height 22
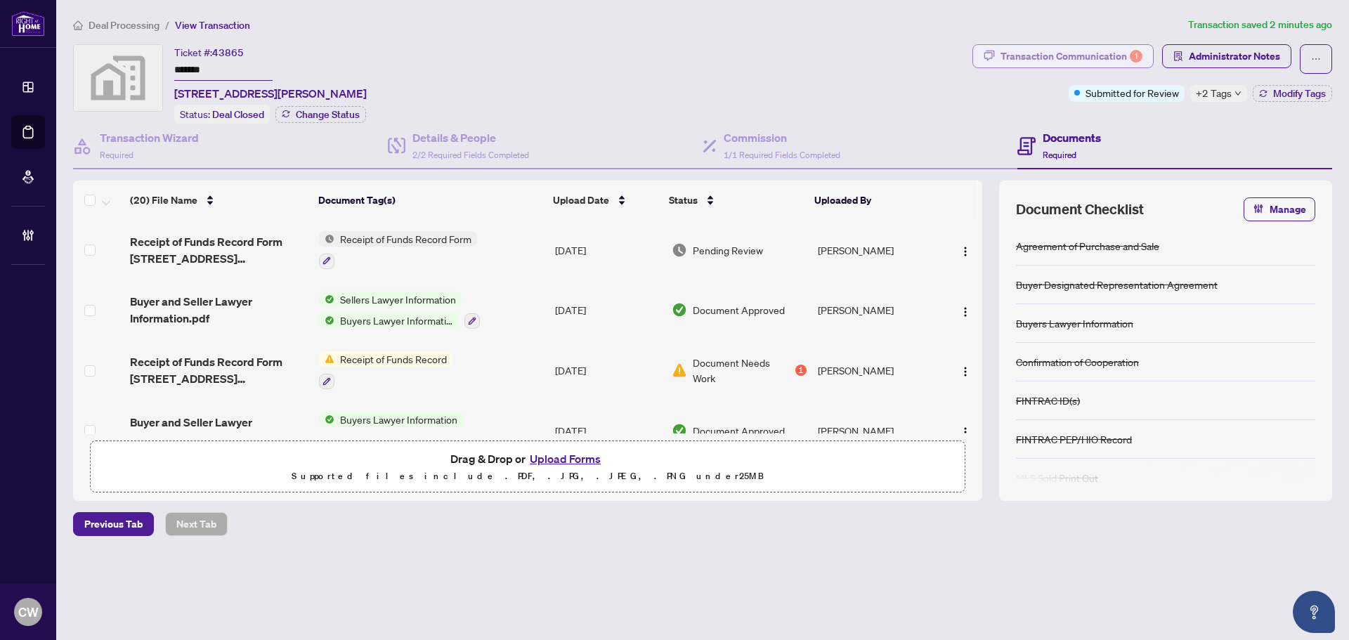
click at [1124, 52] on div "Transaction Communication 1" at bounding box center [1071, 56] width 142 height 22
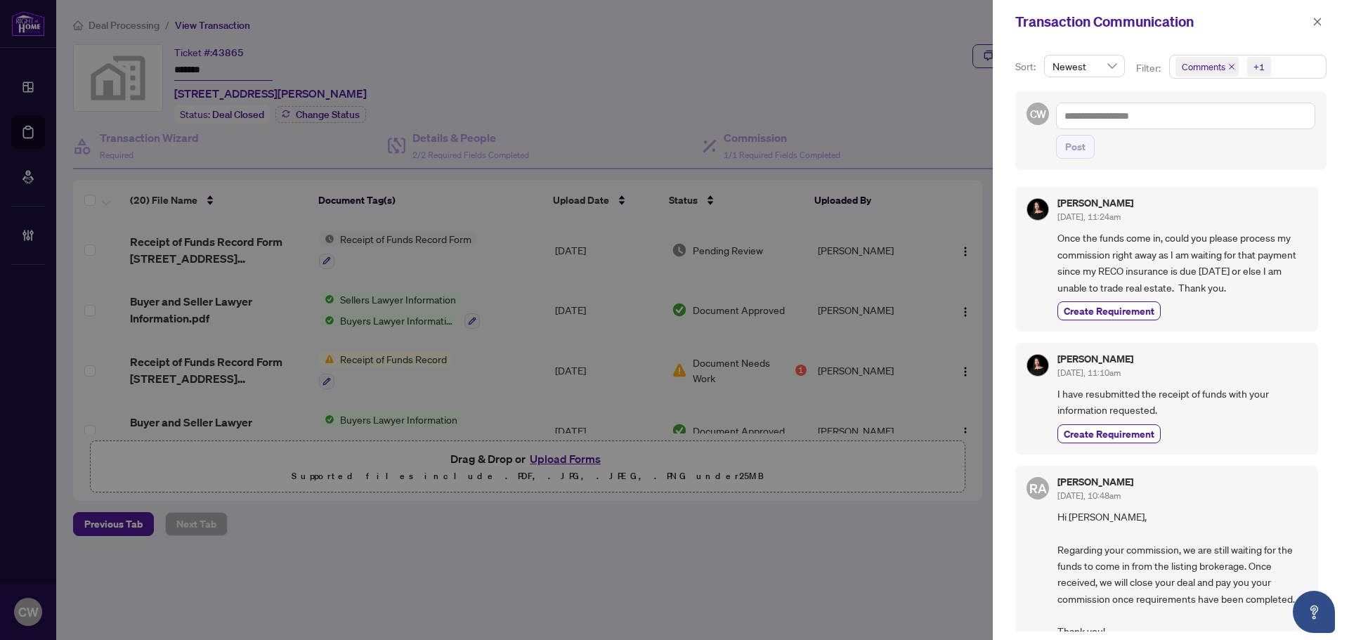
click at [1231, 67] on icon "close" at bounding box center [1231, 66] width 7 height 7
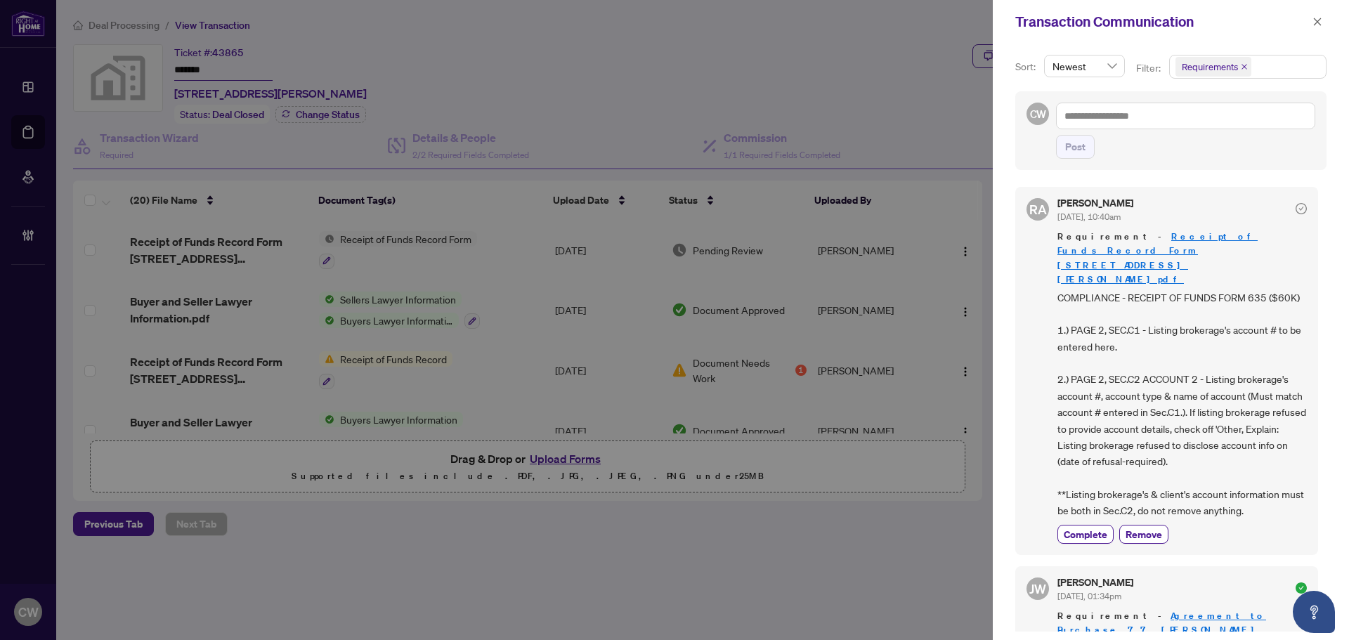
drag, startPoint x: 1316, startPoint y: 24, endPoint x: 1244, endPoint y: 60, distance: 80.1
click at [1316, 24] on icon "close" at bounding box center [1318, 22] width 8 height 8
